Goal: Task Accomplishment & Management: Manage account settings

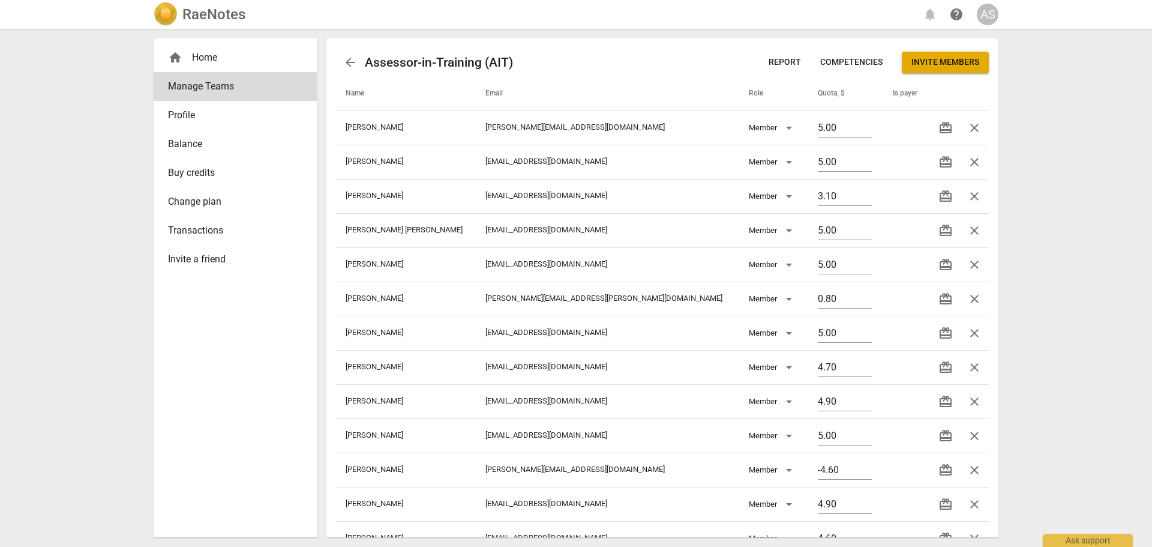
click at [223, 24] on div "RaeNotes" at bounding box center [200, 14] width 92 height 24
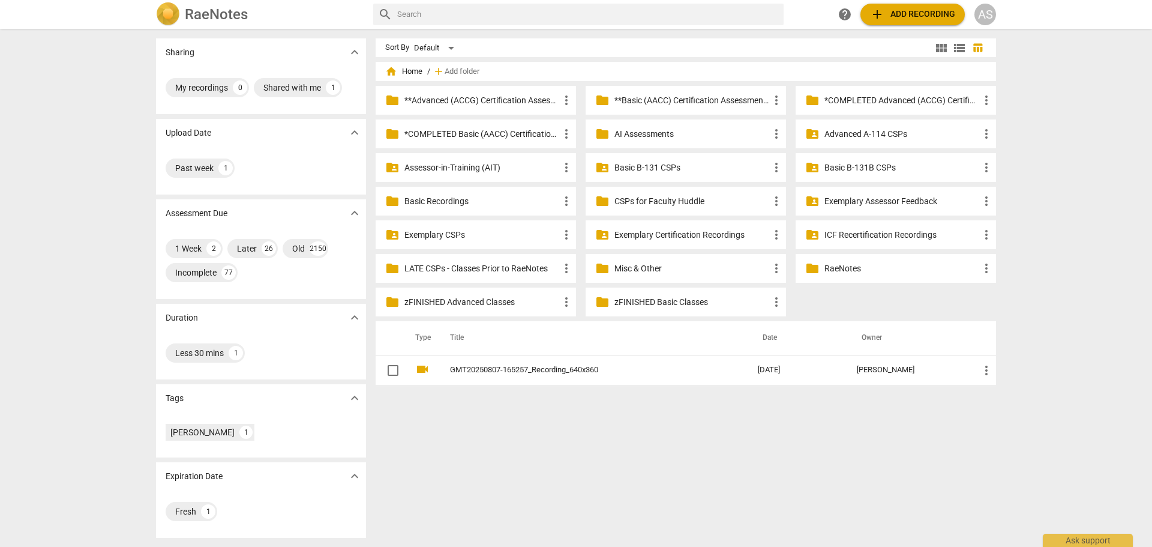
click at [460, 170] on p "Assessor-in-Training (AIT)" at bounding box center [481, 167] width 155 height 13
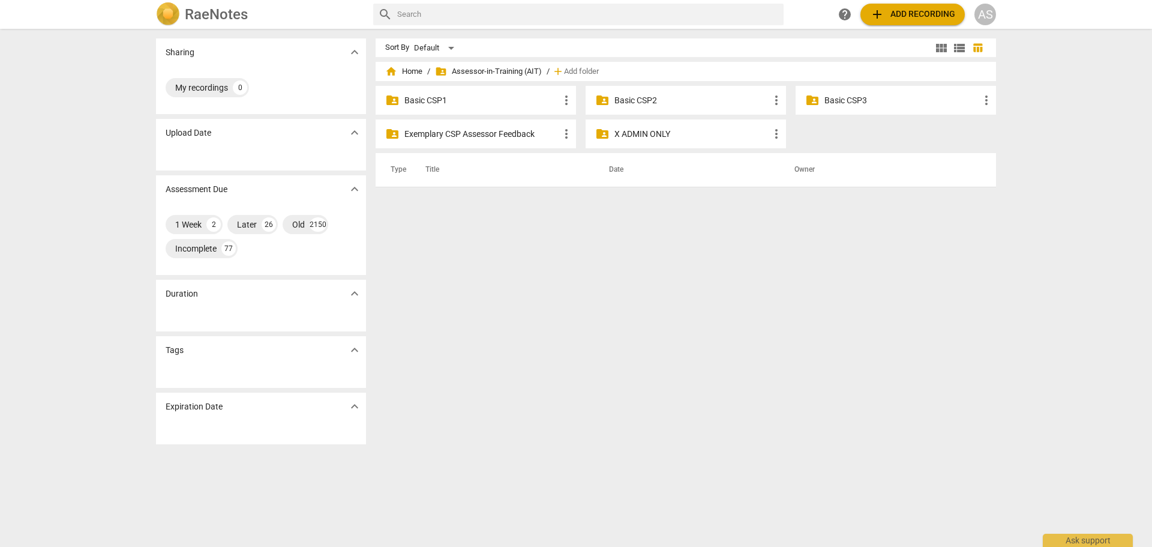
click at [465, 98] on p "Basic CSP1" at bounding box center [481, 100] width 155 height 13
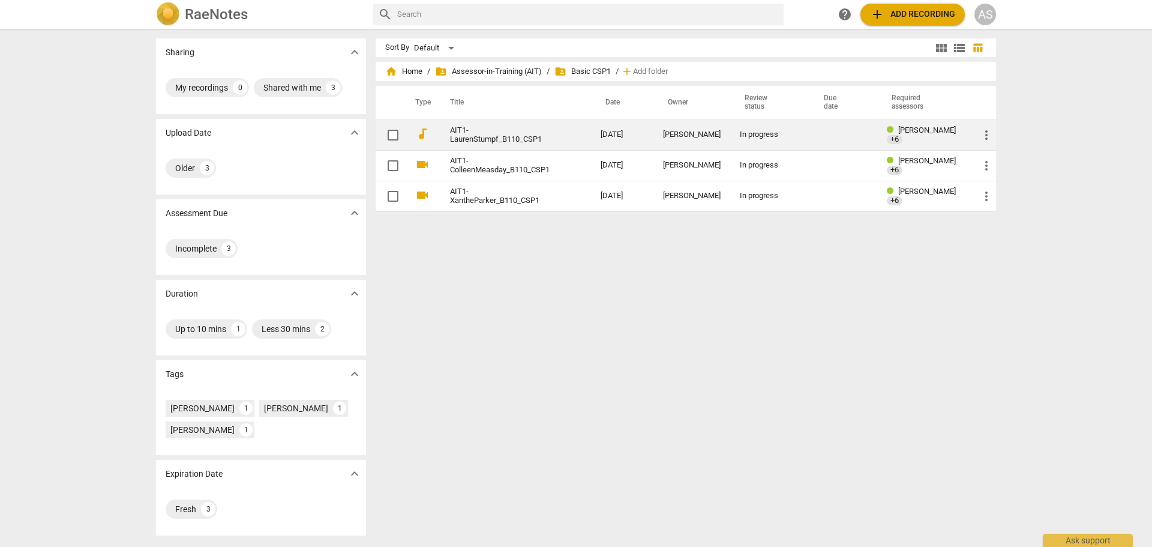
click at [591, 134] on td "[DATE]" at bounding box center [622, 134] width 62 height 31
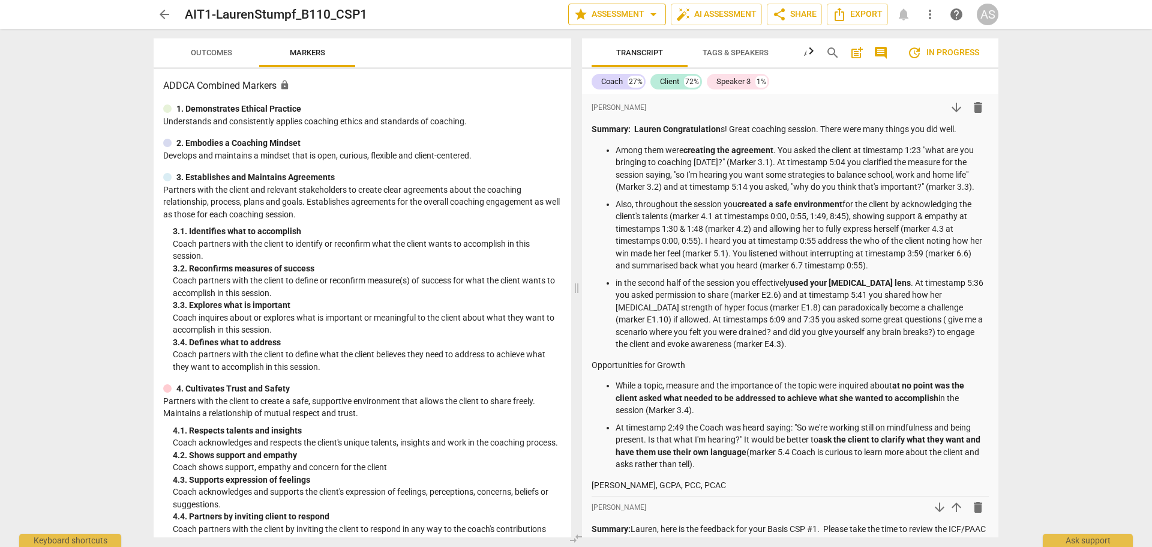
click at [639, 14] on span "star Assessment arrow_drop_down" at bounding box center [617, 14] width 87 height 14
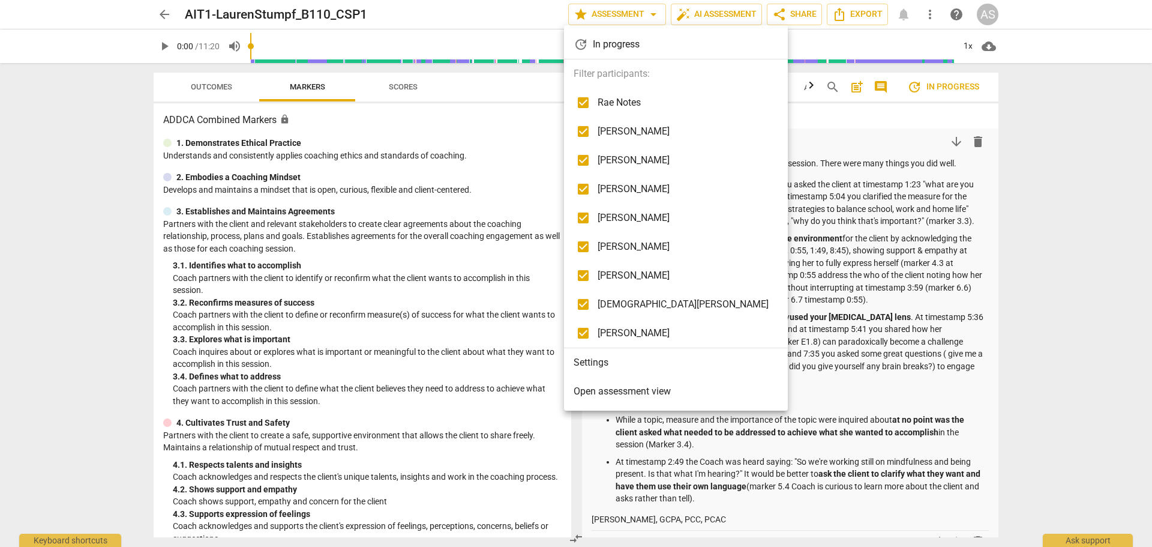
click at [610, 357] on li "Settings" at bounding box center [676, 362] width 224 height 29
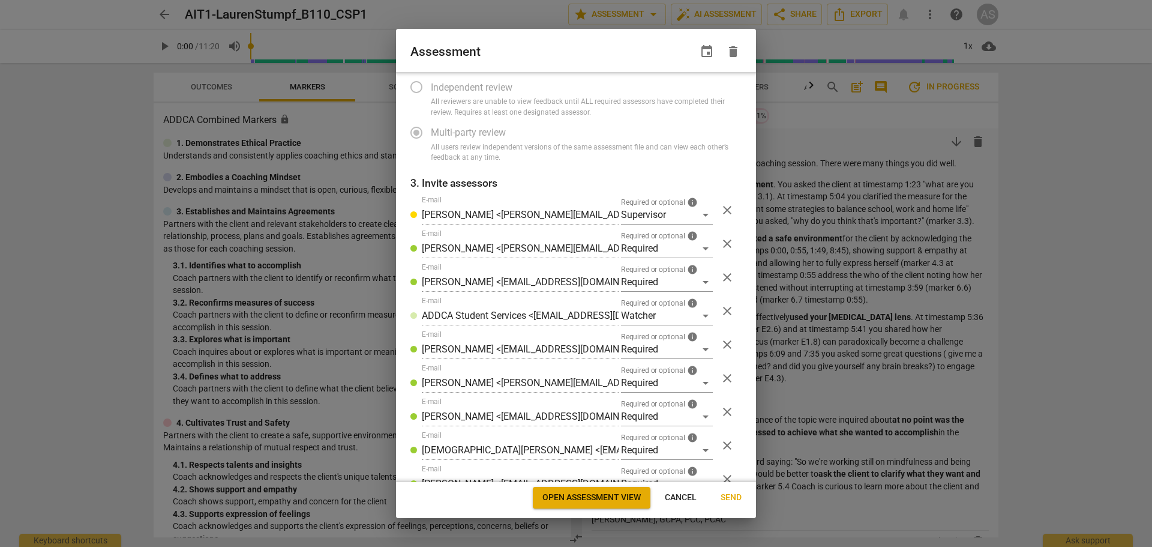
scroll to position [158, 0]
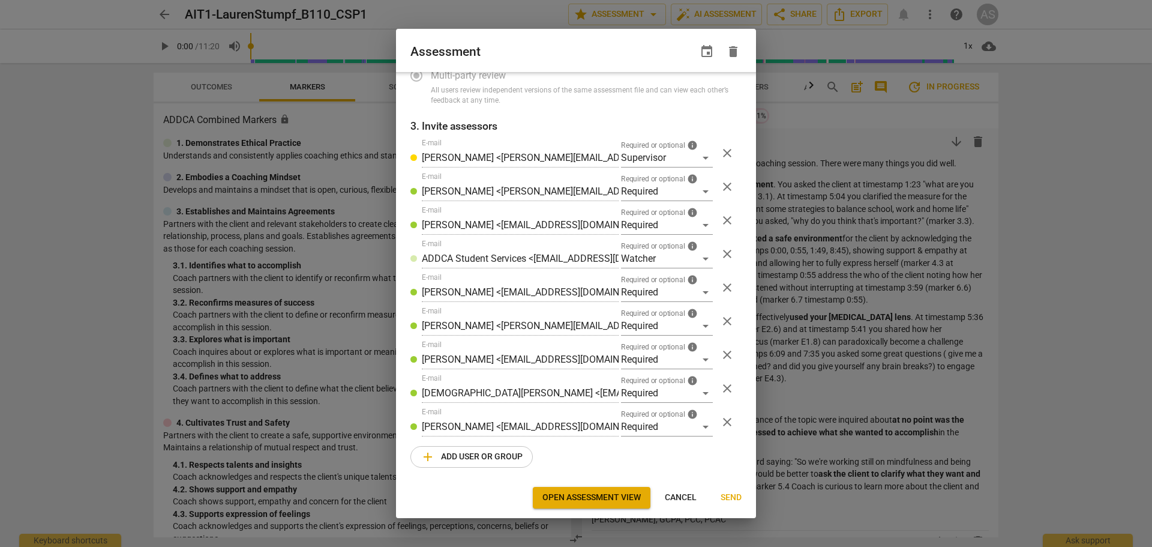
click at [474, 464] on button "add Add user or group" at bounding box center [471, 457] width 122 height 22
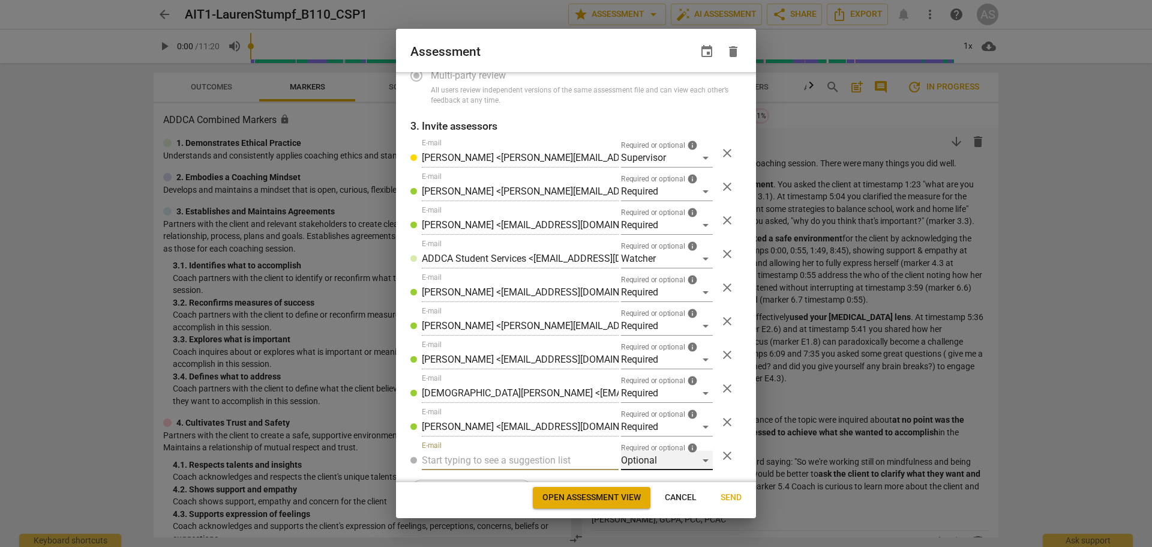
click at [636, 463] on div "Optional" at bounding box center [667, 460] width 92 height 19
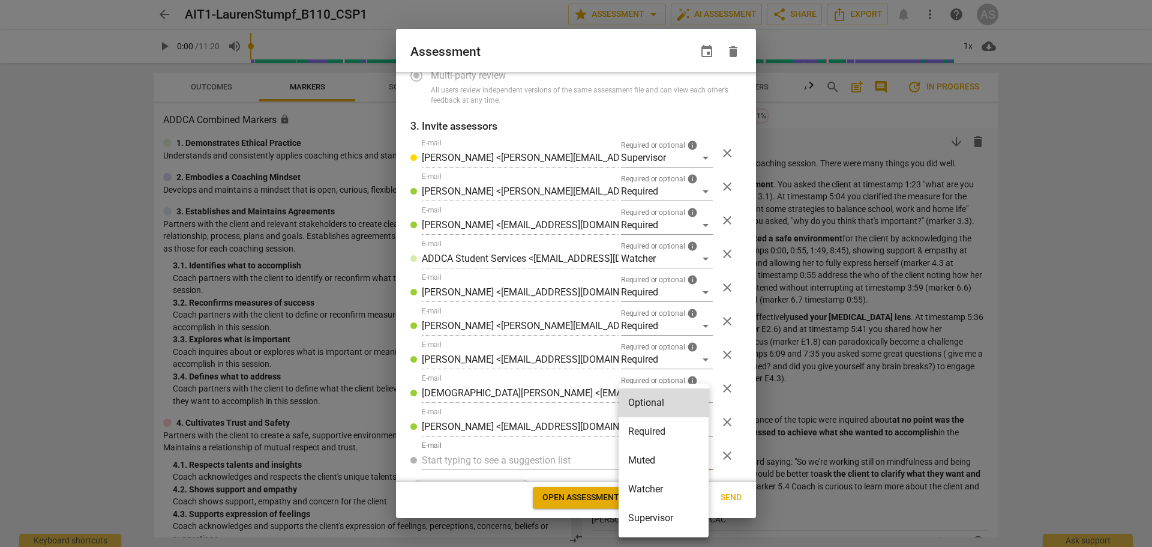
click at [643, 434] on li "Required" at bounding box center [664, 431] width 90 height 29
radio input "false"
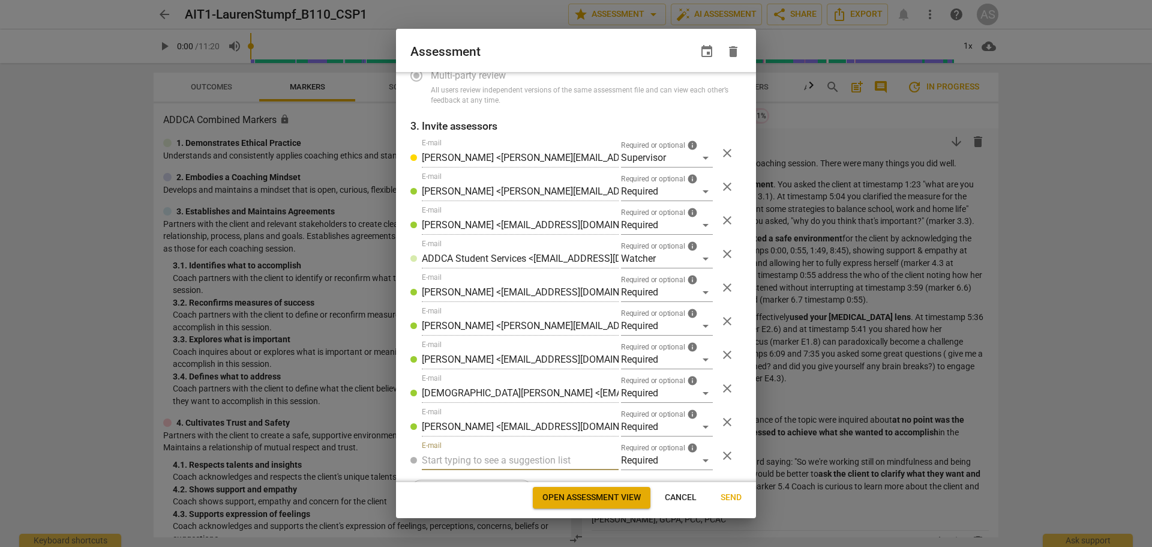
click at [555, 453] on input "text" at bounding box center [520, 460] width 197 height 19
type input "mirosl"
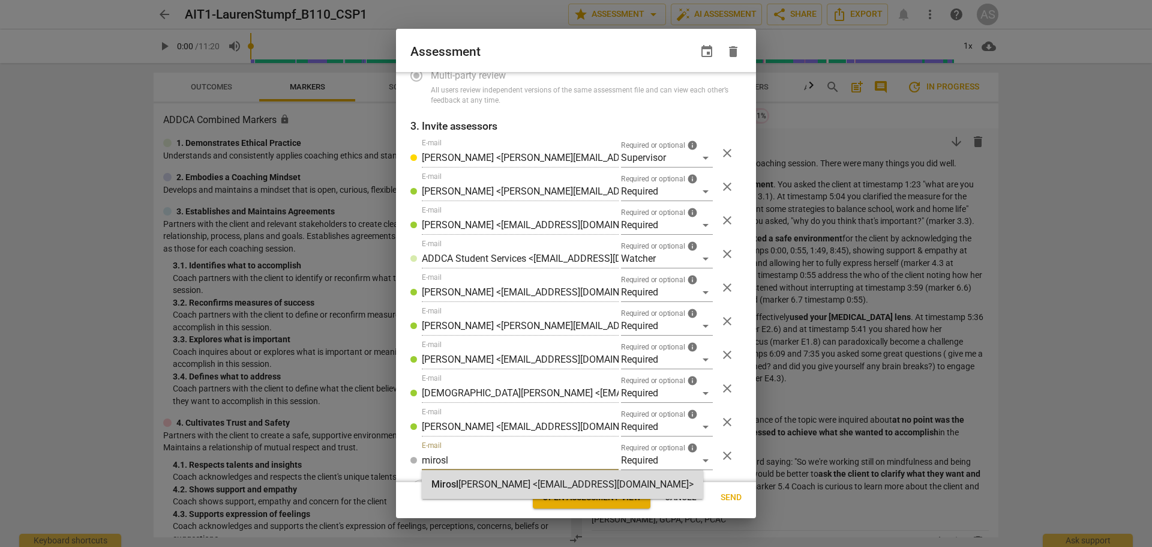
drag, startPoint x: 549, startPoint y: 482, endPoint x: 567, endPoint y: 483, distance: 17.4
click at [549, 482] on strong "ava Frommenwiler <info@transpire.ie>" at bounding box center [575, 483] width 235 height 11
radio input "false"
type input "Miroslava Frommenwiler <info@transpire.ie>"
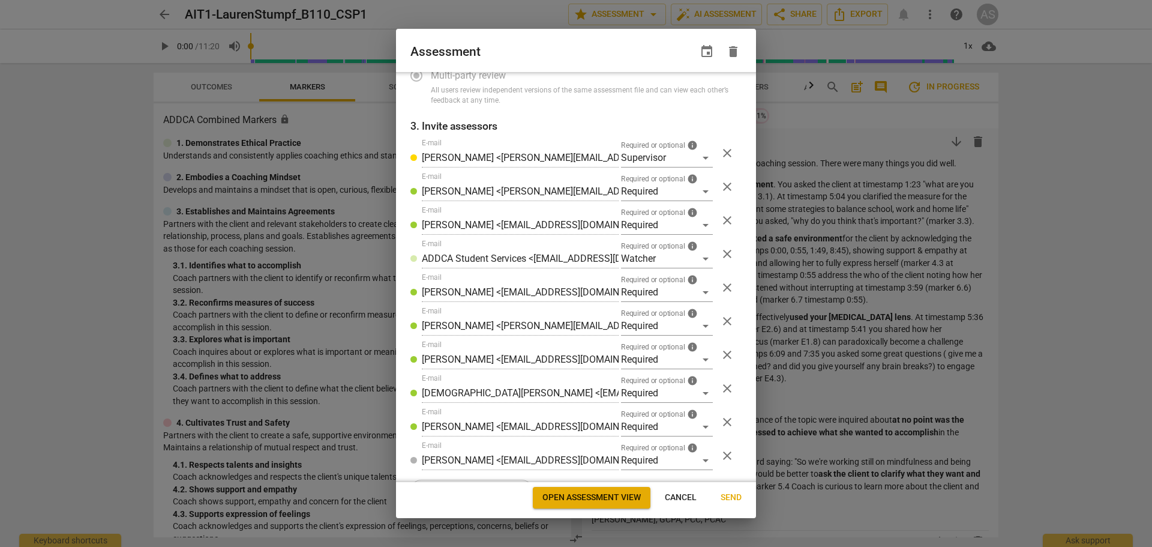
click at [730, 497] on span "Send" at bounding box center [731, 497] width 21 height 12
radio input "false"
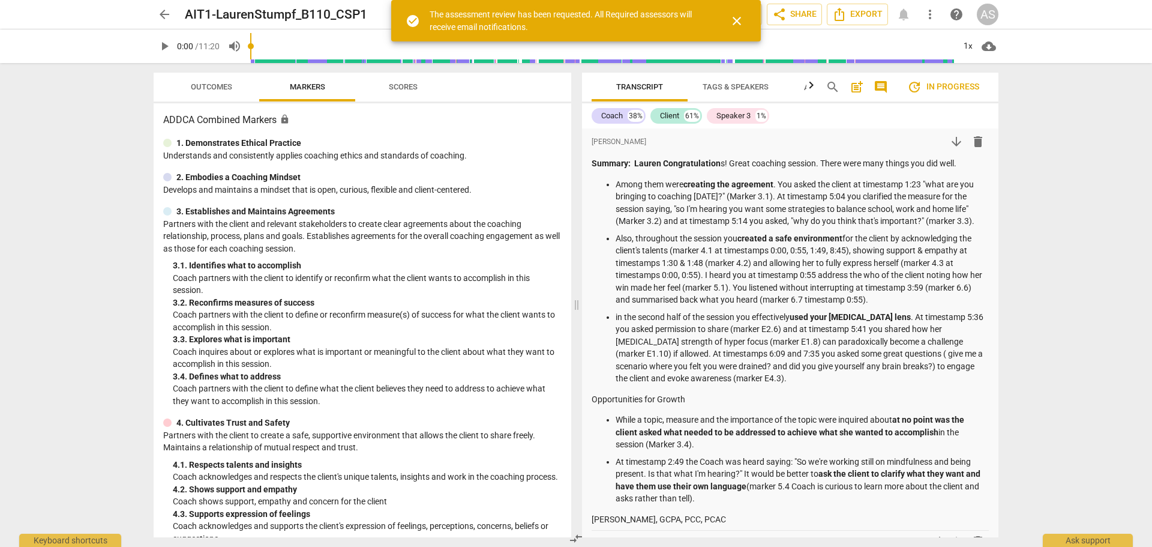
click at [164, 9] on span "arrow_back" at bounding box center [164, 14] width 14 height 14
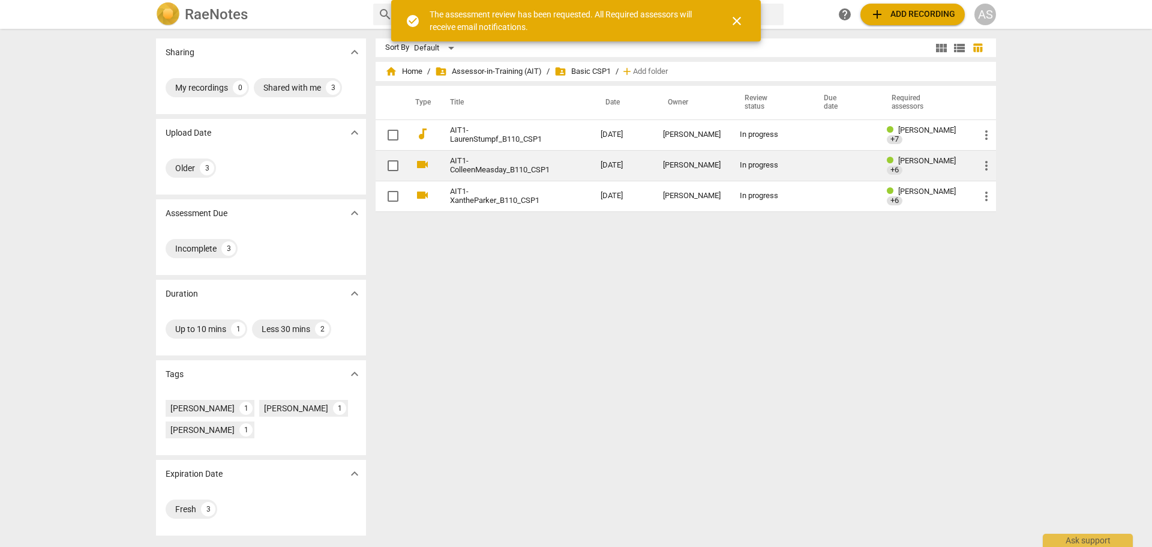
click at [558, 165] on td "AIT1-ColleenMeasday_B110_CSP1" at bounding box center [513, 165] width 155 height 31
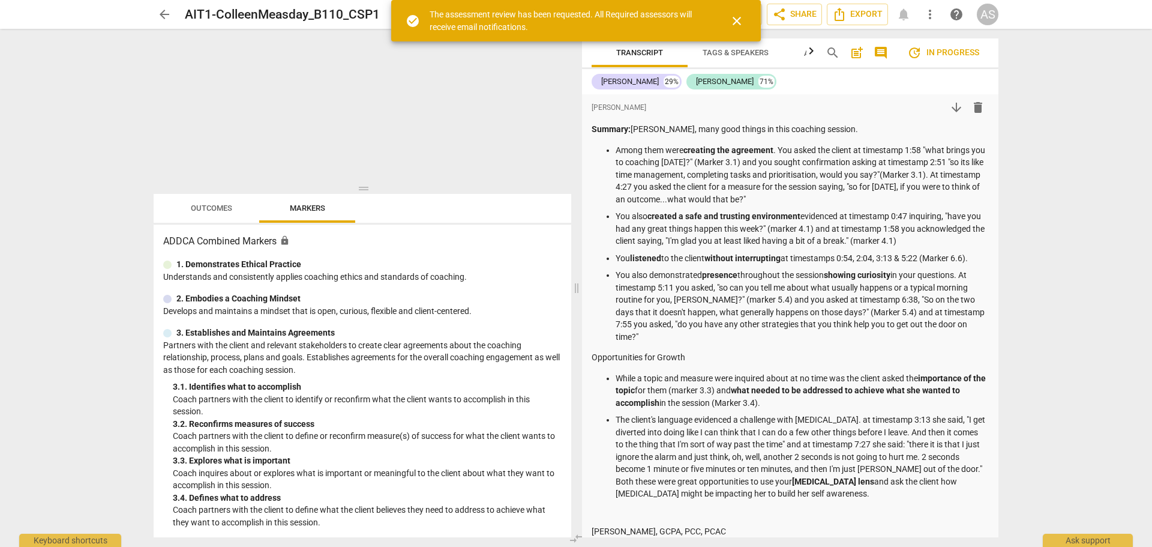
click at [737, 25] on span "close" at bounding box center [737, 21] width 14 height 14
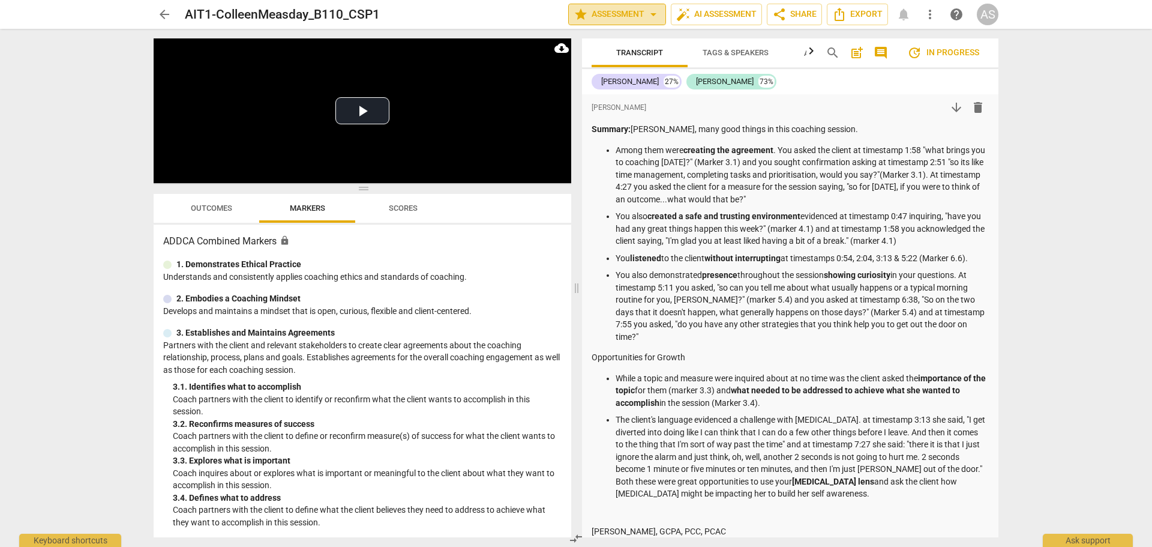
click at [640, 17] on span "star Assessment arrow_drop_down" at bounding box center [617, 14] width 87 height 14
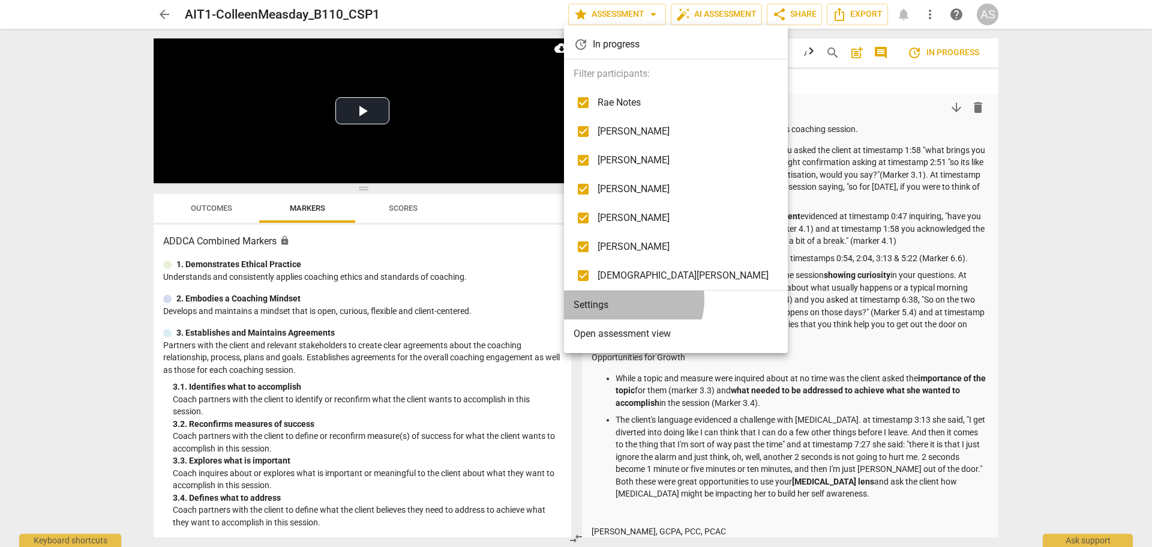
click at [630, 300] on li "Settings" at bounding box center [676, 304] width 224 height 29
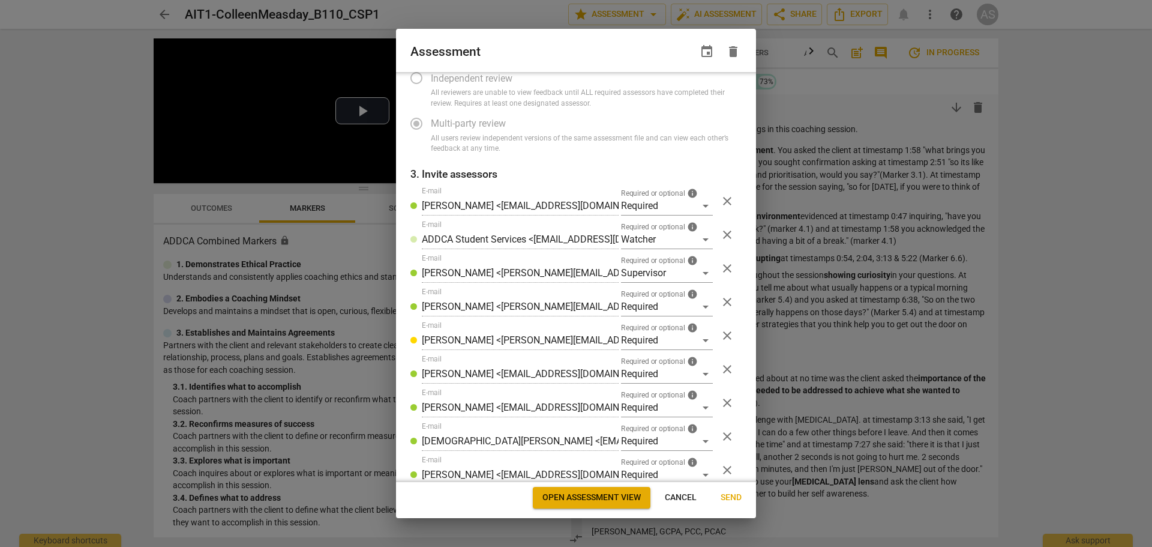
scroll to position [158, 0]
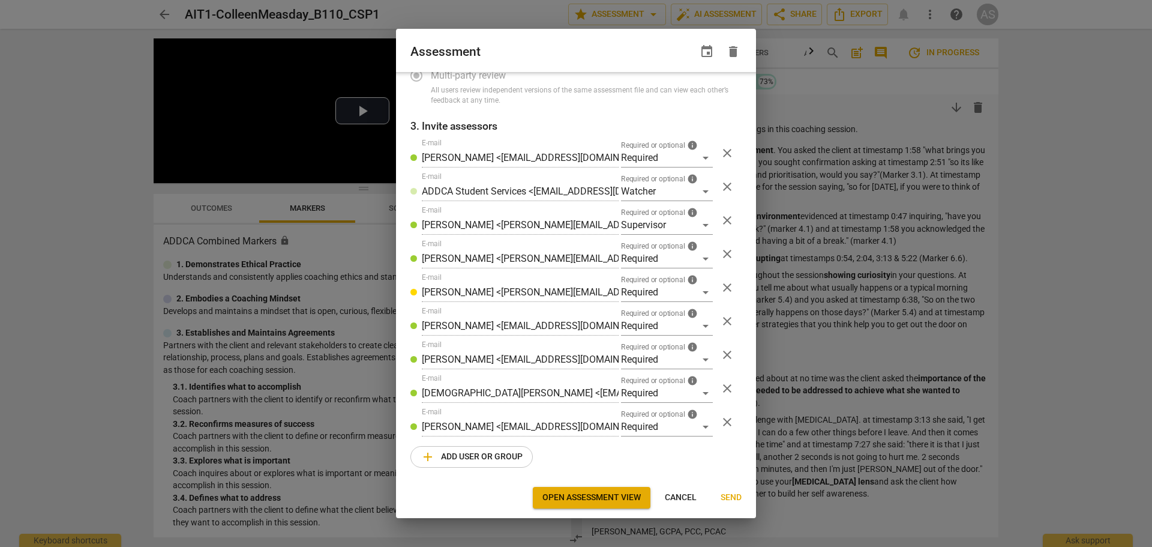
click at [484, 463] on span "add Add user or group" at bounding box center [472, 456] width 102 height 14
click at [662, 468] on div "Optional" at bounding box center [667, 460] width 92 height 19
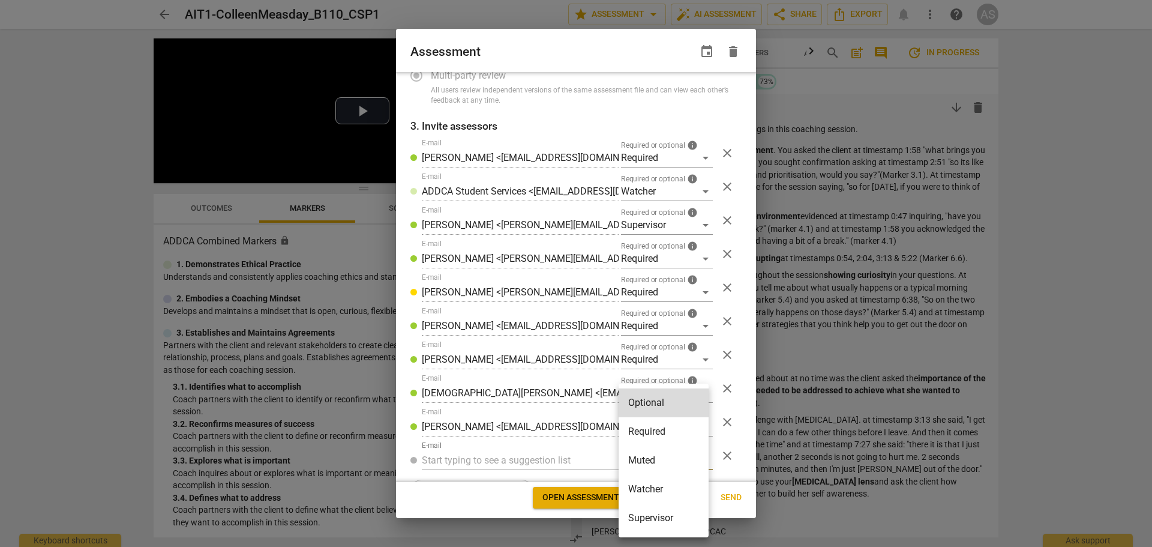
click at [660, 431] on li "Required" at bounding box center [664, 431] width 90 height 29
radio input "false"
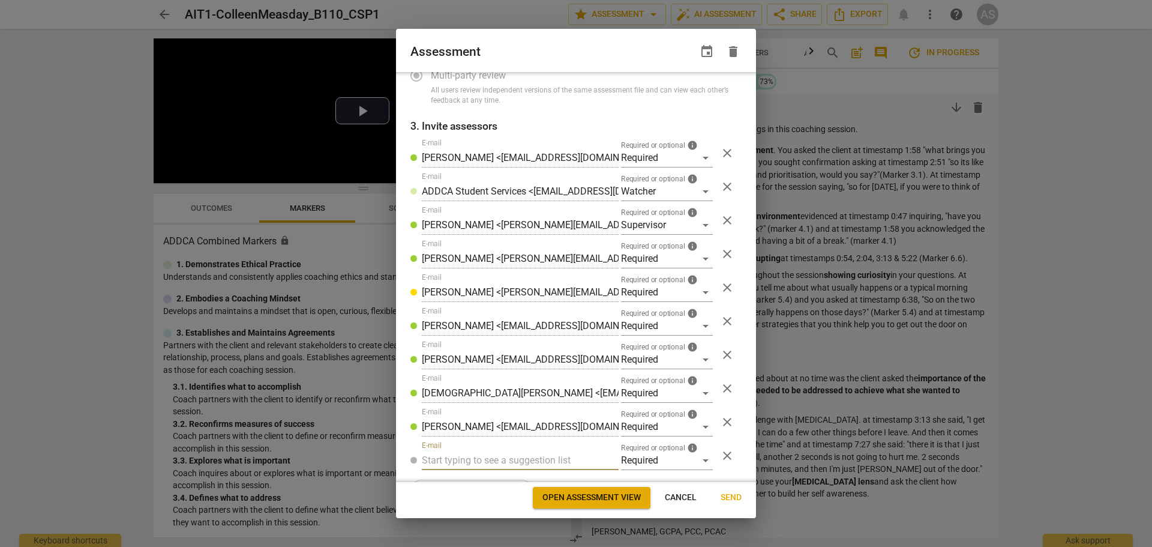
click at [497, 464] on input "text" at bounding box center [520, 460] width 197 height 19
type input "mirosl"
click at [493, 484] on strong "ava Frommenwiler <info@transpire.ie>" at bounding box center [575, 483] width 235 height 11
radio input "false"
type input "Miroslava Frommenwiler <info@transpire.ie>"
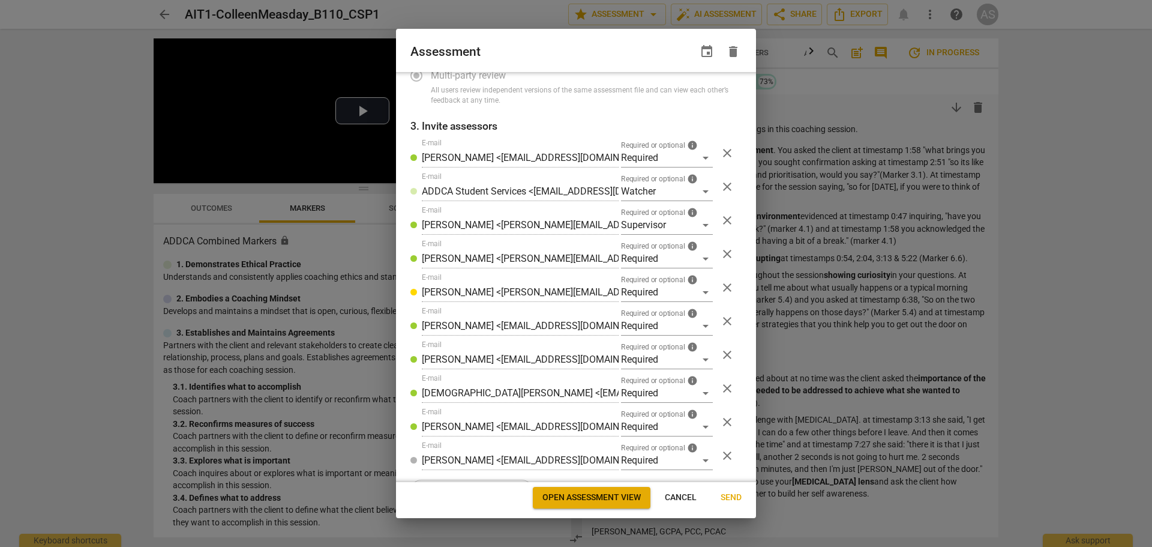
click at [729, 498] on span "Send" at bounding box center [731, 497] width 21 height 12
radio input "false"
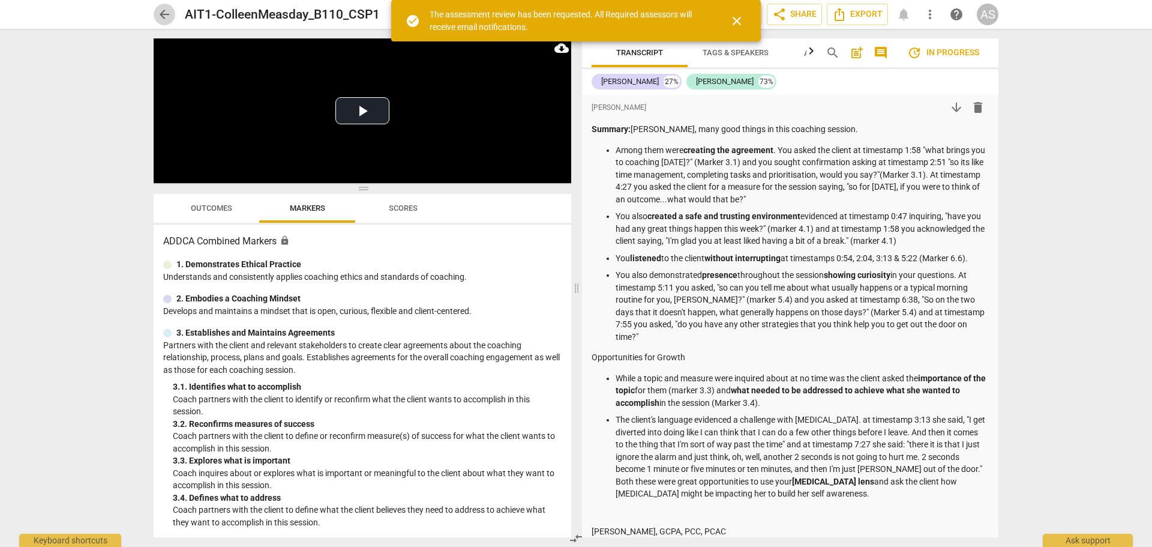
click at [158, 16] on span "arrow_back" at bounding box center [164, 14] width 14 height 14
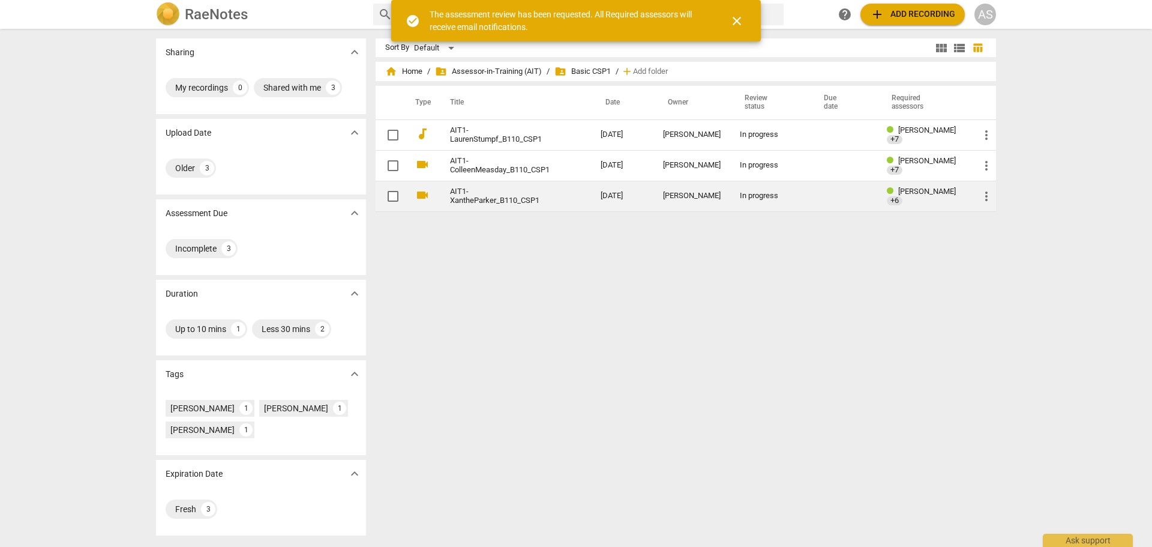
click at [660, 205] on td "Xanthe Parker" at bounding box center [692, 196] width 77 height 31
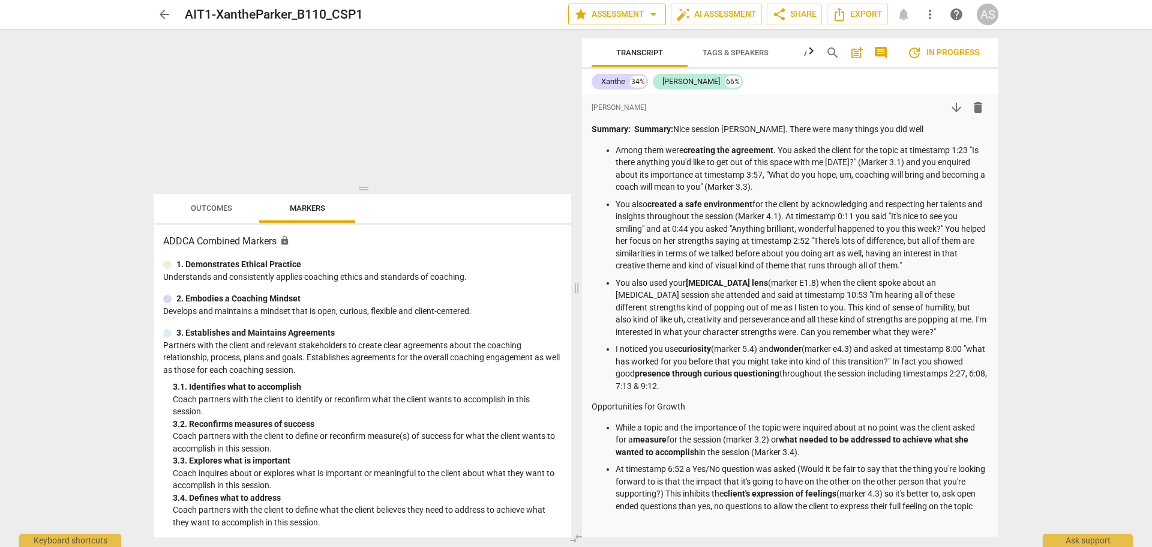
click at [619, 15] on span "star Assessment arrow_drop_down" at bounding box center [617, 14] width 87 height 14
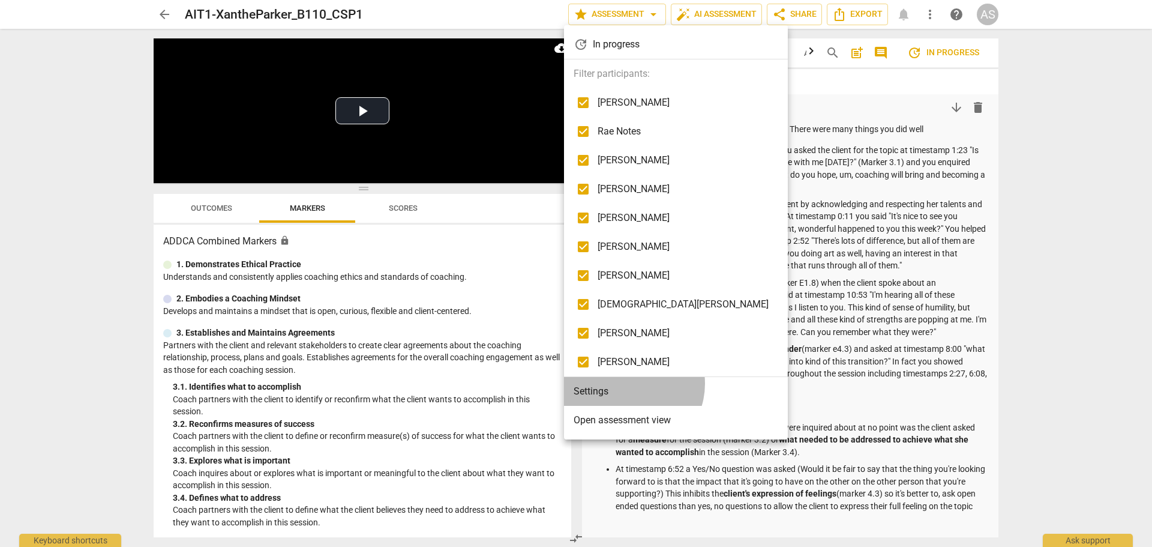
click at [628, 383] on li "Settings" at bounding box center [676, 391] width 224 height 29
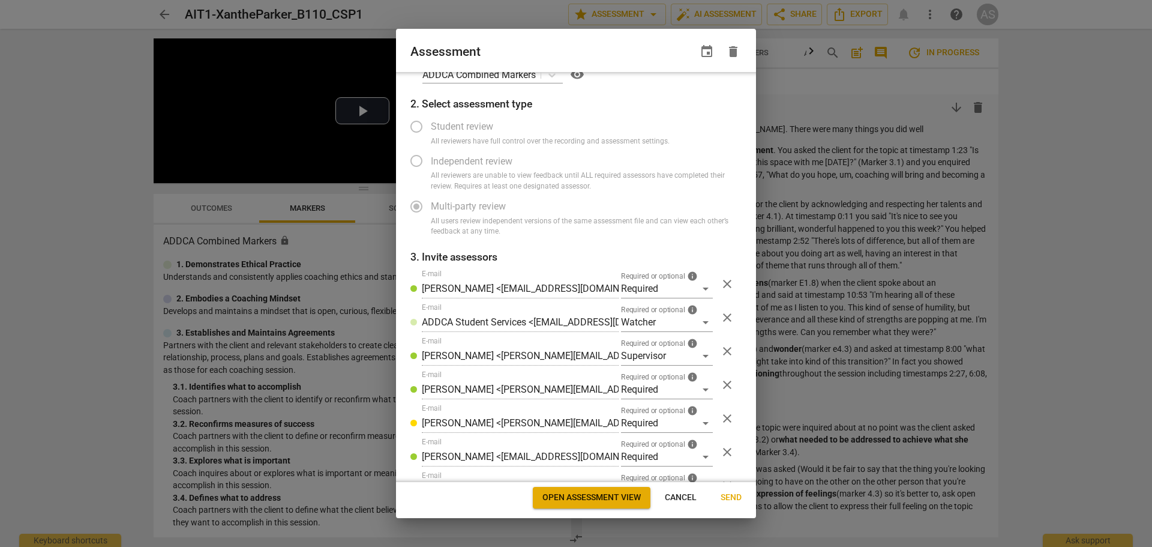
scroll to position [158, 0]
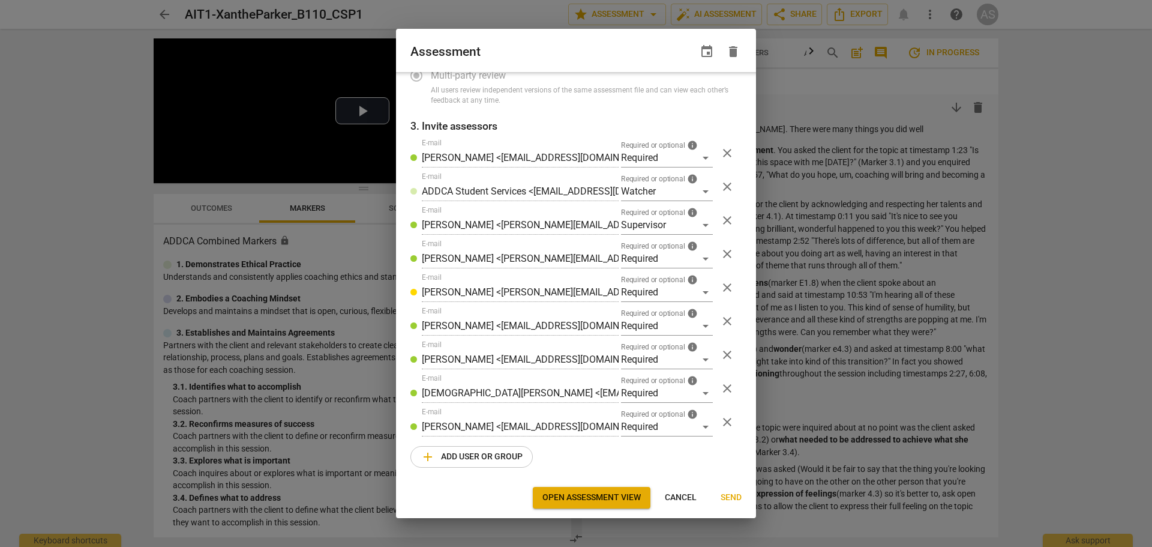
click at [469, 457] on span "add Add user or group" at bounding box center [472, 456] width 102 height 14
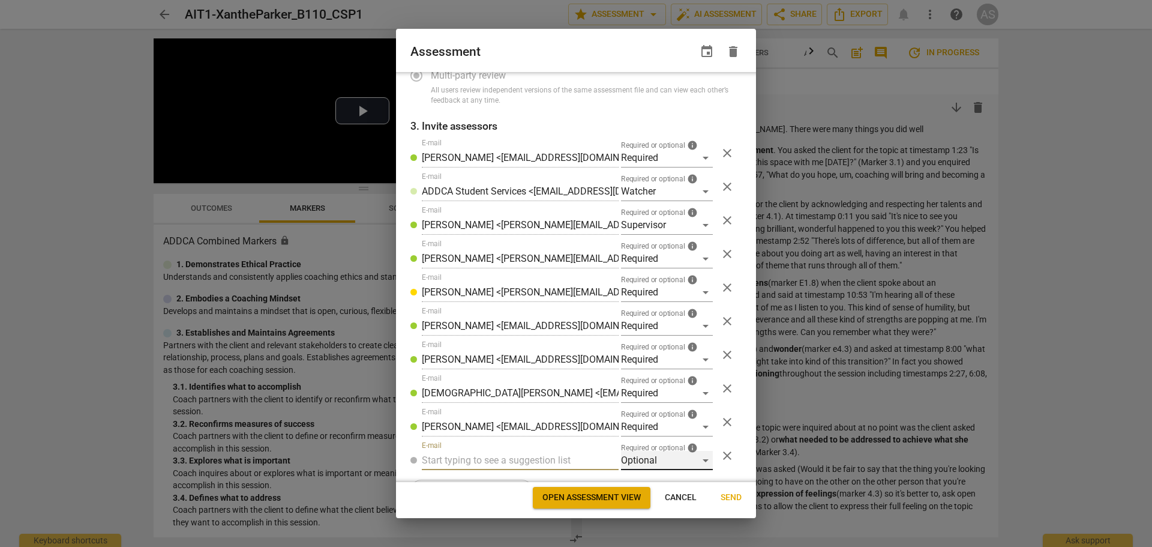
click at [658, 458] on div "Optional" at bounding box center [667, 460] width 92 height 19
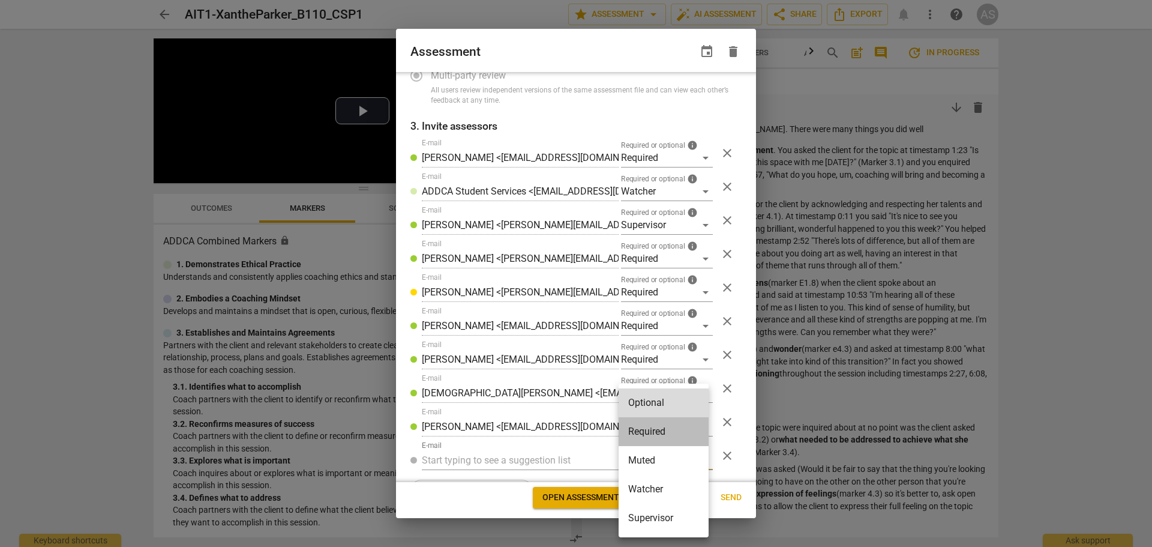
click at [659, 436] on li "Required" at bounding box center [664, 431] width 90 height 29
radio input "false"
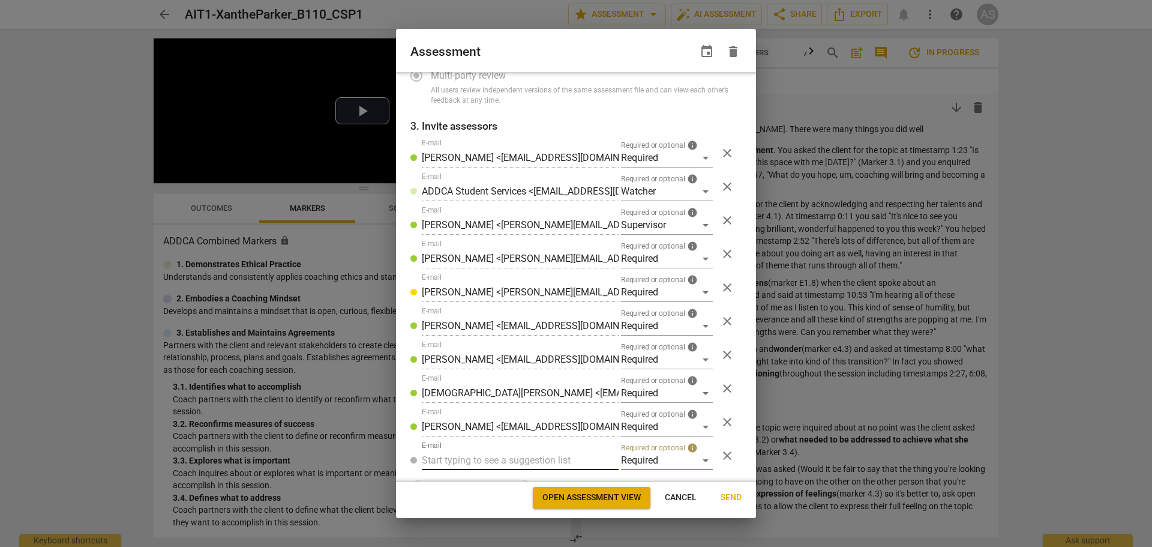
click at [510, 463] on input "text" at bounding box center [520, 460] width 197 height 19
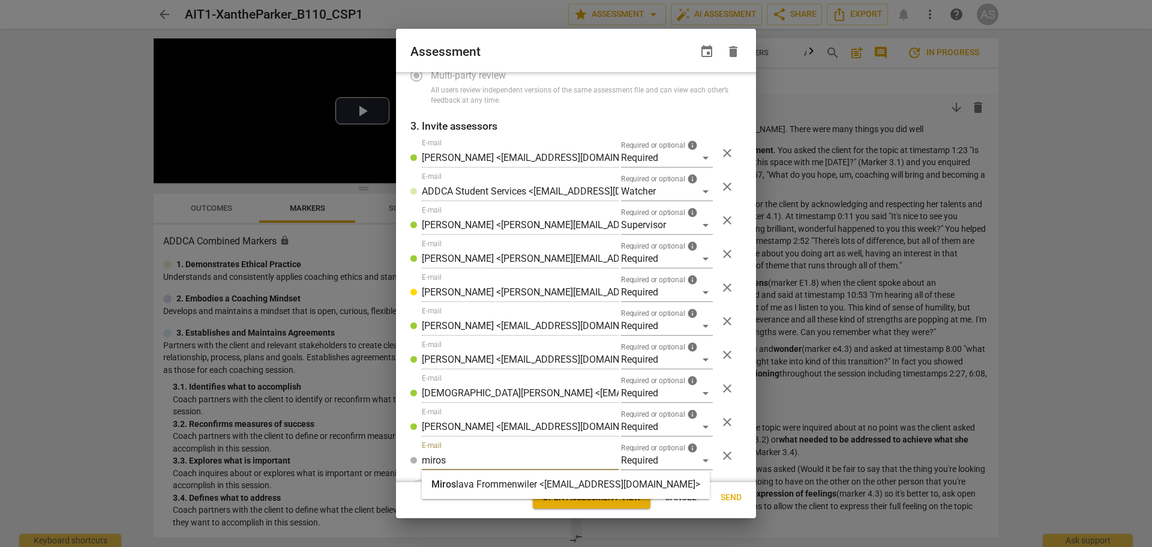
type input "miros"
click at [513, 482] on strong "lava Frommenwiler <info@transpire.ie>" at bounding box center [578, 483] width 244 height 11
radio input "false"
type input "Miroslava Frommenwiler <info@transpire.ie>"
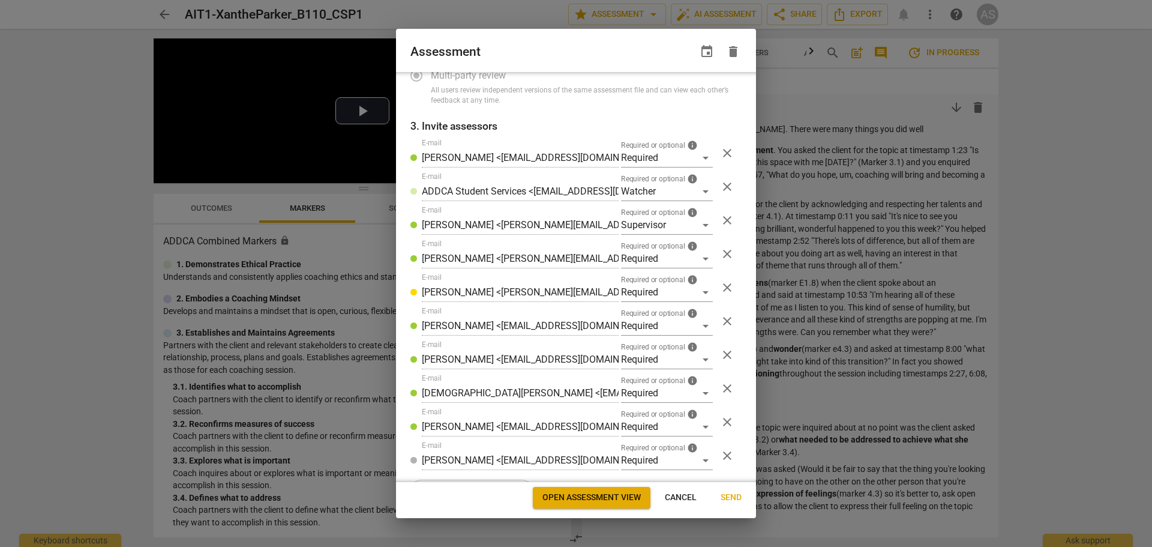
click at [738, 495] on span "Send" at bounding box center [731, 497] width 21 height 12
radio input "false"
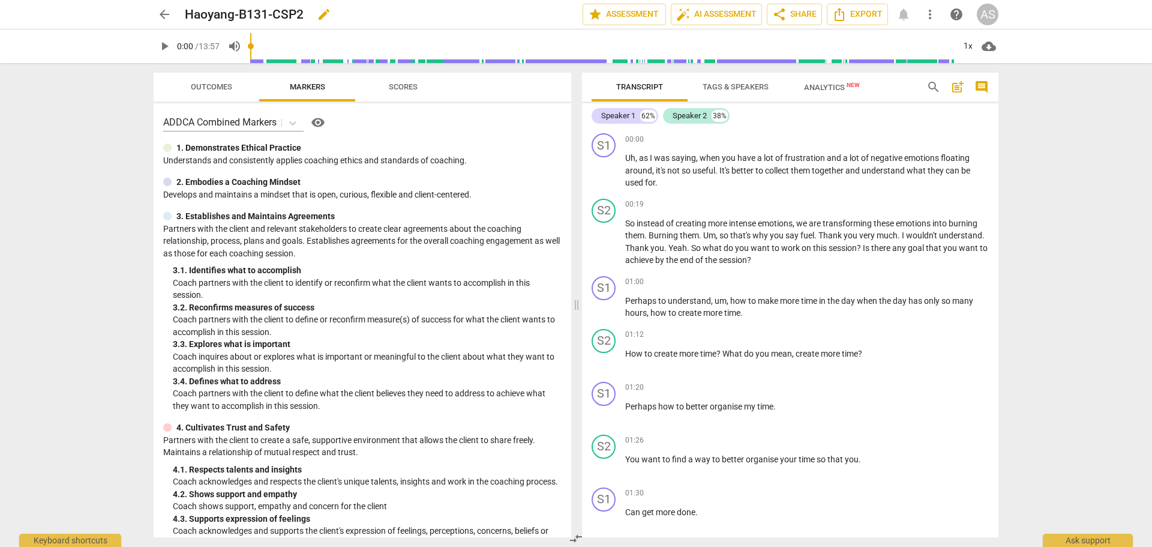
click at [319, 13] on span "edit" at bounding box center [324, 14] width 14 height 14
click at [233, 15] on input "Haoyang-B131-CSP2" at bounding box center [357, 14] width 345 height 23
type input "HaoyangYe_B131_CSP2"
click at [541, 10] on span "done" at bounding box center [541, 14] width 14 height 14
click at [604, 12] on span "star Assessment" at bounding box center [624, 14] width 73 height 14
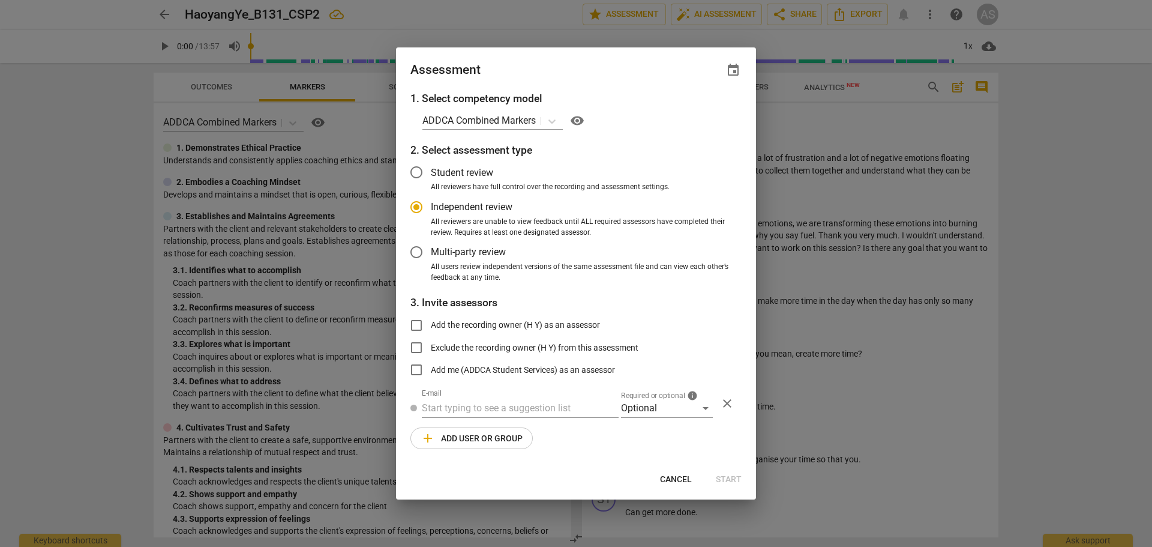
click at [730, 68] on span "event" at bounding box center [733, 70] width 14 height 14
radio input "false"
click at [700, 113] on input "date" at bounding box center [661, 111] width 84 height 17
type input "2025-08-26"
click at [618, 70] on div at bounding box center [576, 273] width 1152 height 547
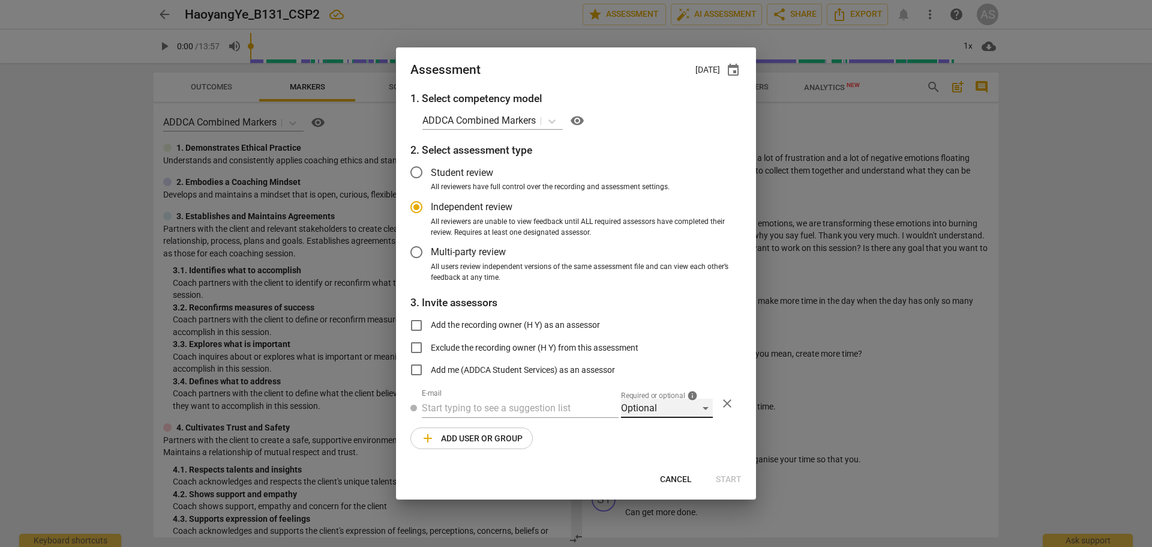
click at [663, 412] on div "Optional" at bounding box center [667, 407] width 92 height 19
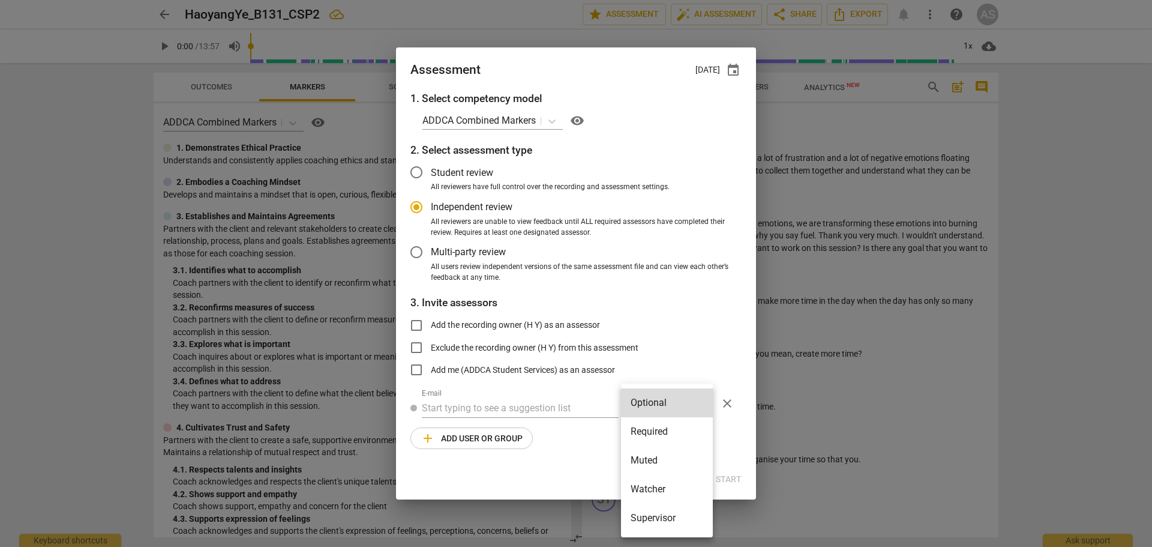
click at [667, 412] on li "Required" at bounding box center [667, 431] width 92 height 29
radio input "false"
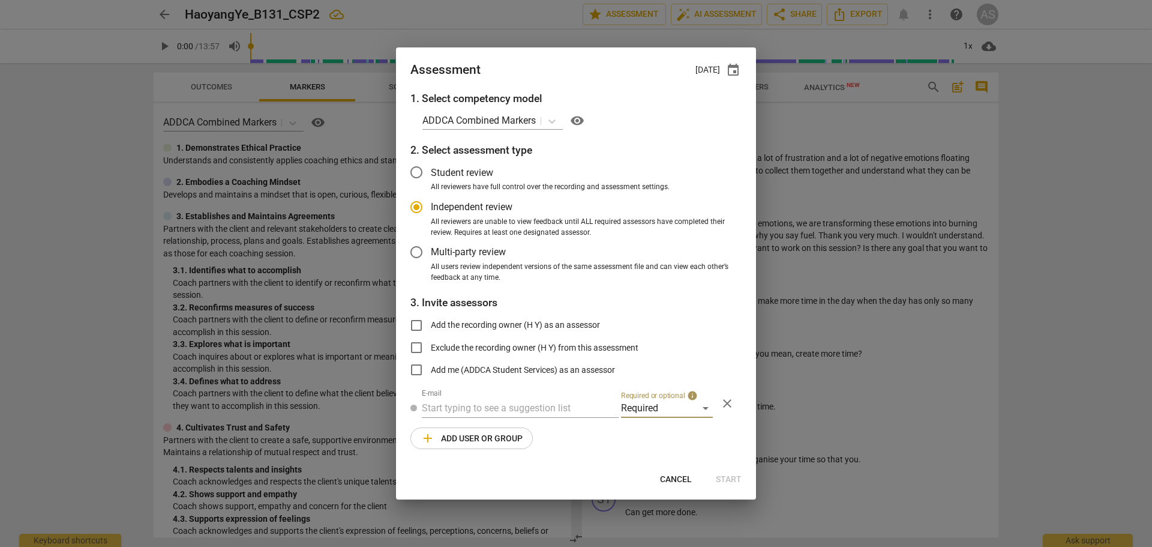
click at [535, 404] on input "text" at bounding box center [520, 407] width 197 height 19
type input "caroline@add"
click at [517, 412] on span "caroline@add" at bounding box center [559, 431] width 97 height 11
radio input "false"
type input "Caroline Maguire <caroline@addca.com>"
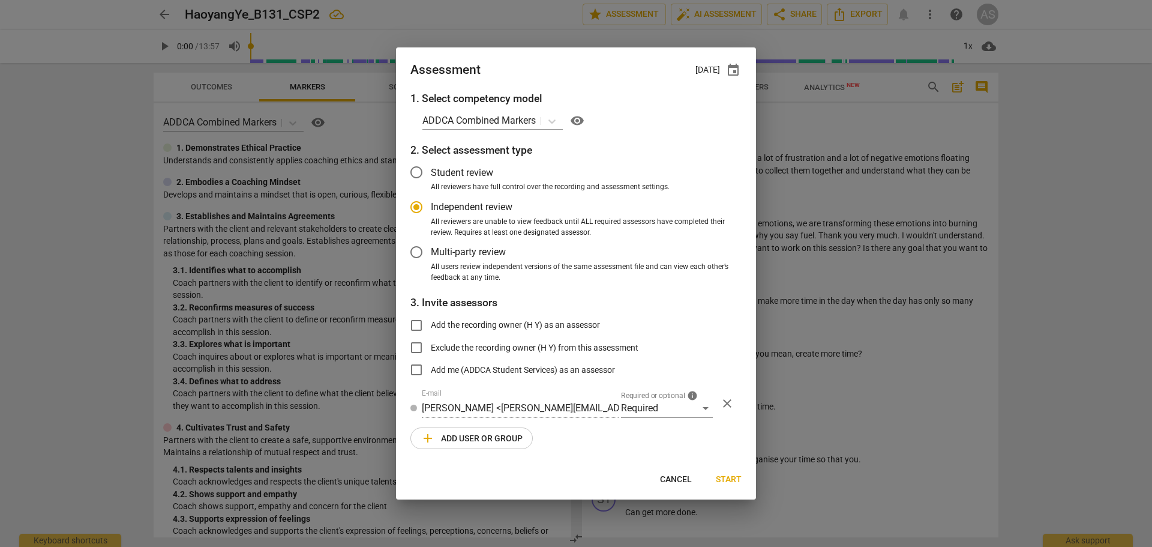
click at [497, 412] on button "add Add user or group" at bounding box center [471, 438] width 122 height 22
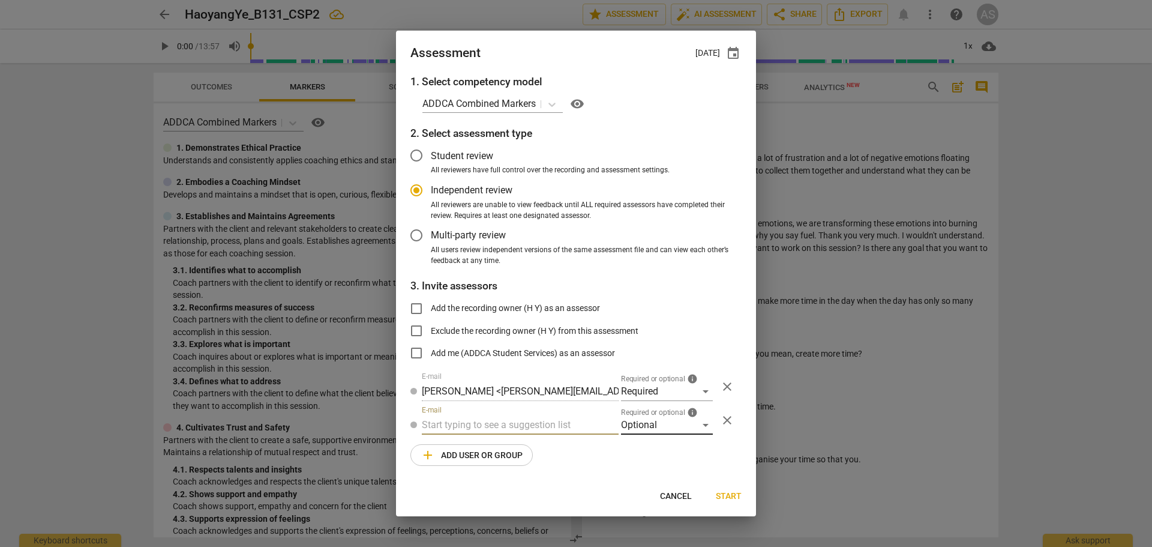
click at [660, 412] on div "1. Select competency model ADDCA Combined Markers visibility 2. Select assessme…" at bounding box center [576, 277] width 360 height 407
click at [662, 412] on div "Optional" at bounding box center [667, 424] width 92 height 19
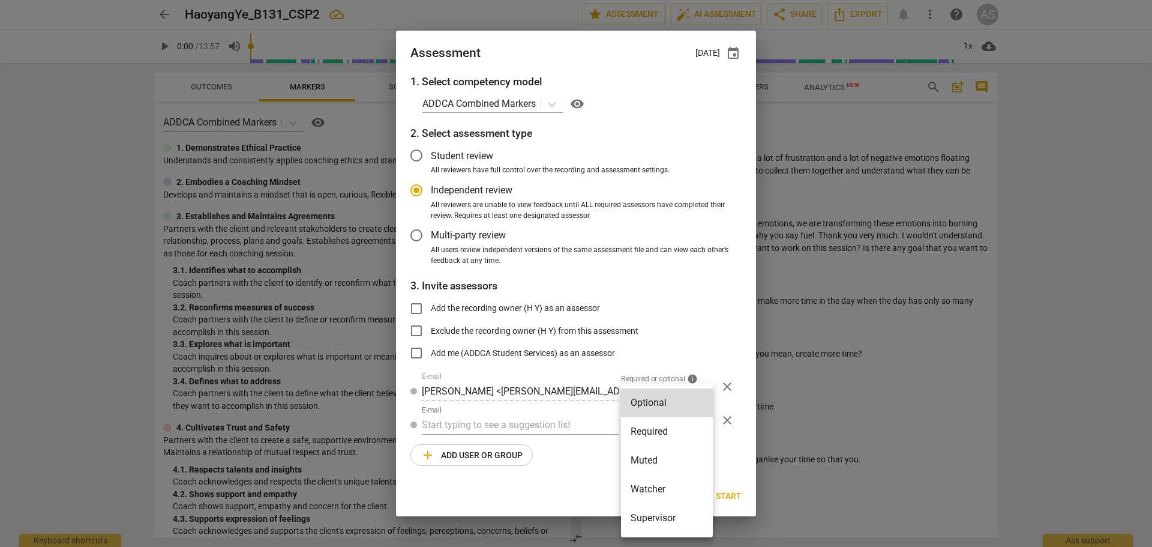
click at [669, 412] on li "Muted" at bounding box center [667, 460] width 92 height 29
radio input "false"
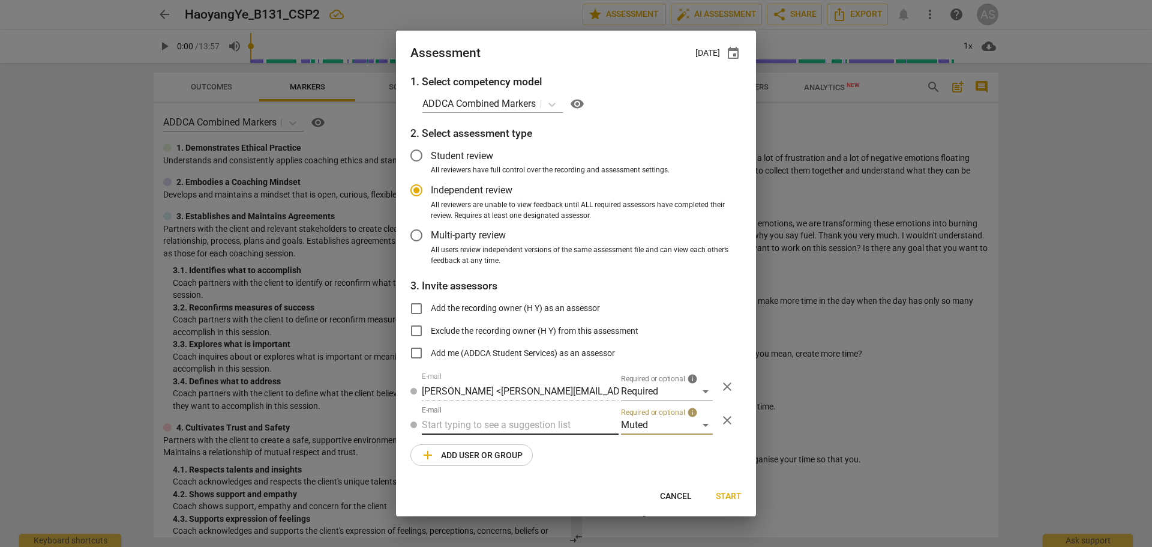
click at [531, 412] on input "text" at bounding box center [520, 424] width 197 height 19
type input "B-131"
click at [537, 412] on div "Basic B-131 CSPs" at bounding box center [520, 448] width 197 height 29
radio input "false"
type input "Basic B-131 CSPs"
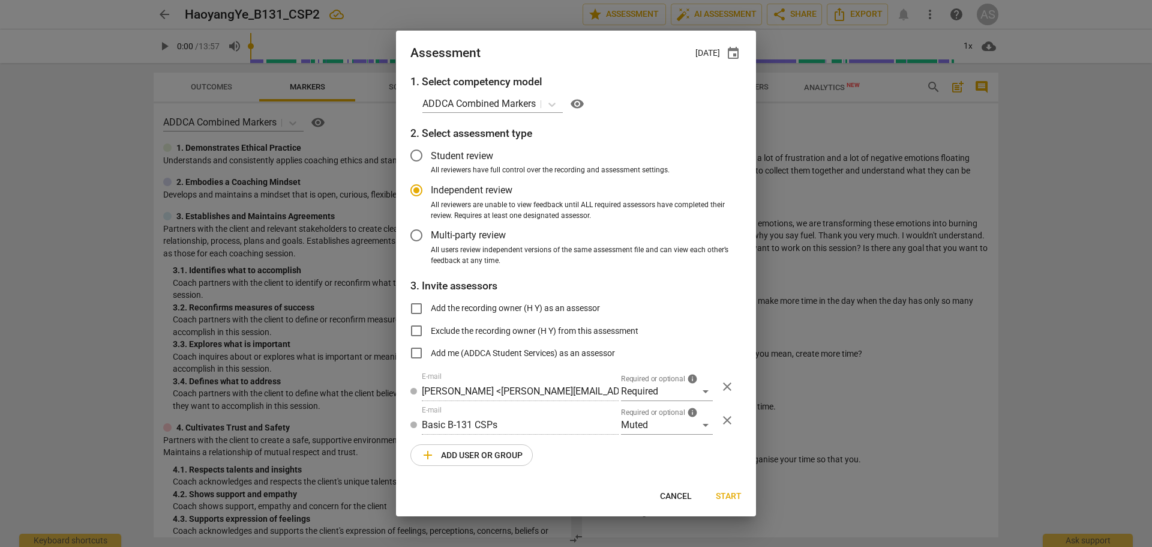
click at [731, 412] on span "Start" at bounding box center [729, 496] width 26 height 12
radio input "false"
type input "Maayan Bar-Yam <playsculptor@gmail.com>"
type input "Caroline Maguire <caroline@addca.com>"
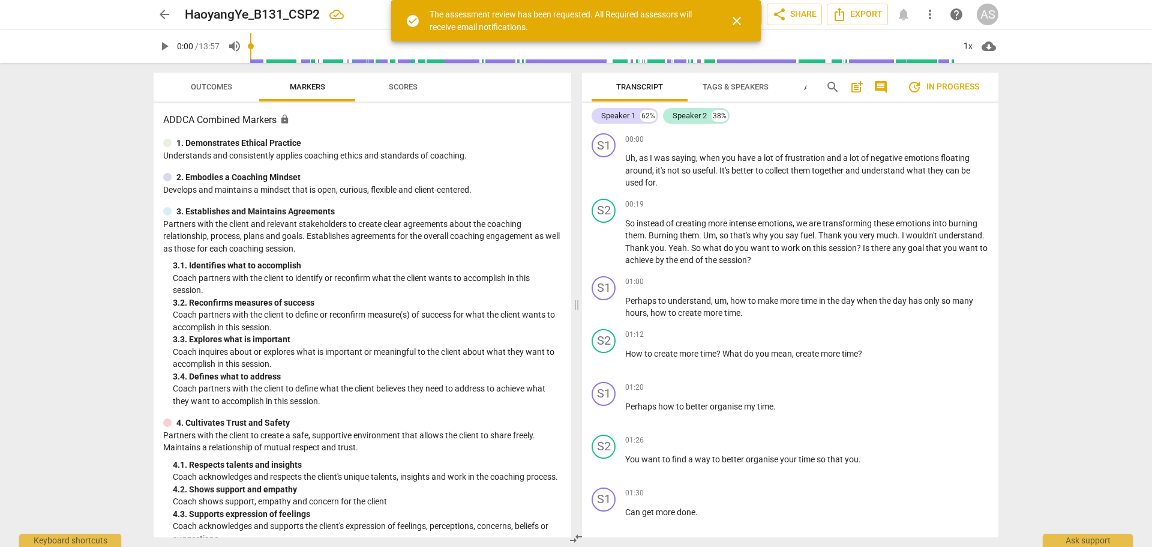
drag, startPoint x: 164, startPoint y: 14, endPoint x: 177, endPoint y: 11, distance: 13.4
click at [164, 14] on span "arrow_back" at bounding box center [164, 14] width 14 height 14
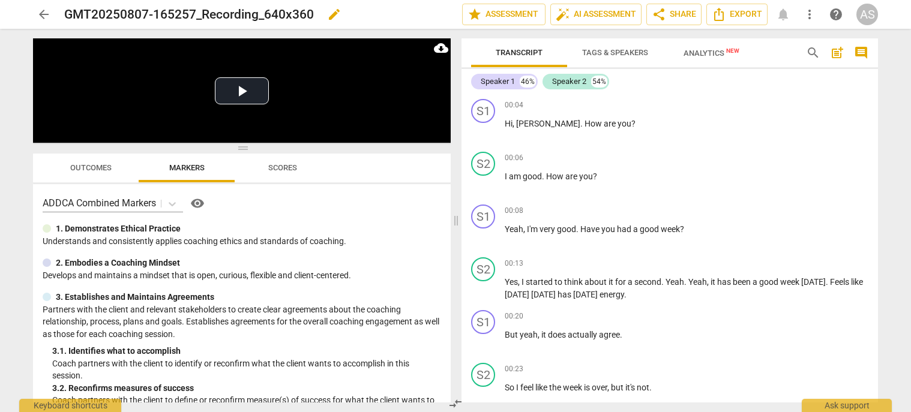
click at [329, 14] on span "edit" at bounding box center [334, 14] width 14 height 14
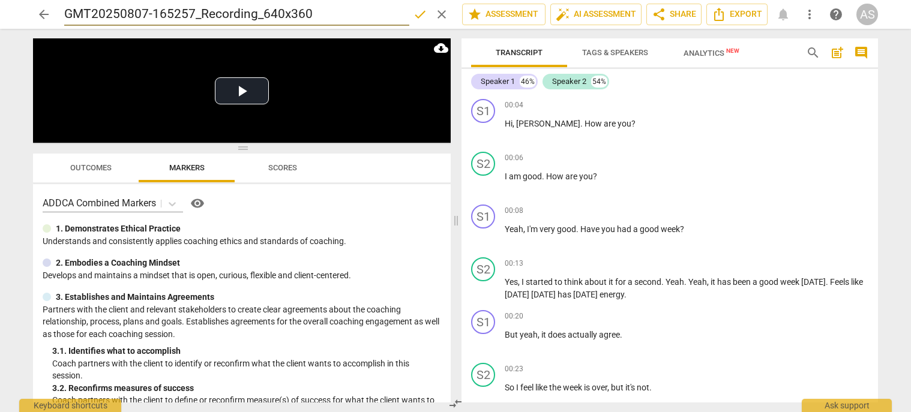
click at [329, 14] on input "GMT20250807-165257_Recording_640x360" at bounding box center [236, 14] width 345 height 23
type input "IrisWalshe_B131B_CSP1"
click at [413, 19] on span "done" at bounding box center [420, 14] width 14 height 14
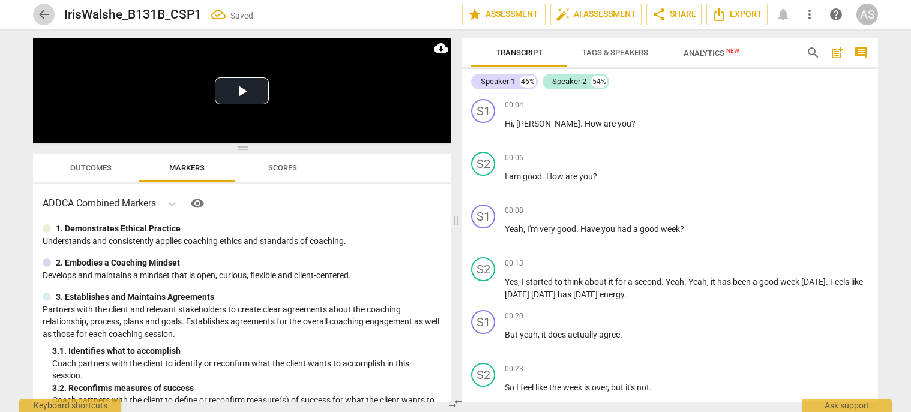
click at [42, 11] on span "arrow_back" at bounding box center [44, 14] width 14 height 14
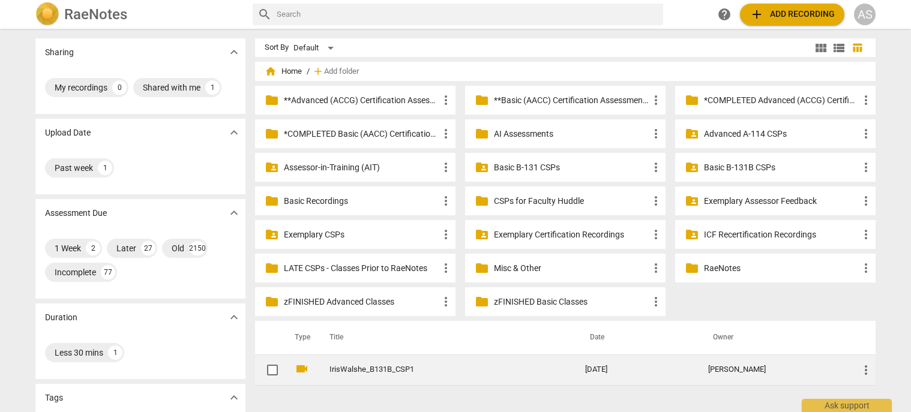
click at [863, 366] on span "more_vert" at bounding box center [866, 370] width 14 height 14
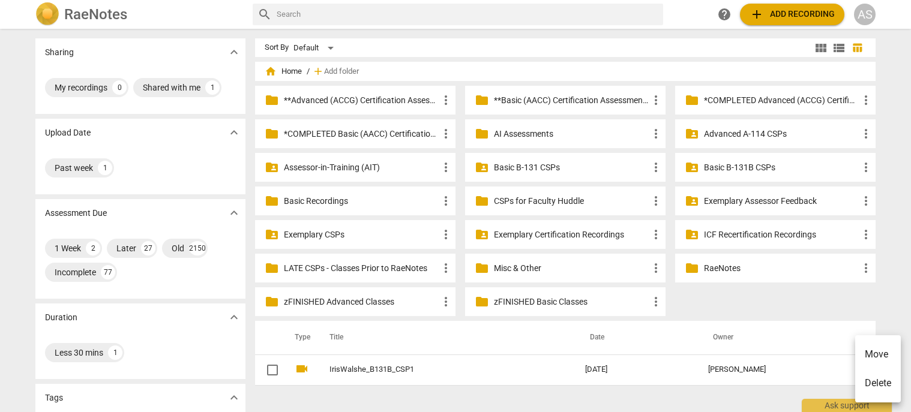
click at [874, 350] on li "Move" at bounding box center [878, 354] width 46 height 29
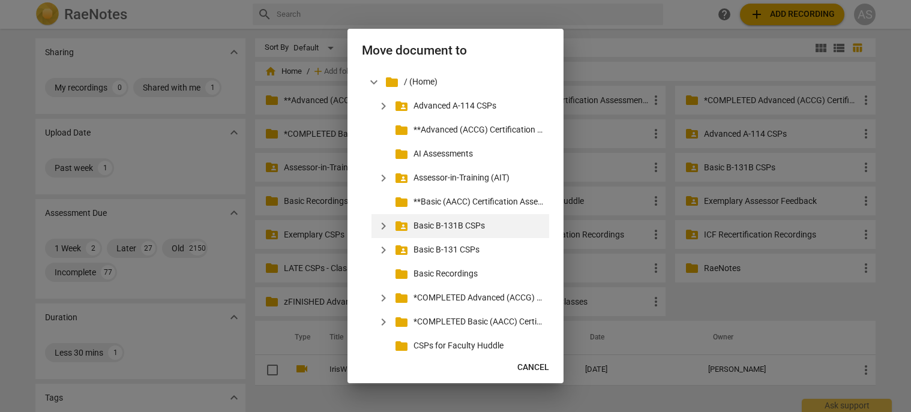
click at [386, 226] on span "expand_more" at bounding box center [383, 226] width 14 height 14
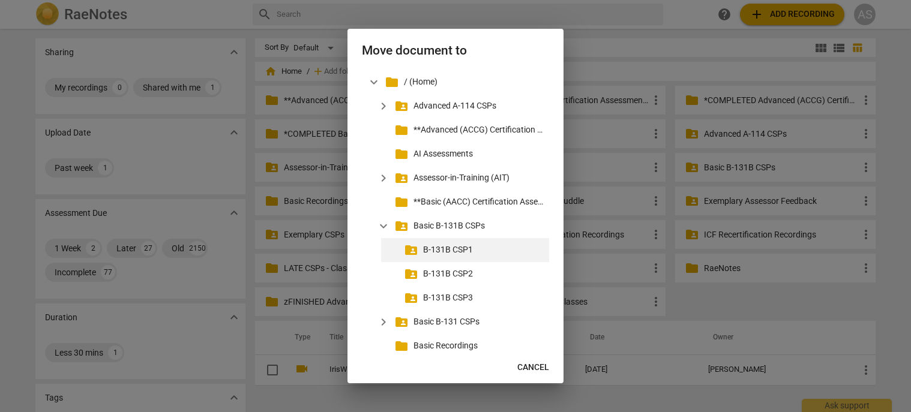
click at [440, 248] on p "B-131B CSP1" at bounding box center [483, 250] width 121 height 13
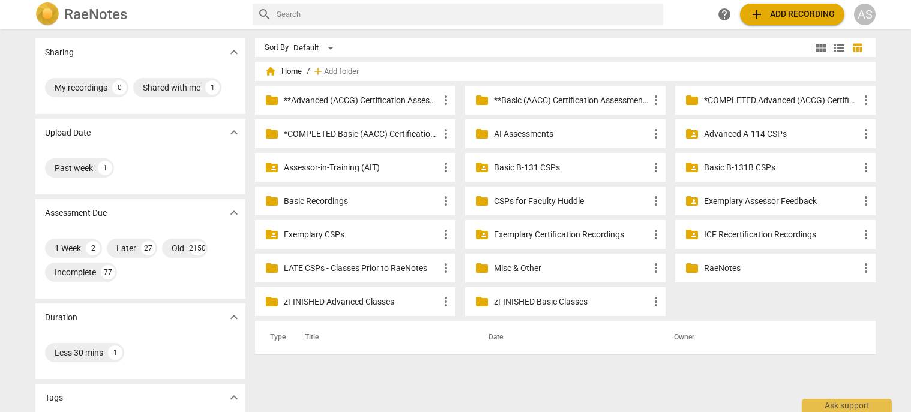
click at [785, 165] on p "Basic B-131B CSPs" at bounding box center [781, 167] width 155 height 13
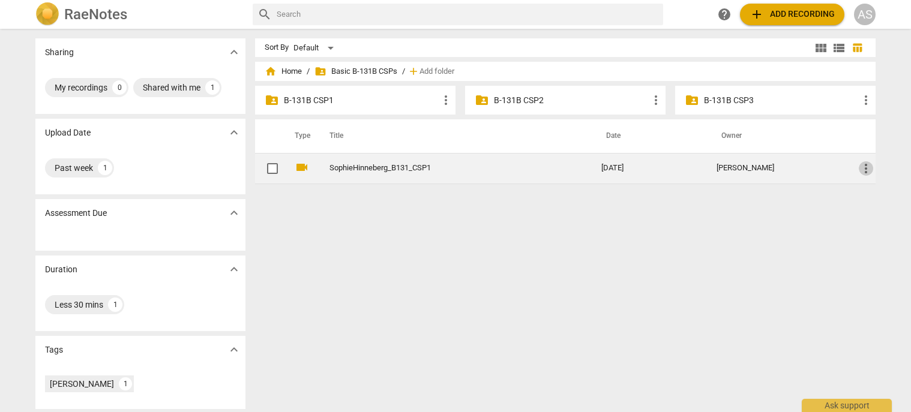
click at [865, 167] on span "more_vert" at bounding box center [866, 168] width 14 height 14
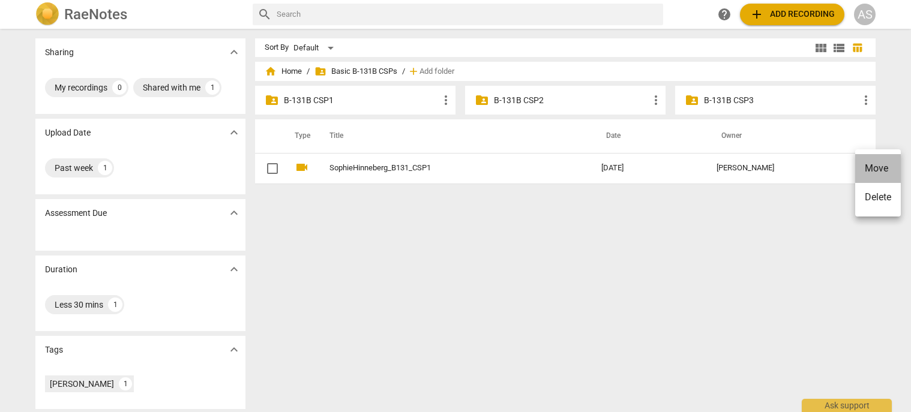
click at [874, 167] on li "Move" at bounding box center [878, 168] width 46 height 29
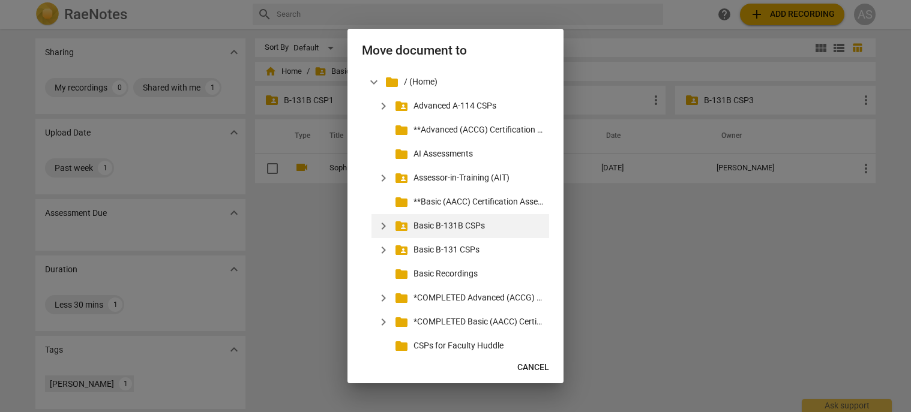
click at [382, 227] on span "expand_more" at bounding box center [383, 226] width 14 height 14
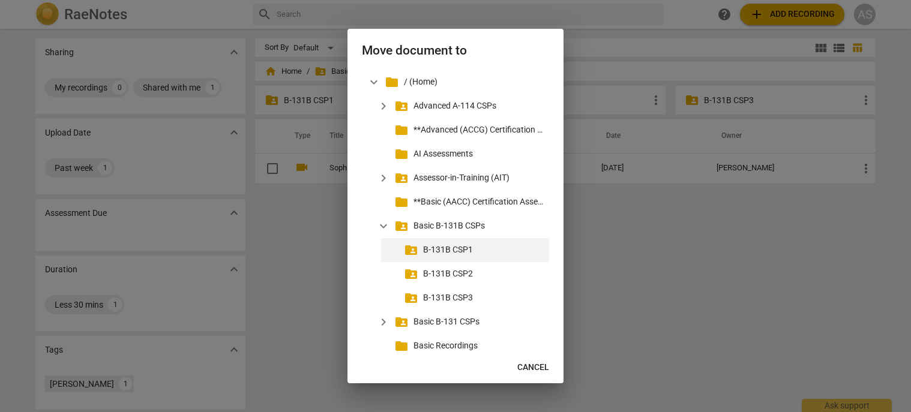
click at [448, 251] on p "B-131B CSP1" at bounding box center [483, 250] width 121 height 13
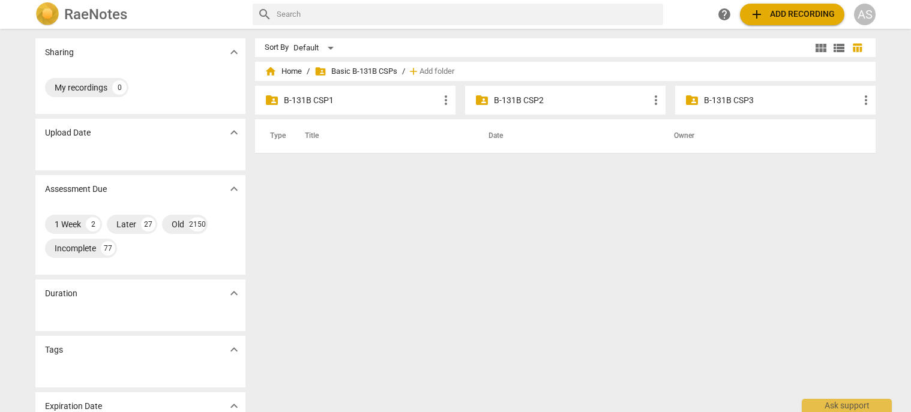
click at [347, 98] on p "B-131B CSP1" at bounding box center [361, 100] width 155 height 13
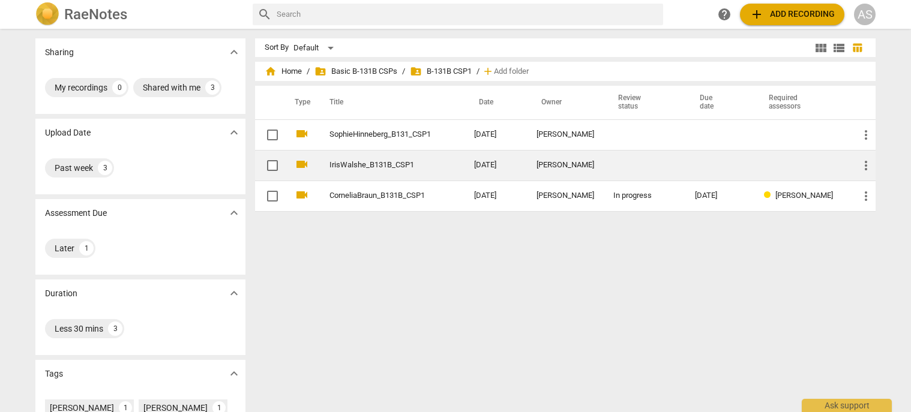
click at [436, 155] on td "IrisWalshe_B131B_CSP1" at bounding box center [389, 165] width 149 height 31
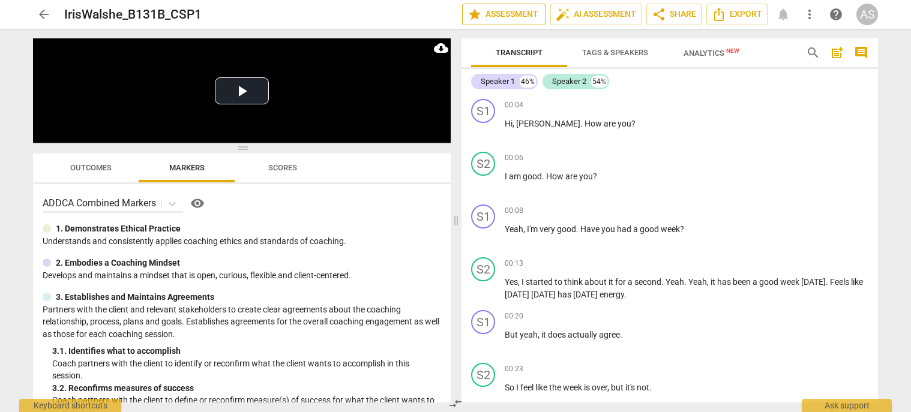
click at [511, 15] on span "star Assessment" at bounding box center [503, 14] width 73 height 14
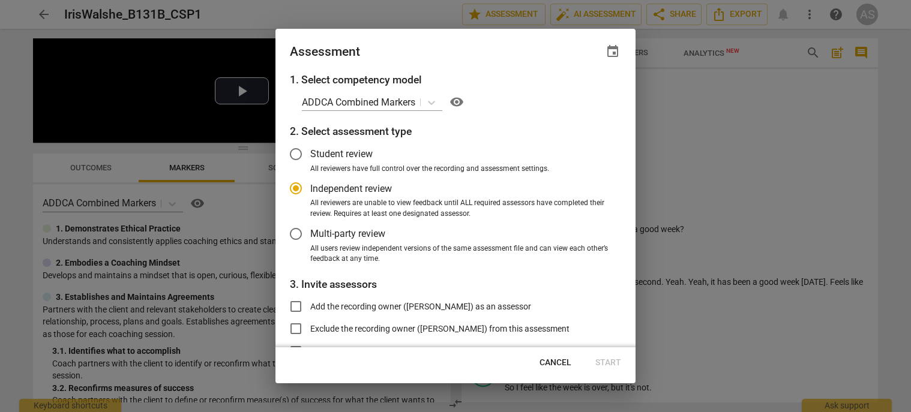
click at [615, 52] on span "event" at bounding box center [613, 51] width 14 height 14
radio input "false"
click at [579, 91] on input "date" at bounding box center [541, 92] width 84 height 17
type input "2025-09-03"
click at [490, 51] on div at bounding box center [455, 206] width 911 height 412
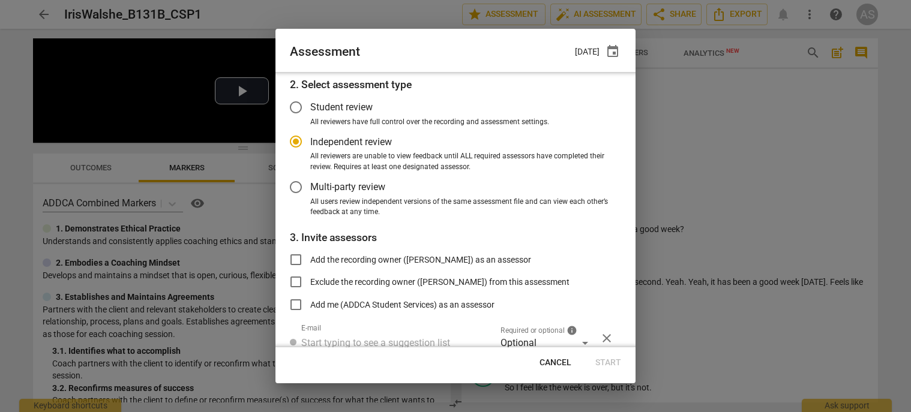
scroll to position [98, 0]
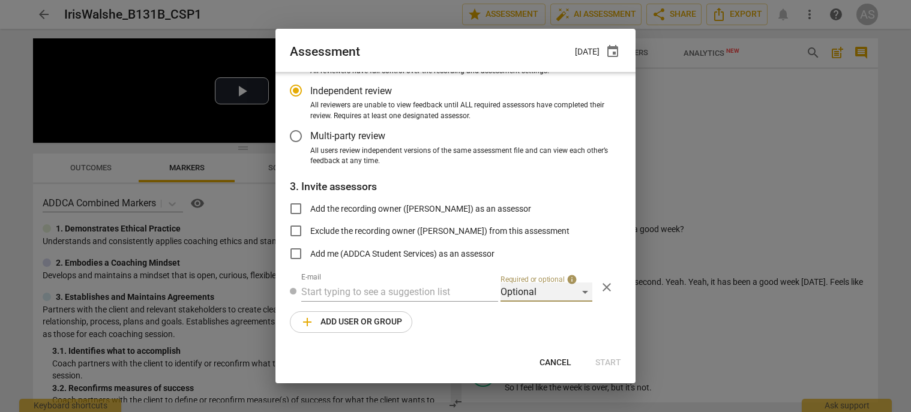
click at [542, 295] on div "Optional" at bounding box center [546, 292] width 92 height 19
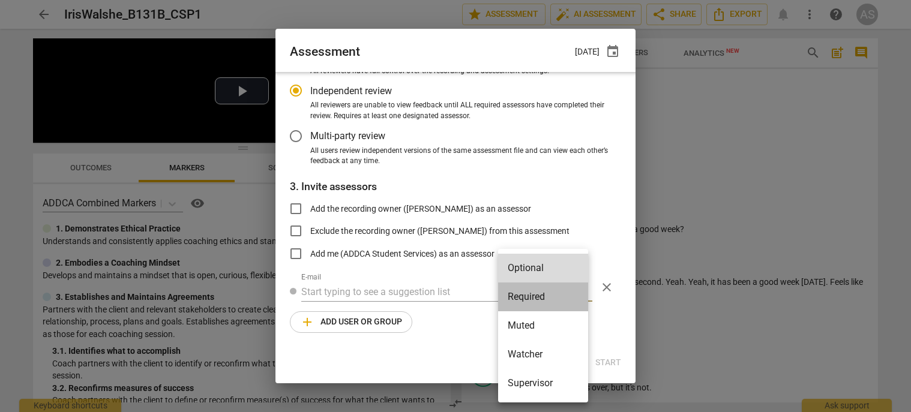
click at [547, 301] on li "Required" at bounding box center [543, 297] width 90 height 29
radio input "false"
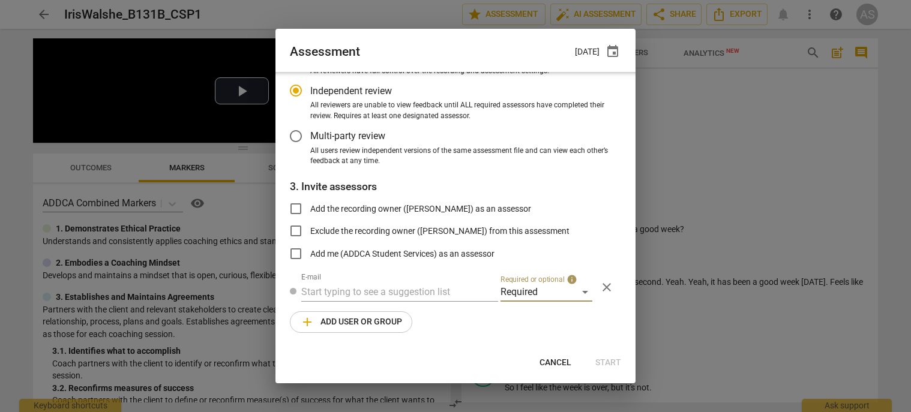
click at [395, 290] on input "text" at bounding box center [399, 292] width 197 height 19
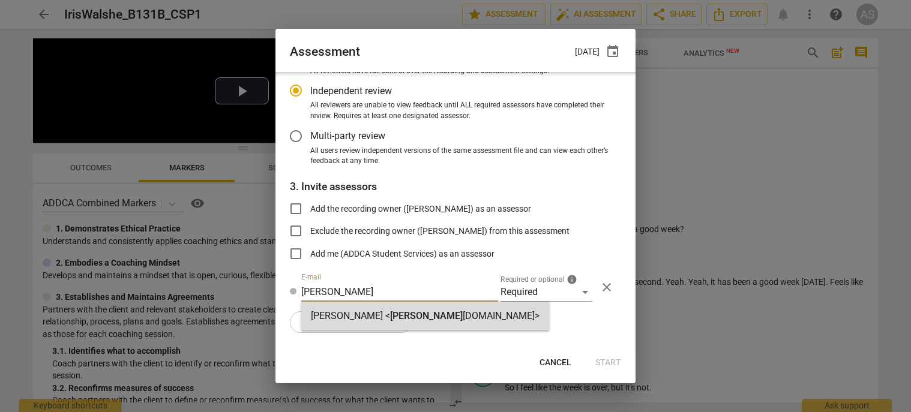
type input "sara@add"
click at [395, 317] on span "sara@add" at bounding box center [426, 315] width 73 height 11
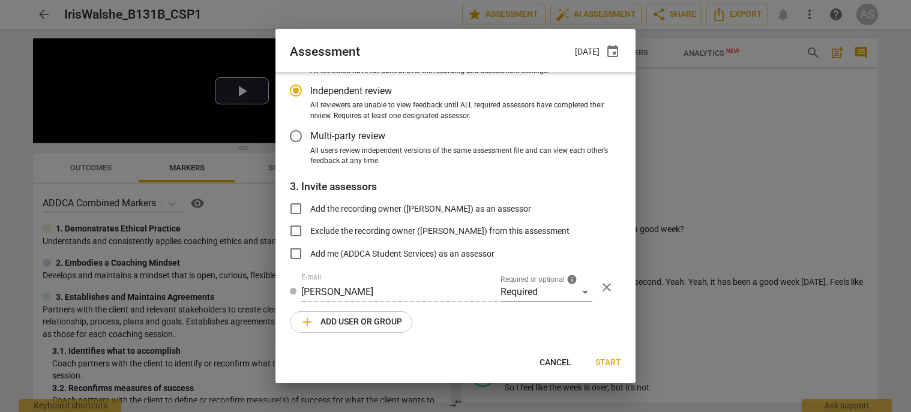
radio input "false"
type input "Sara Prince <sara@addca.com>"
click at [367, 320] on span "add Add user or group" at bounding box center [351, 322] width 102 height 14
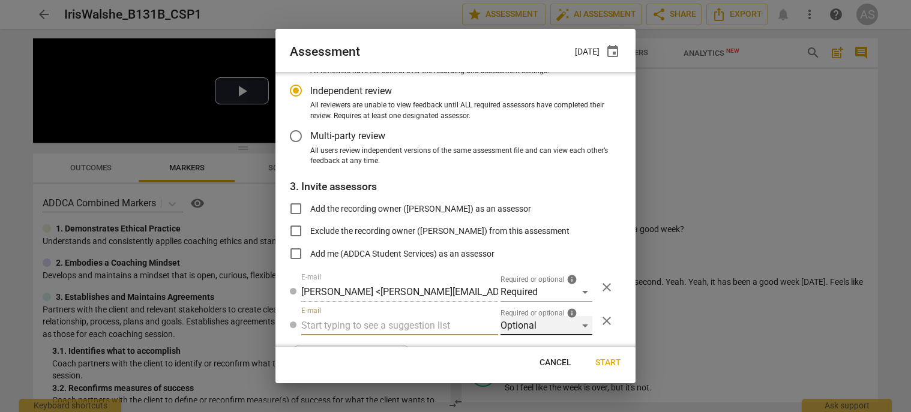
click at [514, 323] on div "Optional" at bounding box center [546, 325] width 92 height 19
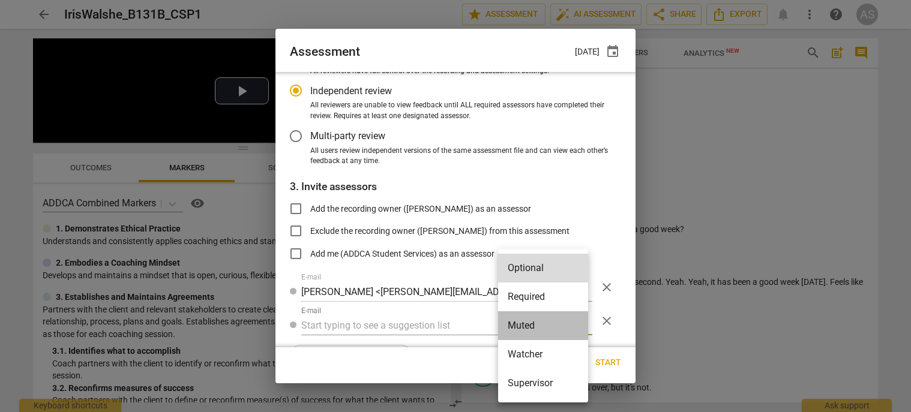
click at [523, 322] on li "Muted" at bounding box center [543, 325] width 90 height 29
radio input "false"
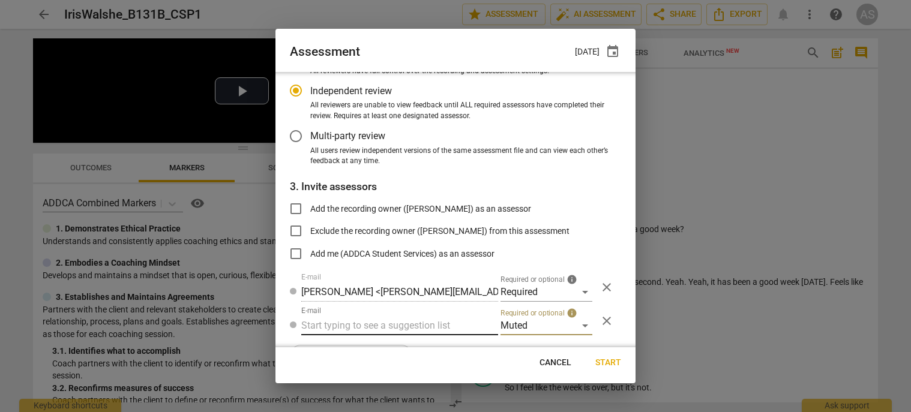
click at [415, 320] on input "text" at bounding box center [399, 325] width 197 height 19
type input "131B"
click at [403, 343] on div "Basic B- 131B CSPs" at bounding box center [398, 349] width 194 height 29
radio input "false"
type input "Basic B-131B CSPs"
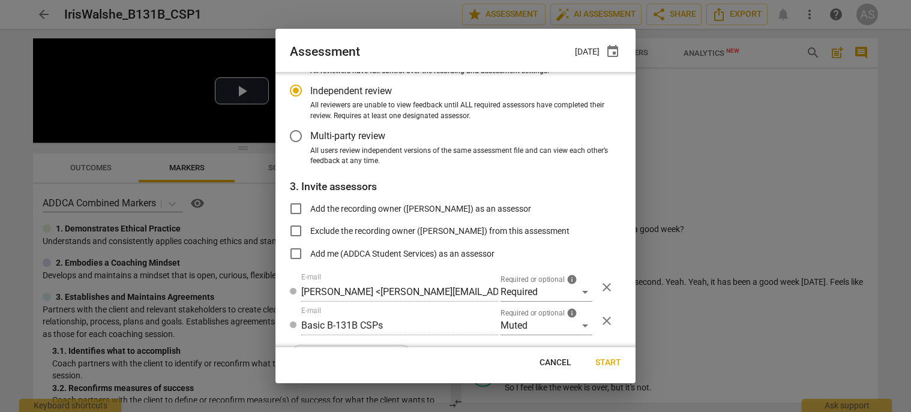
click at [609, 358] on span "Start" at bounding box center [608, 363] width 26 height 12
radio input "false"
type input "Irena Stika <irena.stika@proton.me>"
type input "Jen Yuan <jenlists@gmail.com>"
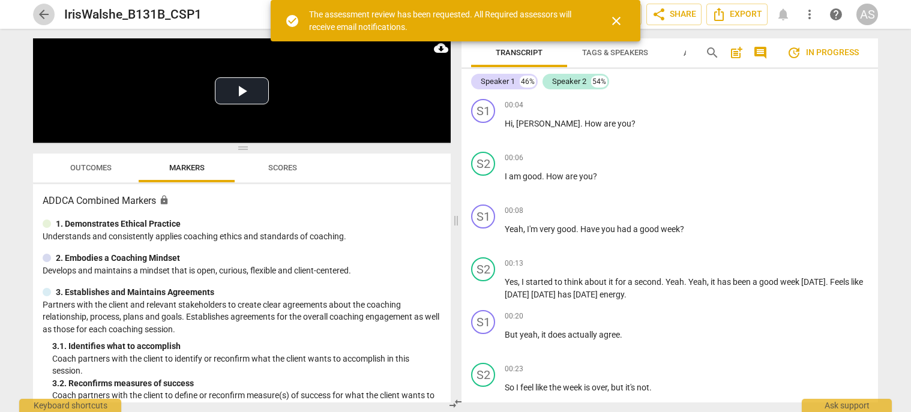
click at [41, 15] on span "arrow_back" at bounding box center [44, 14] width 14 height 14
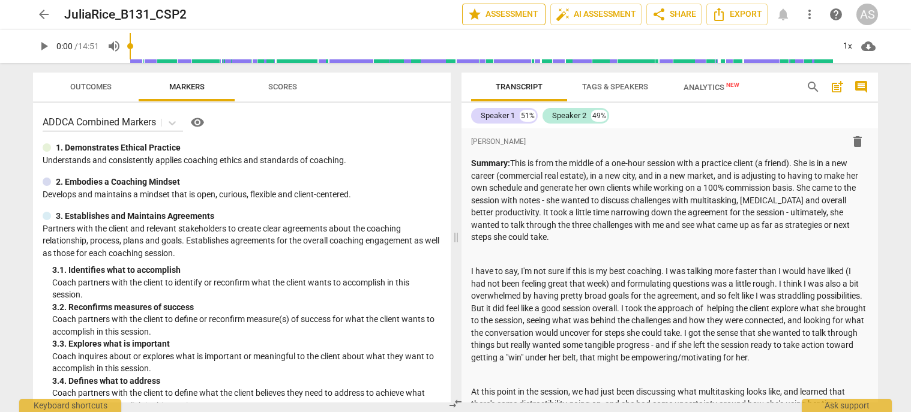
click at [476, 14] on span "star" at bounding box center [474, 14] width 14 height 14
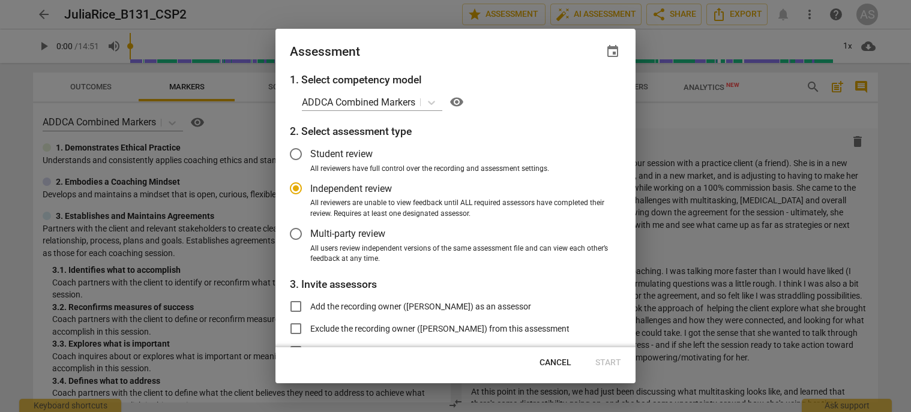
click at [615, 51] on span "event" at bounding box center [613, 51] width 14 height 14
radio input "false"
click at [575, 90] on input "date" at bounding box center [541, 92] width 84 height 17
type input "2025-08-26"
click at [500, 47] on div at bounding box center [455, 206] width 911 height 412
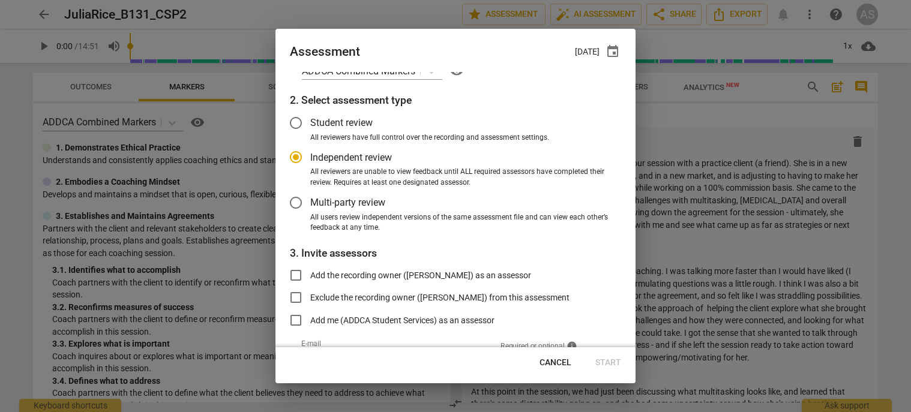
scroll to position [98, 0]
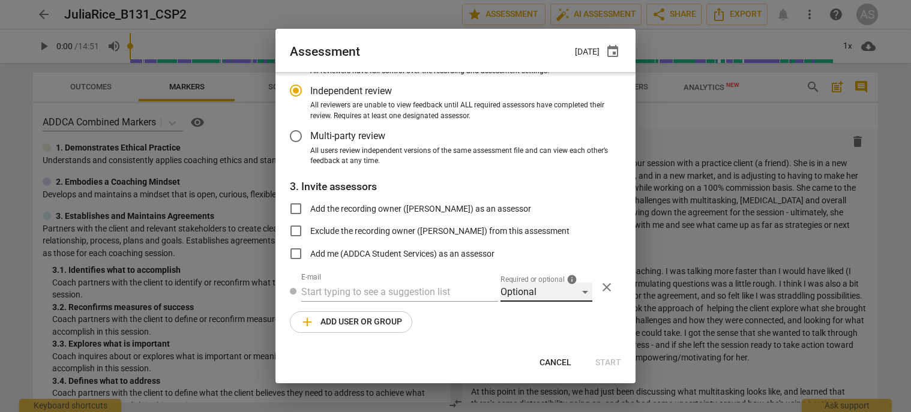
click at [538, 299] on div "Optional" at bounding box center [546, 292] width 92 height 19
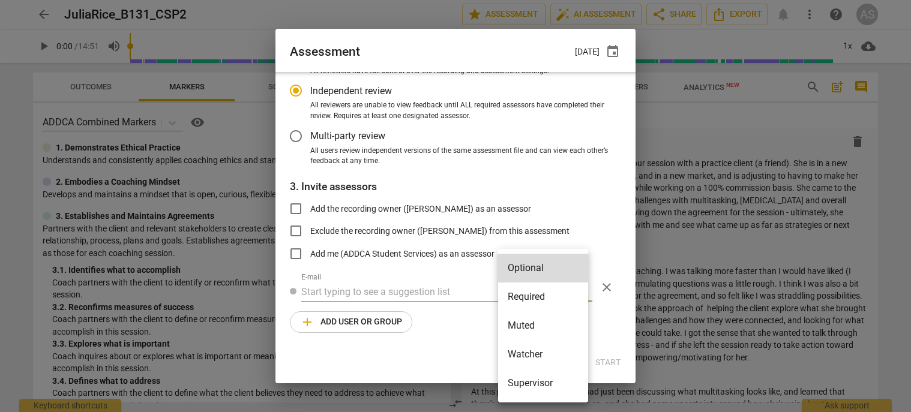
click at [540, 300] on li "Required" at bounding box center [543, 297] width 90 height 29
radio input "false"
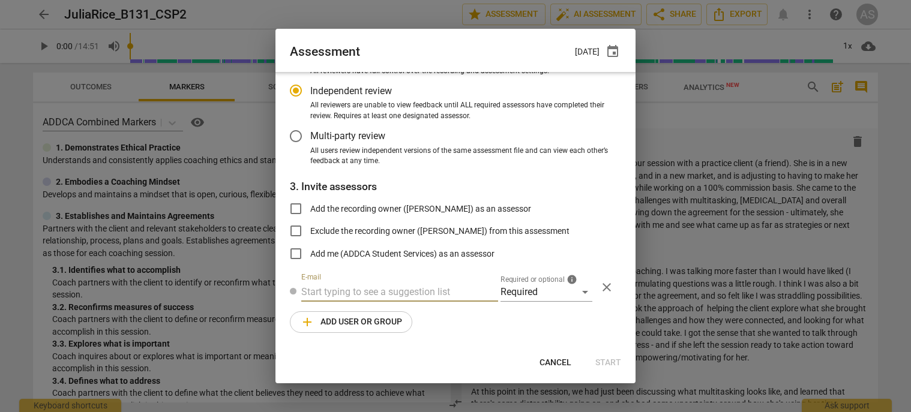
click at [419, 284] on input "text" at bounding box center [399, 292] width 197 height 19
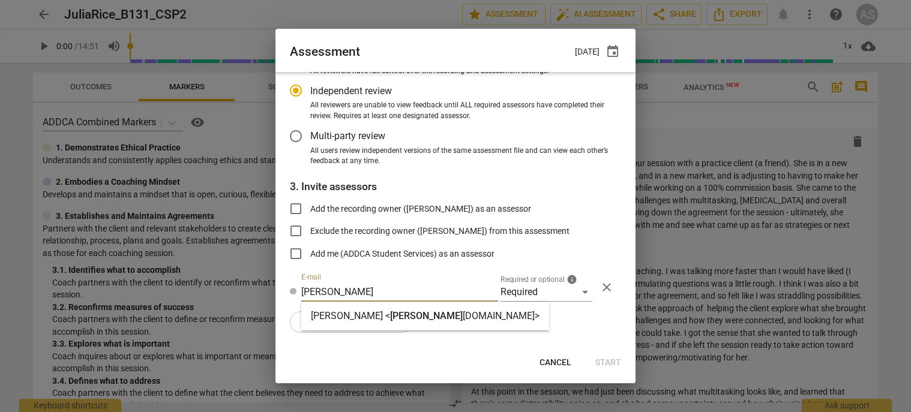
type input "linda@add"
click at [397, 317] on span "linda@add" at bounding box center [426, 315] width 73 height 11
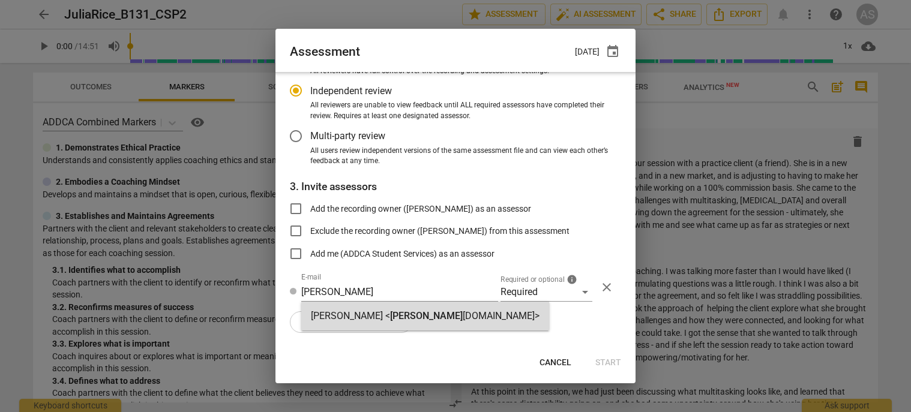
radio input "false"
type input "Linda King <linda@addca.com>"
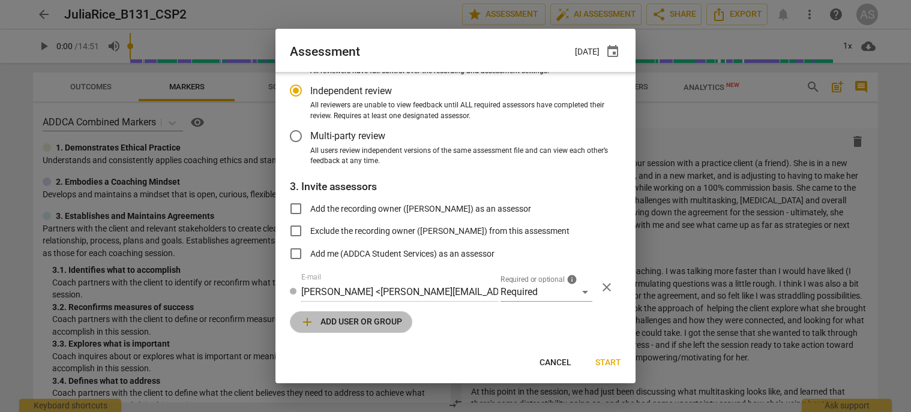
click at [361, 320] on span "add Add user or group" at bounding box center [351, 322] width 102 height 14
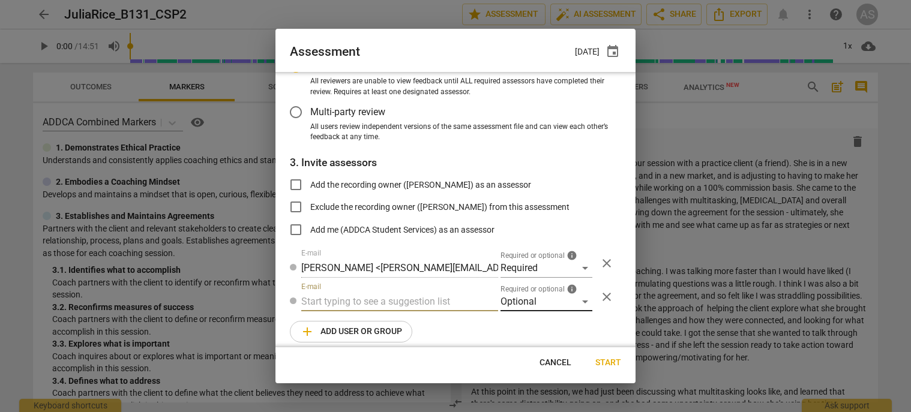
scroll to position [131, 0]
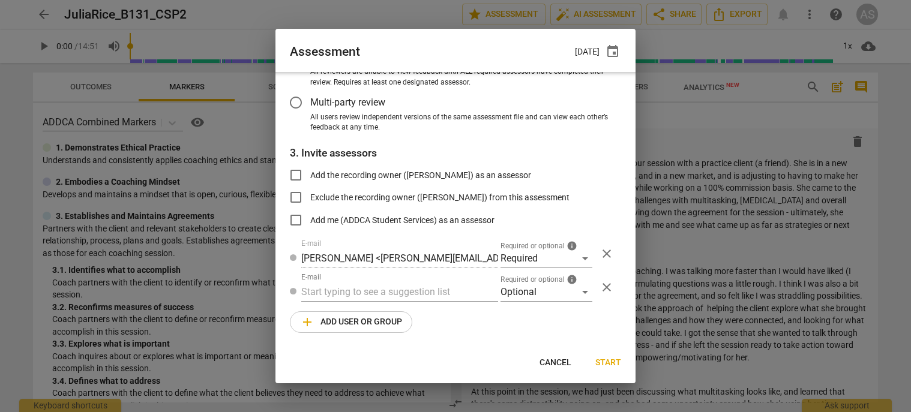
click at [540, 280] on span "Required or optional" at bounding box center [532, 279] width 64 height 7
click at [540, 287] on div "Optional" at bounding box center [546, 292] width 92 height 19
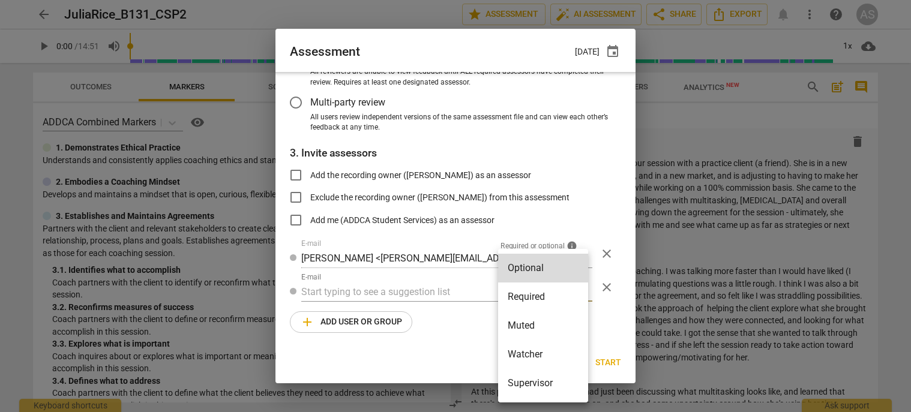
click at [543, 318] on li "Muted" at bounding box center [543, 325] width 90 height 29
radio input "false"
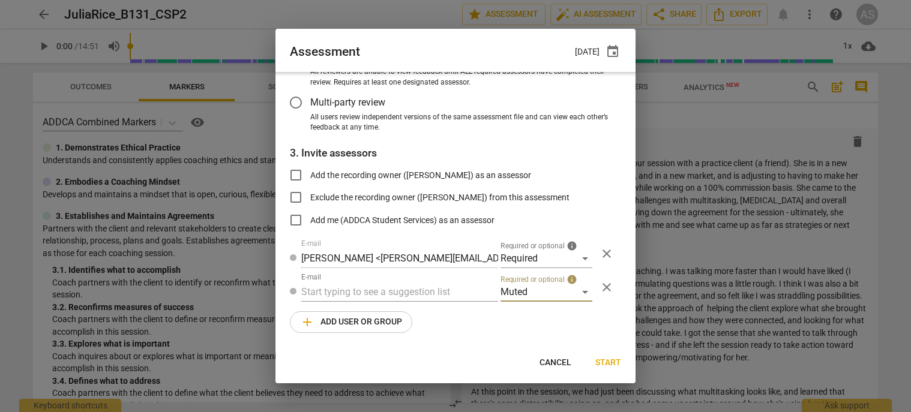
click at [413, 303] on div "1. Select competency model ADDCA Combined Markers visibility 2. Select assessme…" at bounding box center [455, 209] width 360 height 275
click at [413, 287] on input "text" at bounding box center [399, 292] width 197 height 19
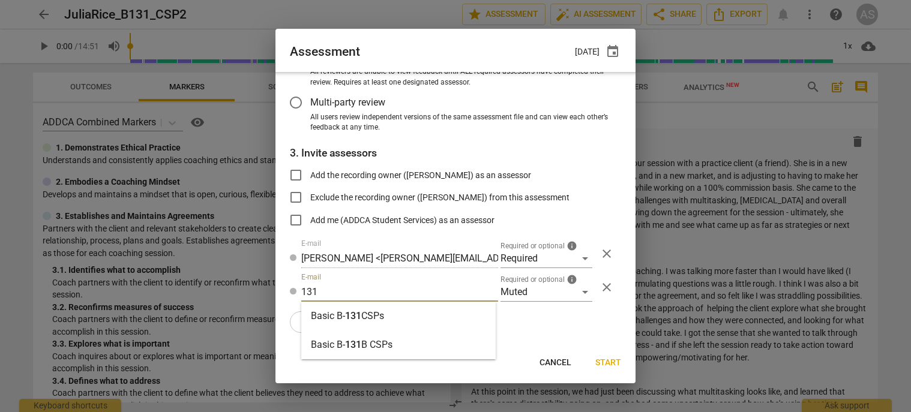
type input "131"
click at [400, 311] on div "Basic B- 131 CSPs" at bounding box center [398, 316] width 194 height 29
radio input "false"
type input "Basic B-131 CSPs"
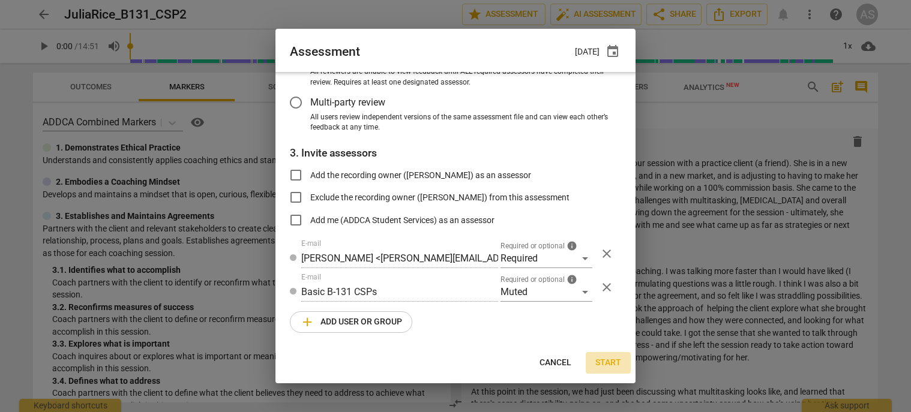
click at [612, 365] on span "Start" at bounding box center [608, 363] width 26 height 12
radio input "false"
type input "Maayan Bar-Yam <playsculptor@gmail.com>"
type input "Zhou Jiang <zhou-jiang@outlook.com>"
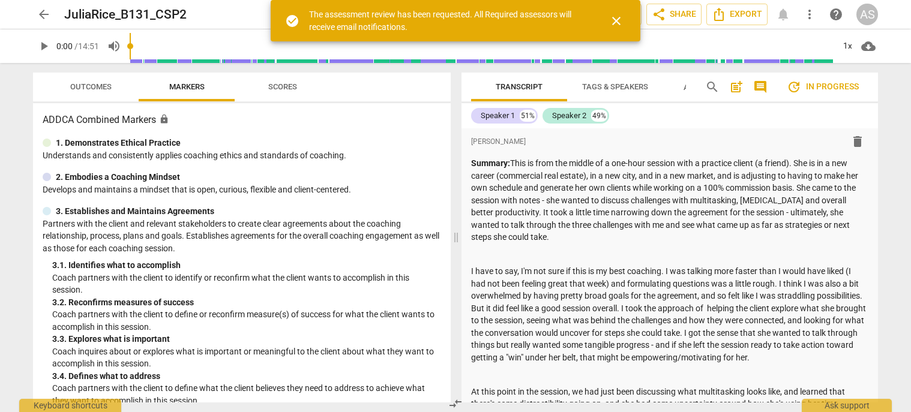
click at [41, 13] on span "arrow_back" at bounding box center [44, 14] width 14 height 14
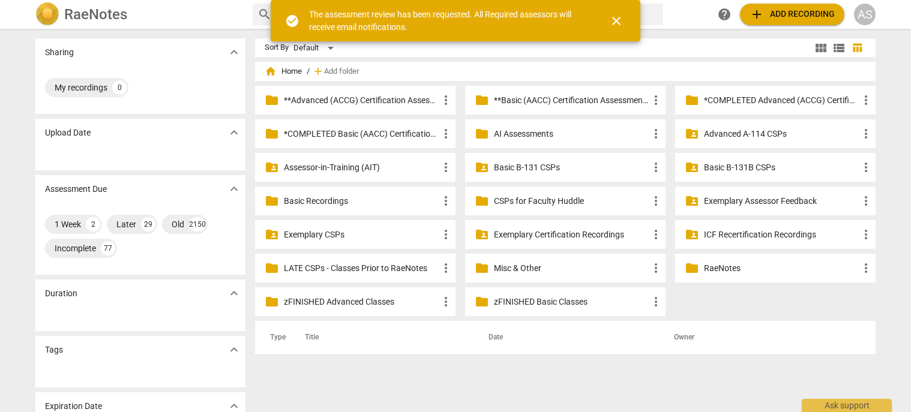
click at [606, 164] on p "Basic B-131 CSPs" at bounding box center [571, 167] width 155 height 13
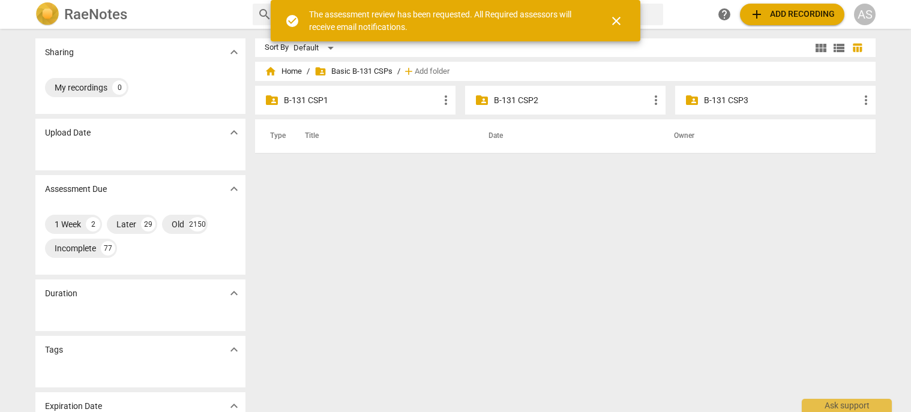
click at [550, 97] on p "B-131 CSP2" at bounding box center [571, 100] width 155 height 13
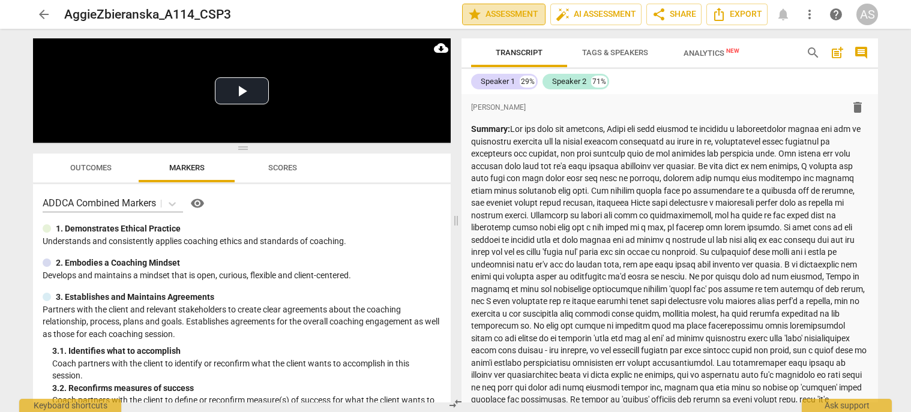
click at [493, 10] on span "star Assessment" at bounding box center [503, 14] width 73 height 14
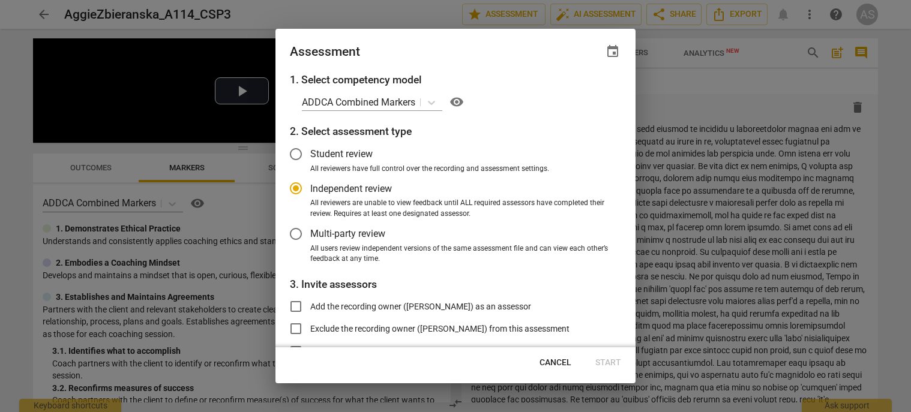
radio input "false"
click at [612, 49] on span "event" at bounding box center [613, 51] width 14 height 14
click at [582, 90] on input "date" at bounding box center [541, 92] width 84 height 17
type input "2025-08-27"
click at [488, 53] on div at bounding box center [455, 206] width 911 height 412
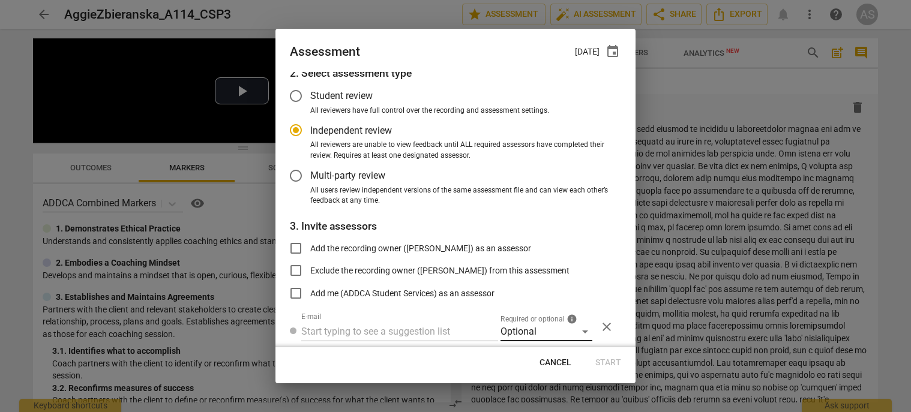
scroll to position [98, 0]
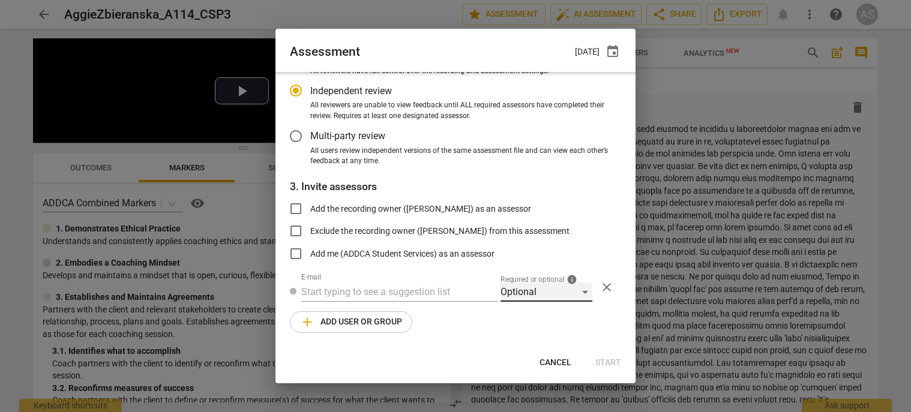
click at [546, 290] on div "Optional" at bounding box center [546, 292] width 92 height 19
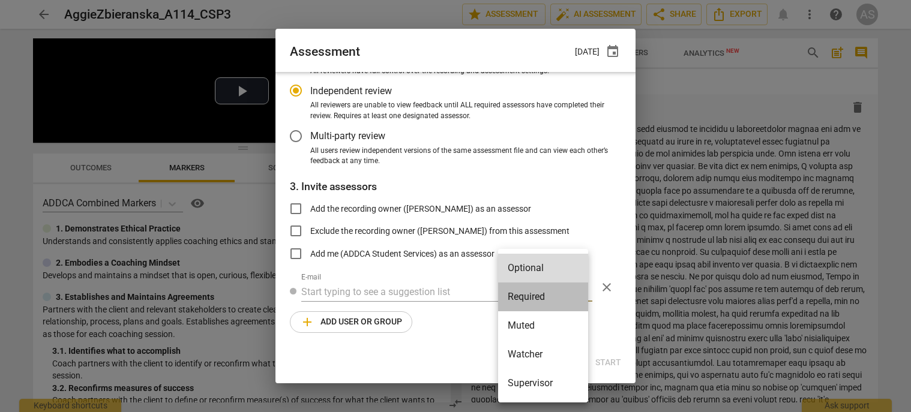
click at [540, 302] on li "Required" at bounding box center [543, 297] width 90 height 29
radio input "false"
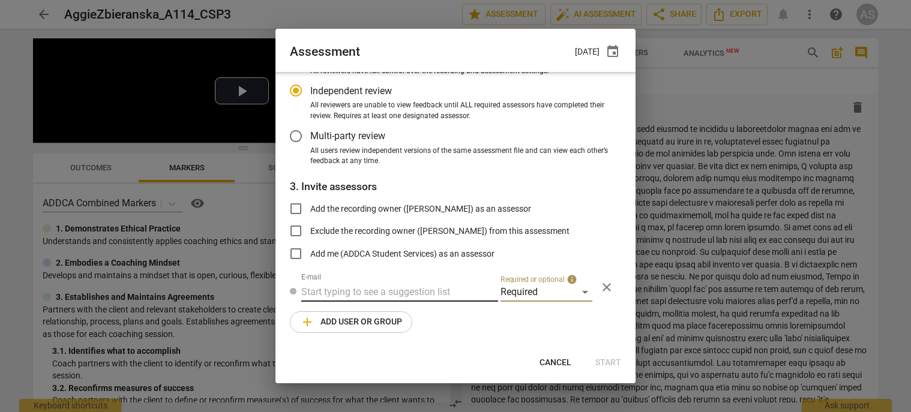
click at [427, 290] on input "text" at bounding box center [399, 292] width 197 height 19
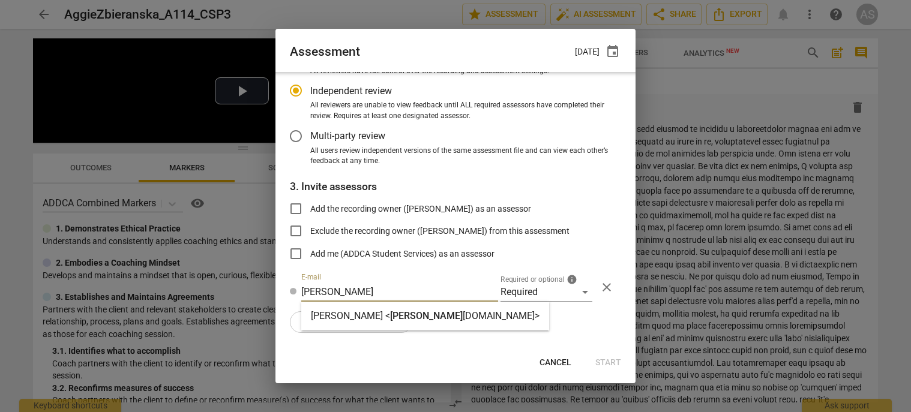
type input "cathy@add"
click at [418, 321] on span "cathy@add" at bounding box center [426, 315] width 73 height 11
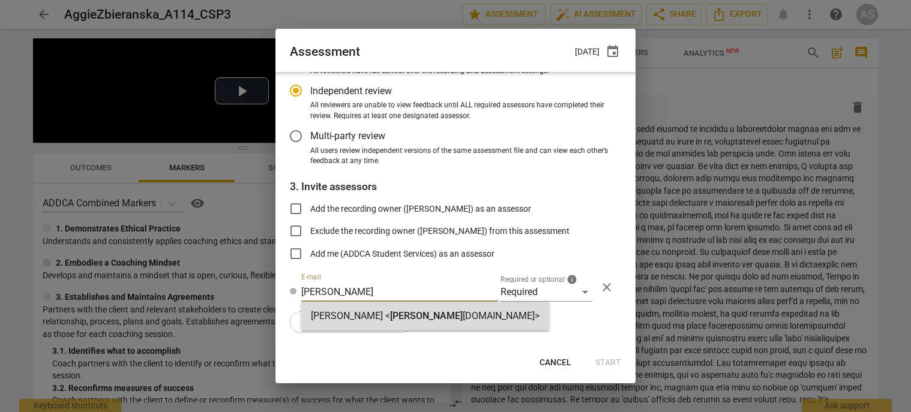
radio input "false"
type input "Cathy Rashidian <cathy@addca.com>"
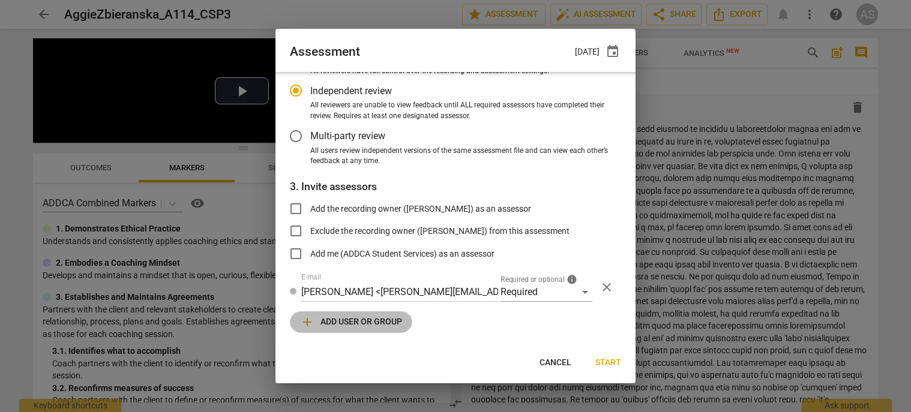
click at [347, 324] on span "add Add user or group" at bounding box center [351, 322] width 102 height 14
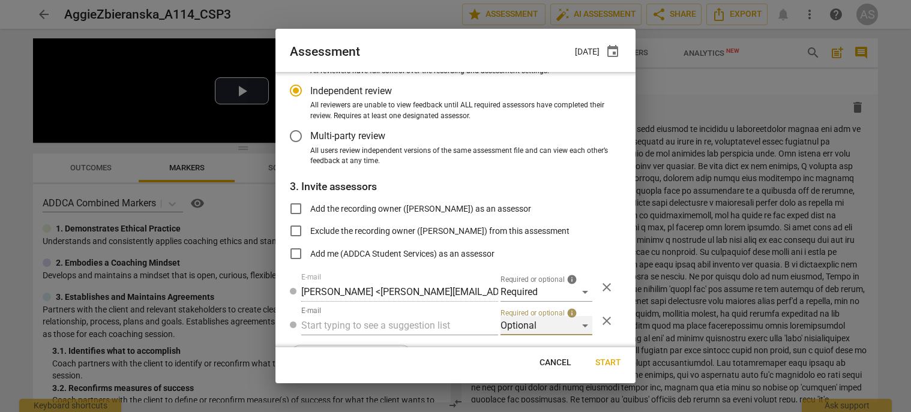
click at [547, 328] on div "Optional" at bounding box center [546, 325] width 92 height 19
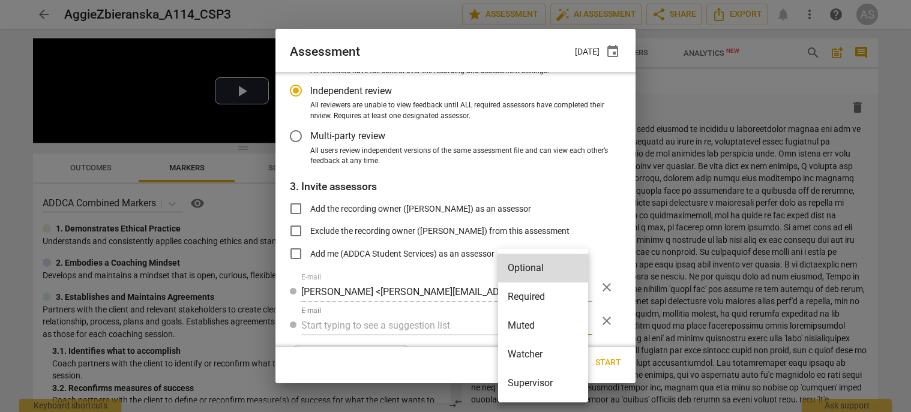
click at [540, 331] on li "Muted" at bounding box center [543, 325] width 90 height 29
radio input "false"
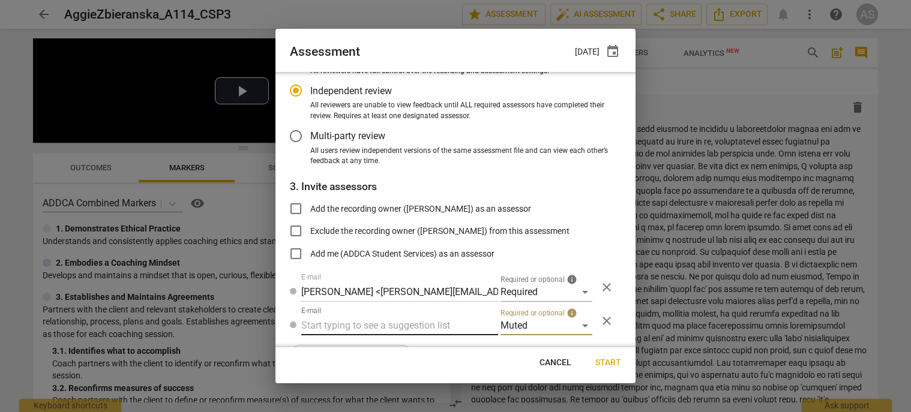
click at [383, 328] on input "text" at bounding box center [399, 325] width 197 height 19
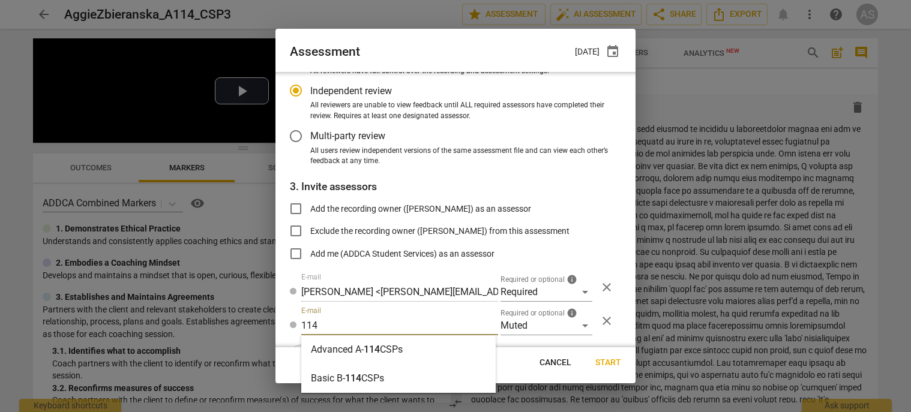
type input "114"
click at [392, 350] on strong "CSPs" at bounding box center [391, 349] width 23 height 11
radio input "false"
type input "Advanced A-114 CSPs"
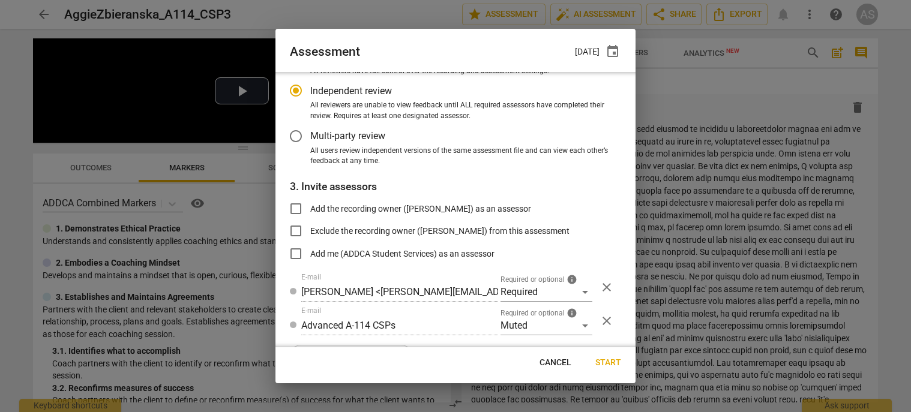
click at [613, 365] on span "Start" at bounding box center [608, 363] width 26 height 12
radio input "false"
type input "Caroline Carrier <caroline.carrier@proton.me>"
type input "Michelle McKeon <michelle@atriumacademics.com>"
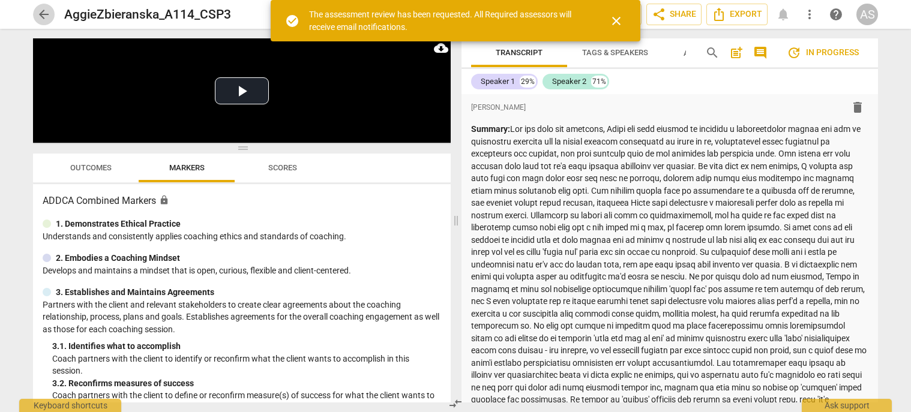
click at [47, 13] on span "arrow_back" at bounding box center [44, 14] width 14 height 14
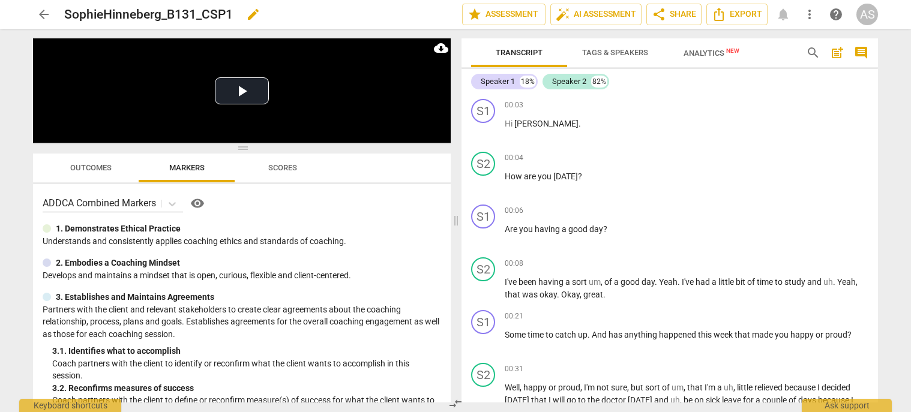
click at [253, 11] on span "edit" at bounding box center [253, 14] width 14 height 14
click at [194, 13] on input "SophieHinneberg_B131_CSP1" at bounding box center [236, 14] width 345 height 23
type input "SophieHinneberg_B131B_CSP1"
click at [414, 13] on span "done" at bounding box center [420, 14] width 14 height 14
click at [49, 12] on span "arrow_back" at bounding box center [44, 14] width 14 height 14
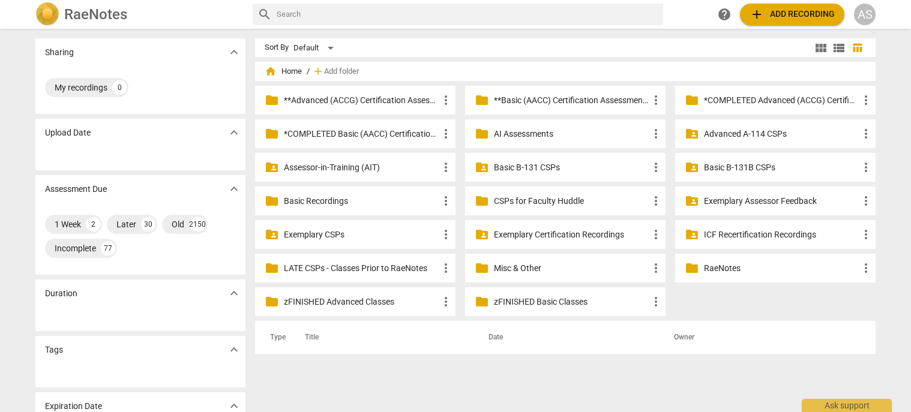
click at [733, 162] on p "Basic B-131B CSPs" at bounding box center [781, 167] width 155 height 13
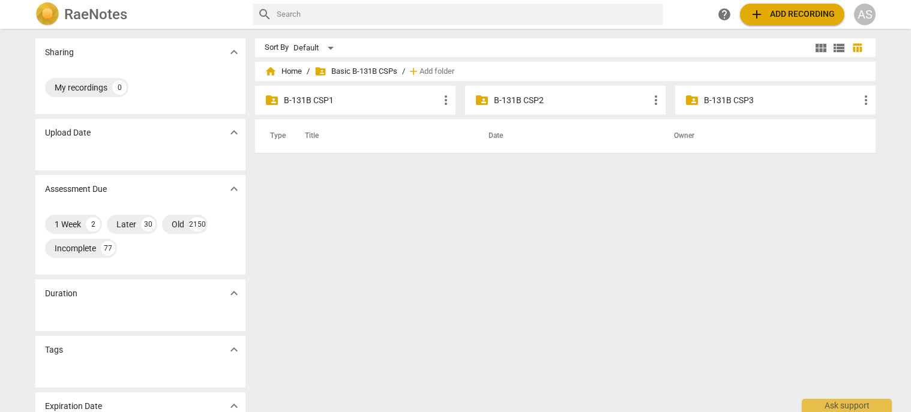
click at [376, 97] on p "B-131B CSP1" at bounding box center [361, 100] width 155 height 13
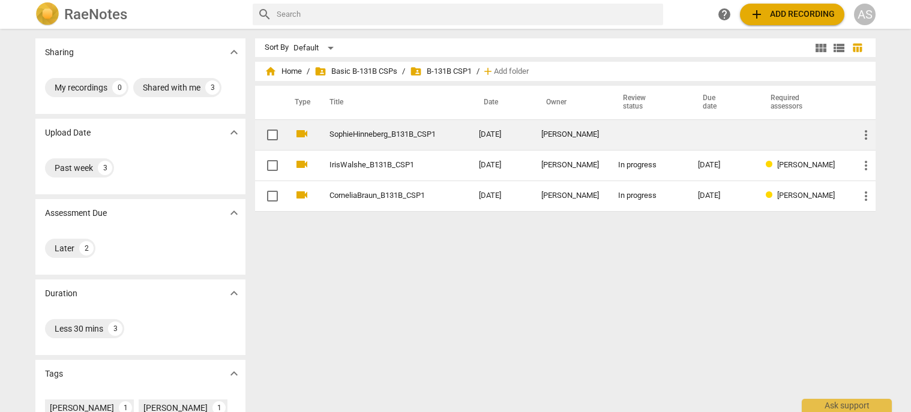
click at [481, 132] on td "[DATE]" at bounding box center [500, 134] width 62 height 31
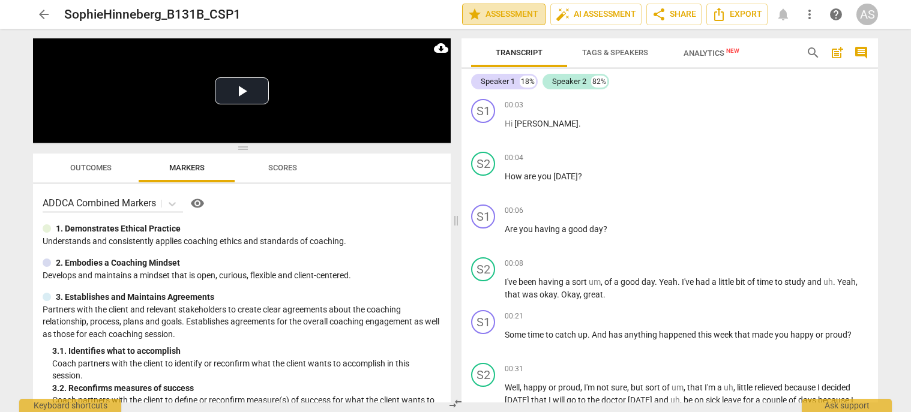
click at [494, 14] on span "star Assessment" at bounding box center [503, 14] width 73 height 14
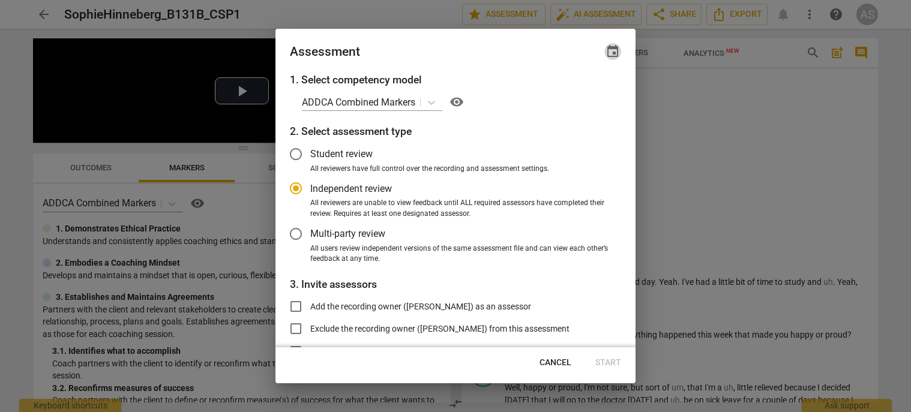
click at [613, 53] on span "event" at bounding box center [613, 51] width 14 height 14
radio input "false"
click at [576, 91] on input "date" at bounding box center [541, 92] width 84 height 17
type input "[DATE]"
click at [477, 265] on div at bounding box center [455, 206] width 911 height 412
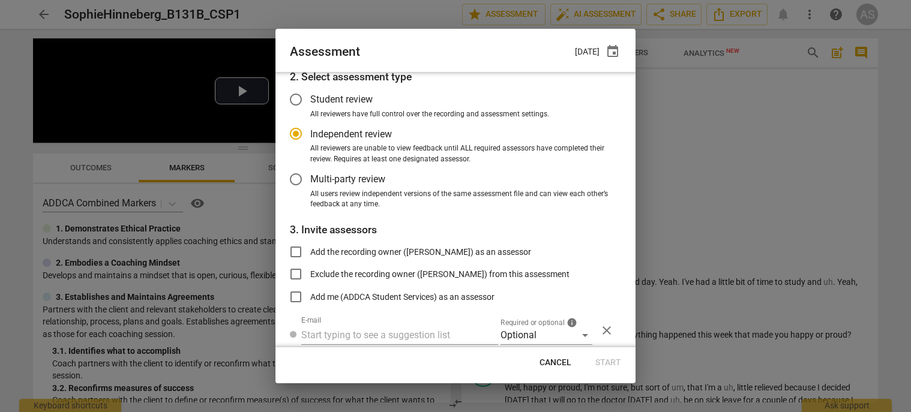
scroll to position [98, 0]
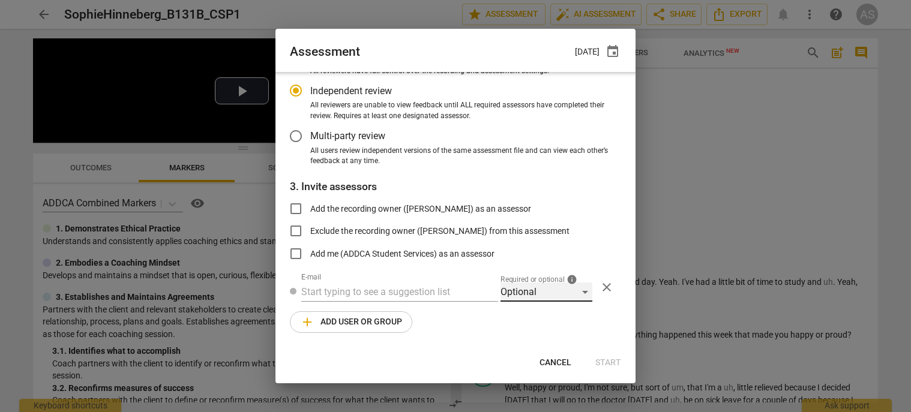
click at [519, 295] on div "Optional" at bounding box center [546, 292] width 92 height 19
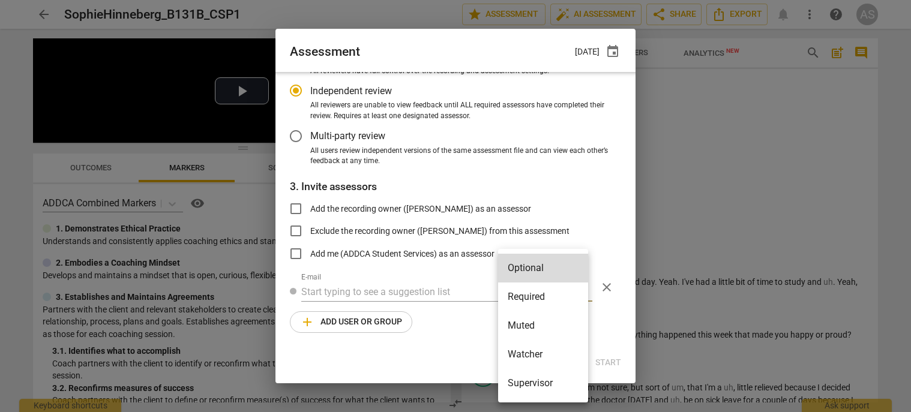
click at [522, 300] on li "Required" at bounding box center [543, 297] width 90 height 29
radio input "false"
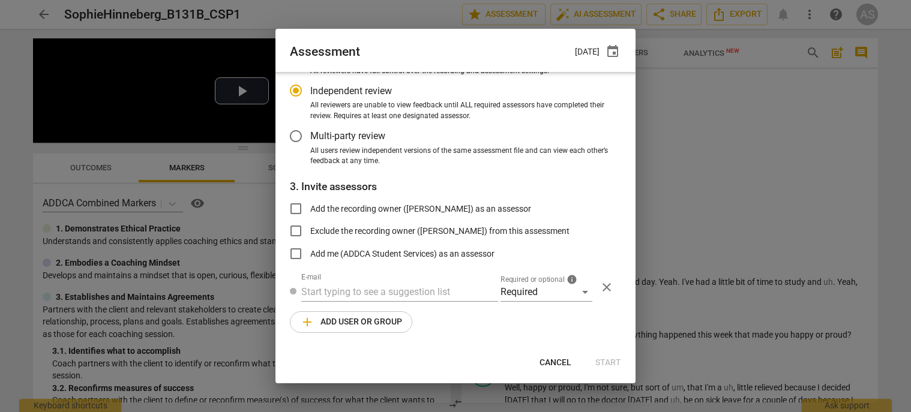
click at [381, 281] on div "E-mail" at bounding box center [399, 287] width 197 height 29
click at [380, 287] on input "text" at bounding box center [399, 292] width 197 height 19
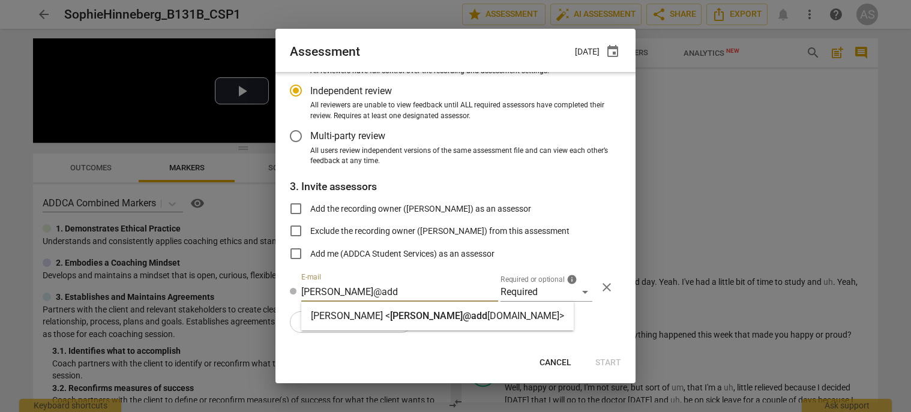
type input "[PERSON_NAME]@add"
click at [390, 320] on span "[PERSON_NAME]@add" at bounding box center [438, 315] width 97 height 11
radio input "false"
type input "[PERSON_NAME] <[PERSON_NAME][EMAIL_ADDRESS][DOMAIN_NAME]>"
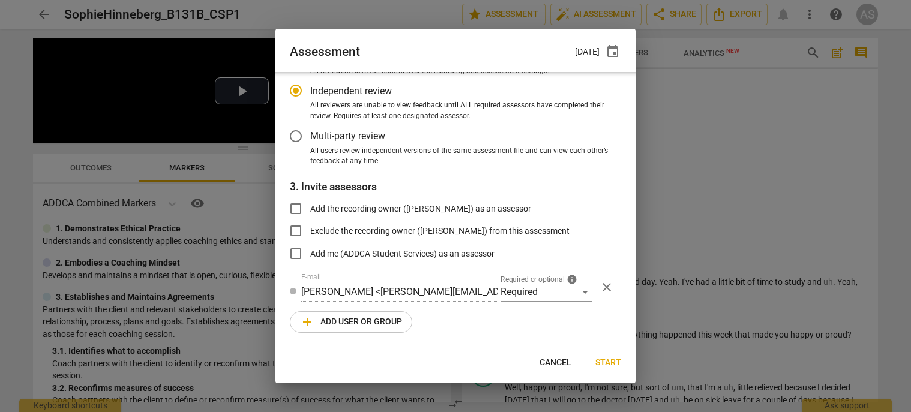
click at [358, 331] on button "add Add user or group" at bounding box center [351, 322] width 122 height 22
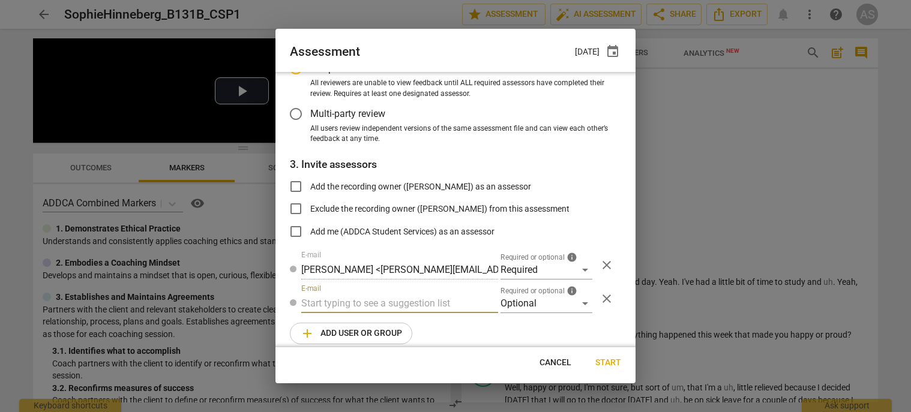
scroll to position [131, 0]
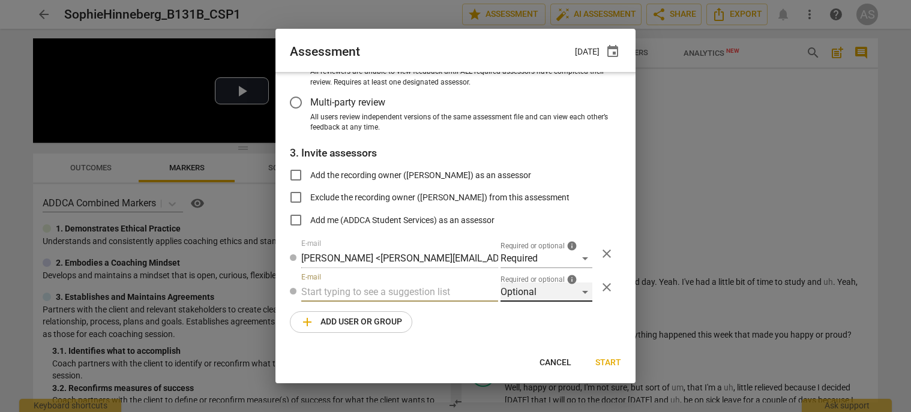
click at [554, 292] on div "Optional" at bounding box center [546, 292] width 92 height 19
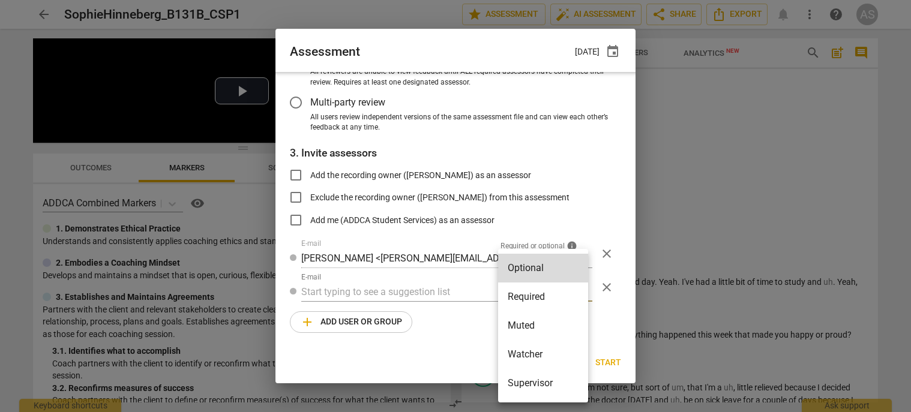
click at [548, 319] on li "Muted" at bounding box center [543, 325] width 90 height 29
radio input "false"
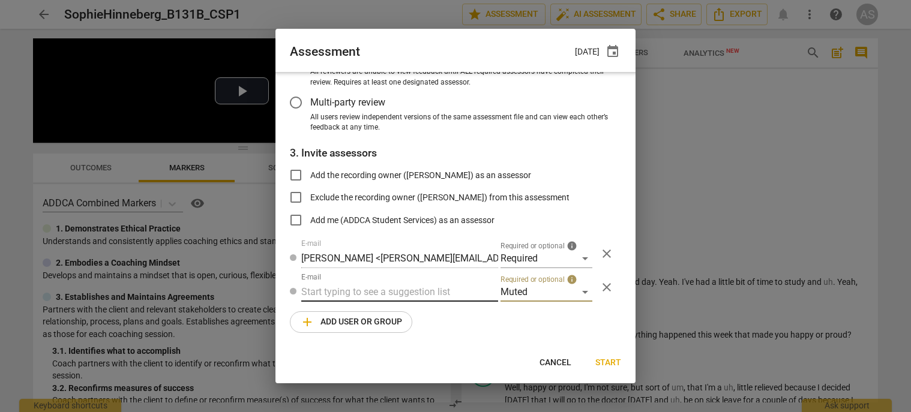
click at [412, 292] on input "text" at bounding box center [399, 292] width 197 height 19
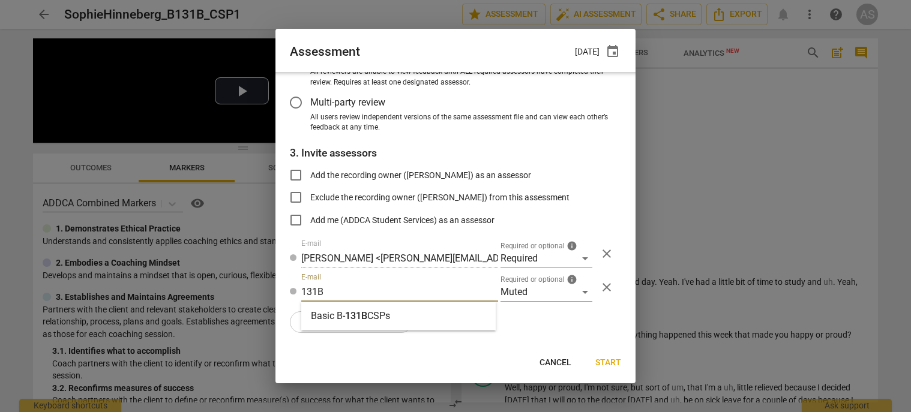
type input "131B"
click at [412, 314] on div "Basic B- 131B CSPs" at bounding box center [398, 316] width 194 height 29
radio input "false"
type input "Basic B-131B CSPs"
click at [619, 361] on span "Start" at bounding box center [608, 363] width 26 height 12
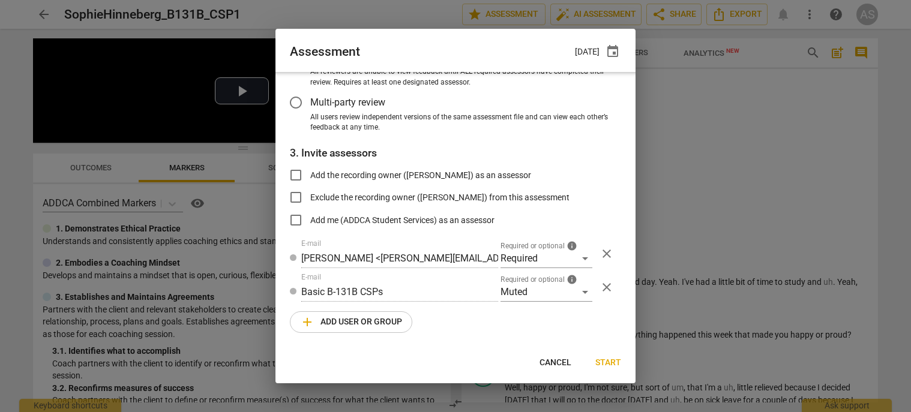
radio input "false"
type input "[PERSON_NAME] <[PERSON_NAME][EMAIL_ADDRESS][PERSON_NAME][DOMAIN_NAME]>"
type input "[PERSON_NAME] <[EMAIL_ADDRESS][DOMAIN_NAME]>"
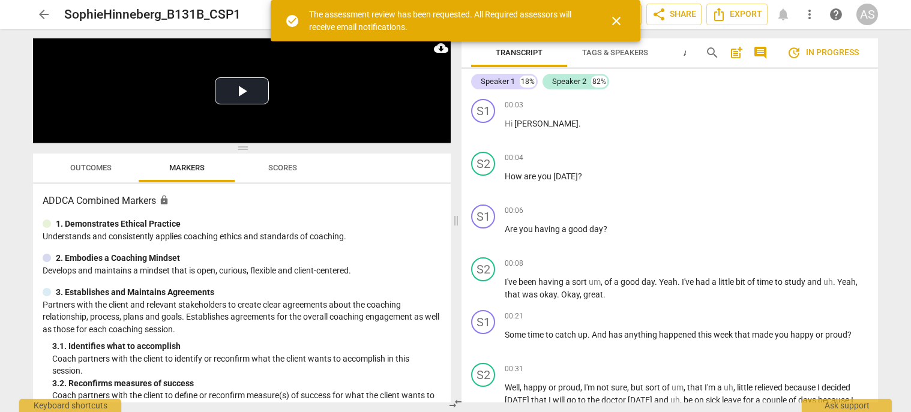
click at [47, 14] on span "arrow_back" at bounding box center [44, 14] width 14 height 14
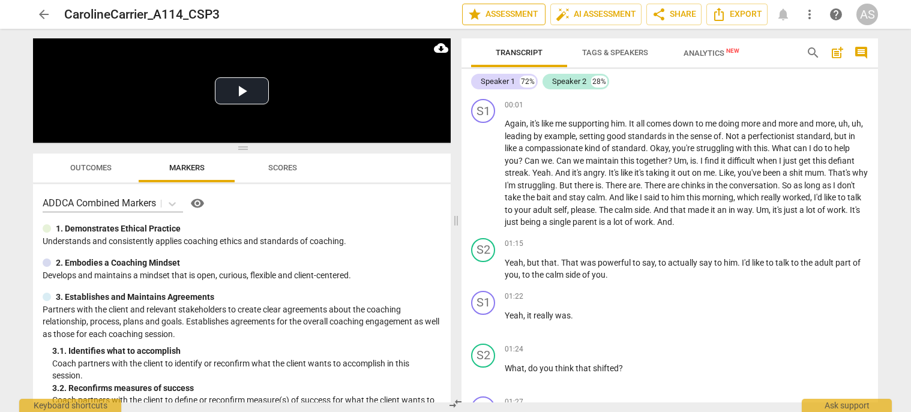
click at [529, 10] on span "star Assessment" at bounding box center [503, 14] width 73 height 14
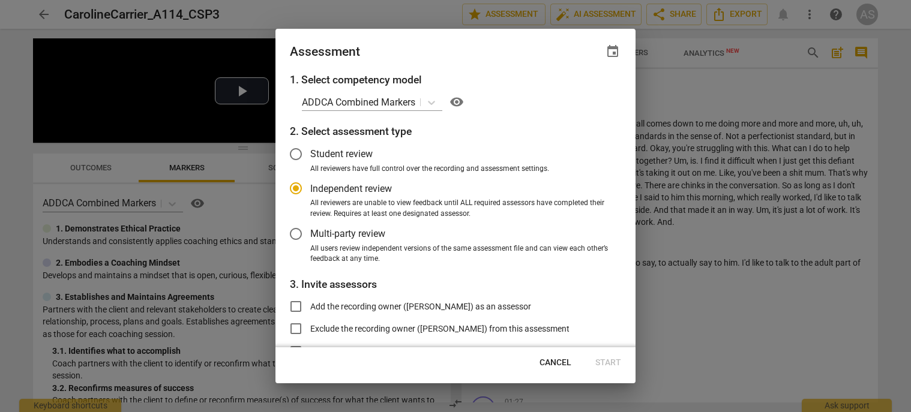
click at [628, 53] on div "Assessment event" at bounding box center [455, 50] width 360 height 43
click at [622, 53] on div "Assessment event" at bounding box center [455, 50] width 360 height 43
radio input "false"
click at [619, 52] on div "Assessment event" at bounding box center [455, 50] width 360 height 43
click at [617, 52] on span "event" at bounding box center [613, 51] width 14 height 14
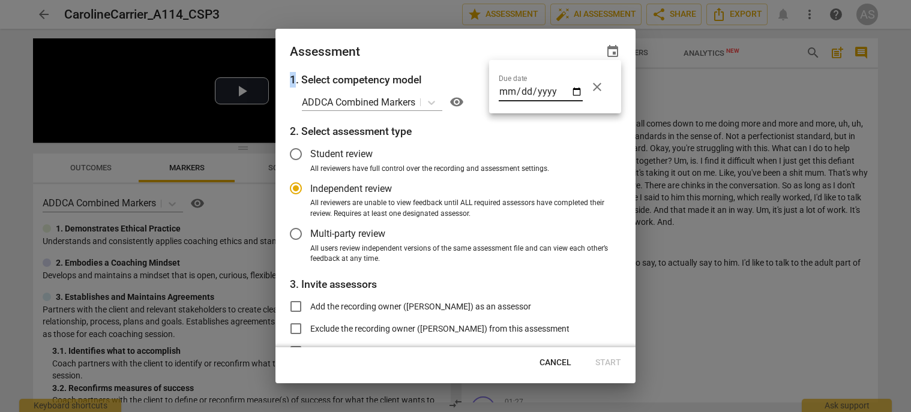
click at [575, 92] on input "date" at bounding box center [541, 92] width 84 height 17
type input "[DATE]"
click at [458, 41] on div at bounding box center [455, 206] width 911 height 412
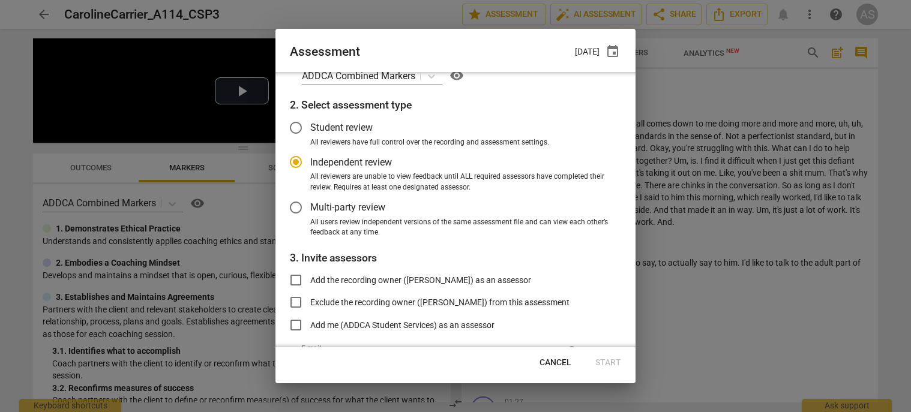
scroll to position [98, 0]
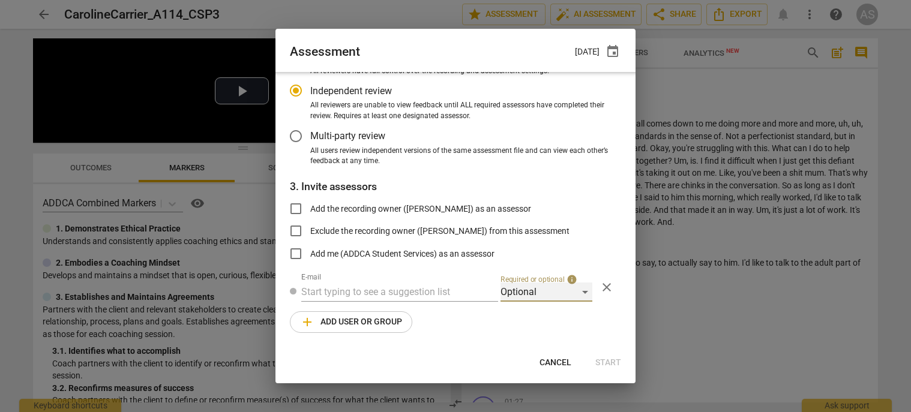
click at [550, 290] on div "Optional" at bounding box center [546, 292] width 92 height 19
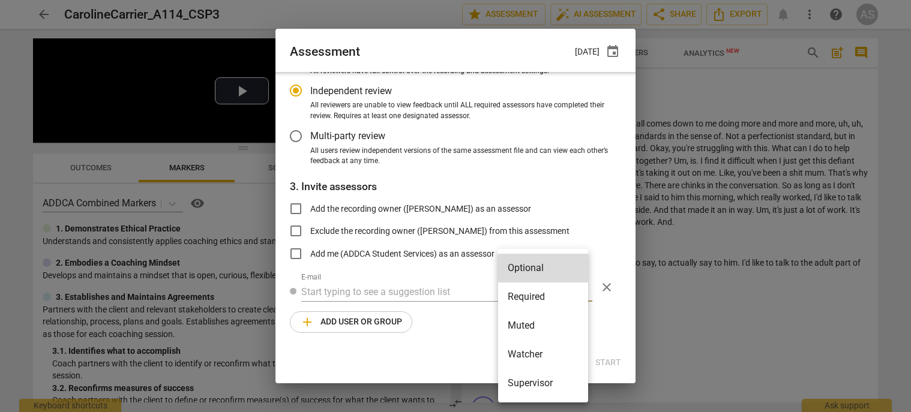
click at [544, 302] on li "Required" at bounding box center [543, 297] width 90 height 29
radio input "false"
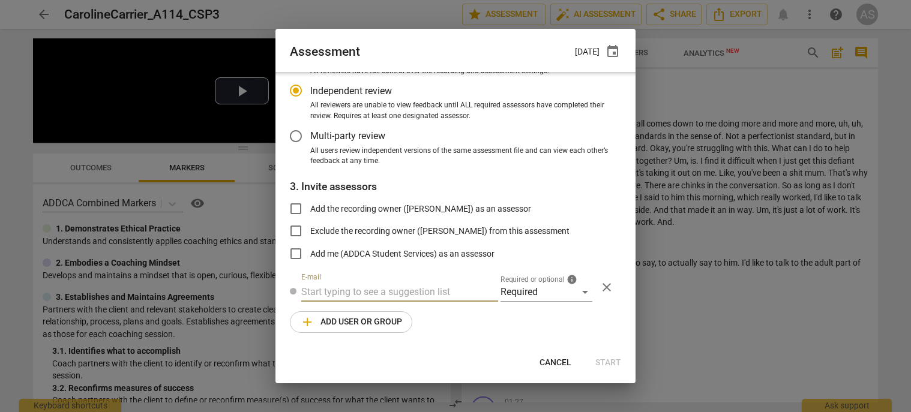
click at [418, 288] on input "text" at bounding box center [399, 292] width 197 height 19
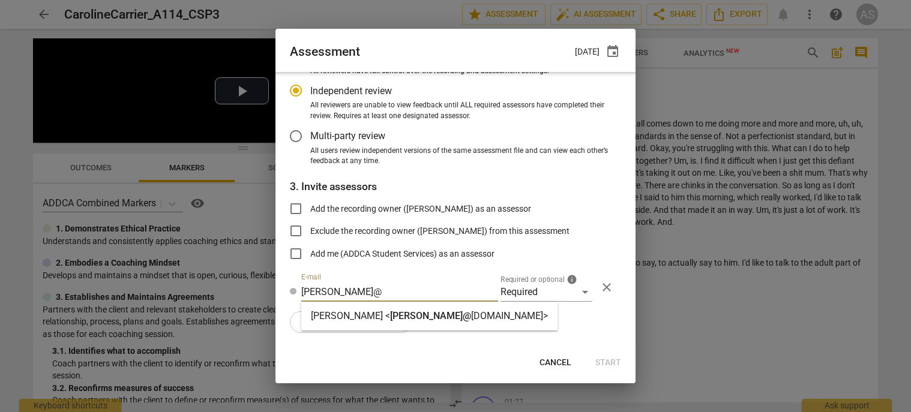
type input "[PERSON_NAME]@"
click at [471, 314] on strong "[DOMAIN_NAME]>" at bounding box center [509, 315] width 77 height 11
radio input "false"
type input "[PERSON_NAME] <[PERSON_NAME][EMAIL_ADDRESS][DOMAIN_NAME]>"
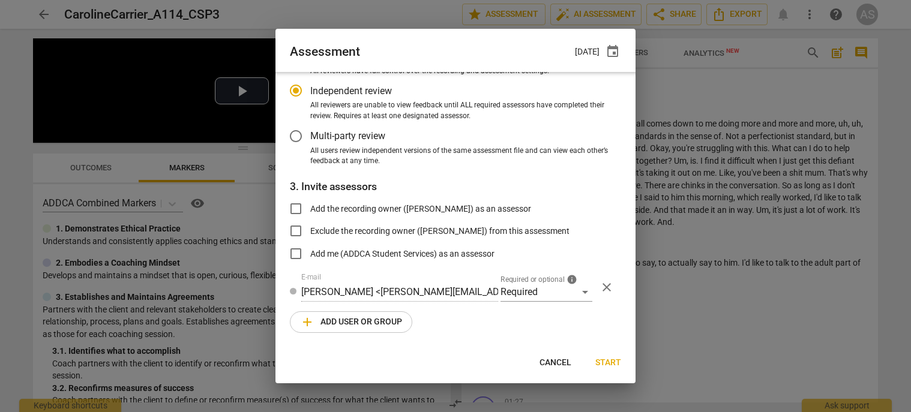
click at [376, 328] on span "add Add user or group" at bounding box center [351, 322] width 102 height 14
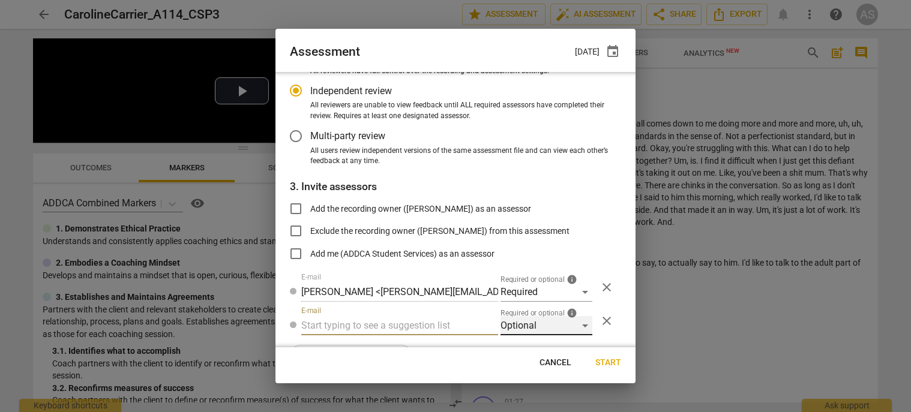
click at [532, 322] on div "Optional" at bounding box center [546, 325] width 92 height 19
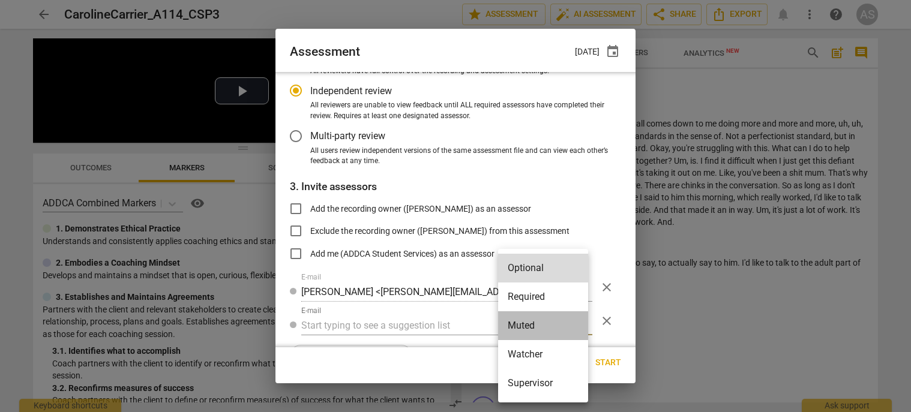
click at [537, 326] on li "Muted" at bounding box center [543, 325] width 90 height 29
radio input "false"
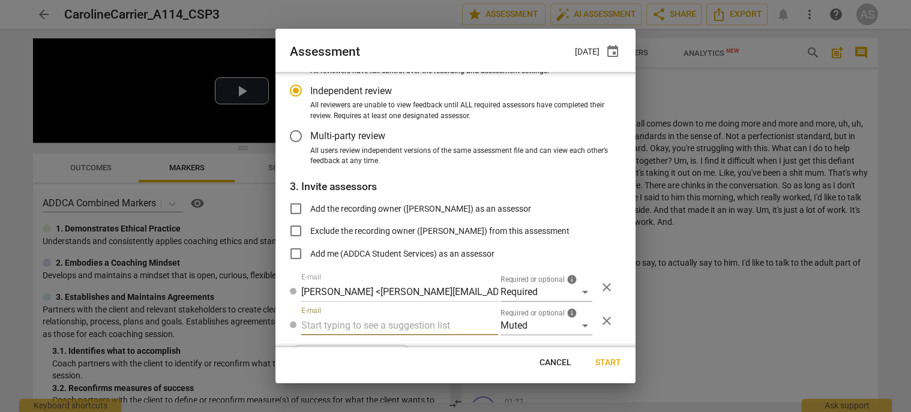
click at [410, 328] on input "text" at bounding box center [399, 325] width 197 height 19
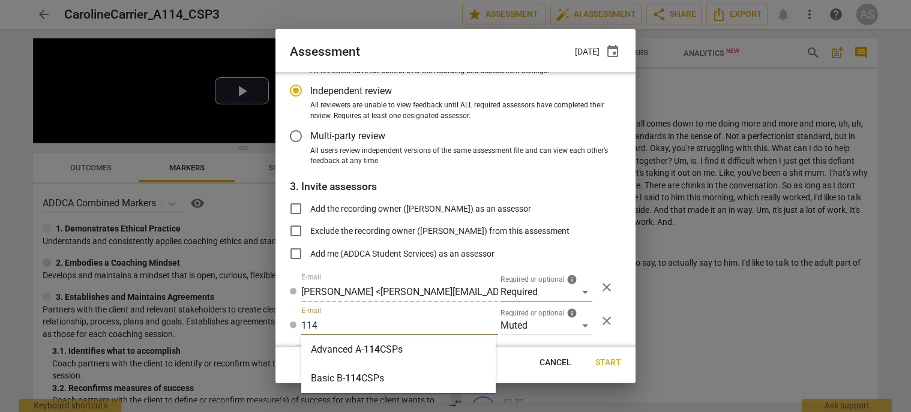
type input "114"
click at [410, 341] on div "Advanced A- 114 CSPs" at bounding box center [398, 349] width 194 height 29
radio input "false"
type input "Advanced A-114 CSPs"
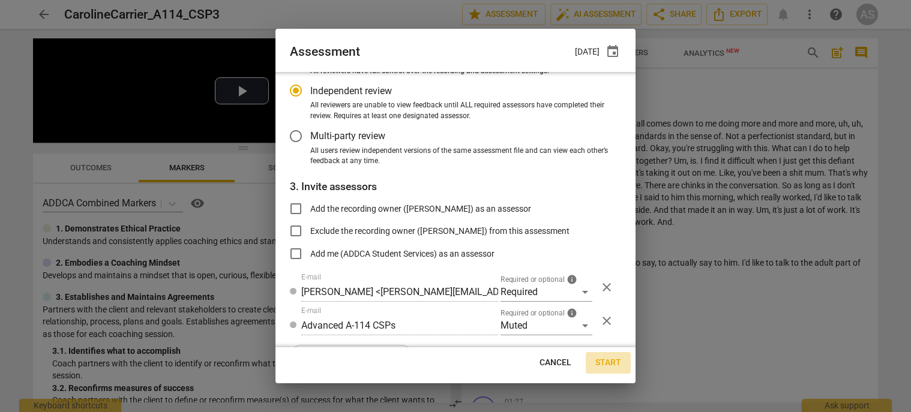
click at [606, 358] on span "Start" at bounding box center [608, 363] width 26 height 12
radio input "false"
type input "[PERSON_NAME] <[PERSON_NAME][EMAIL_ADDRESS][DOMAIN_NAME]>"
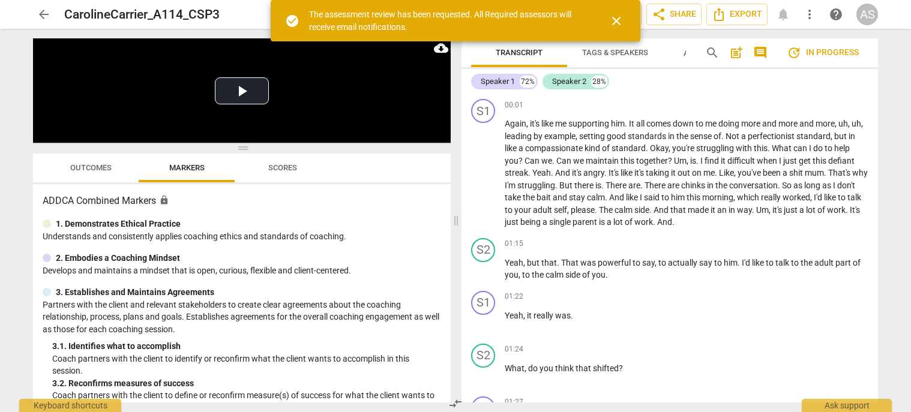
click at [43, 13] on span "arrow_back" at bounding box center [44, 14] width 14 height 14
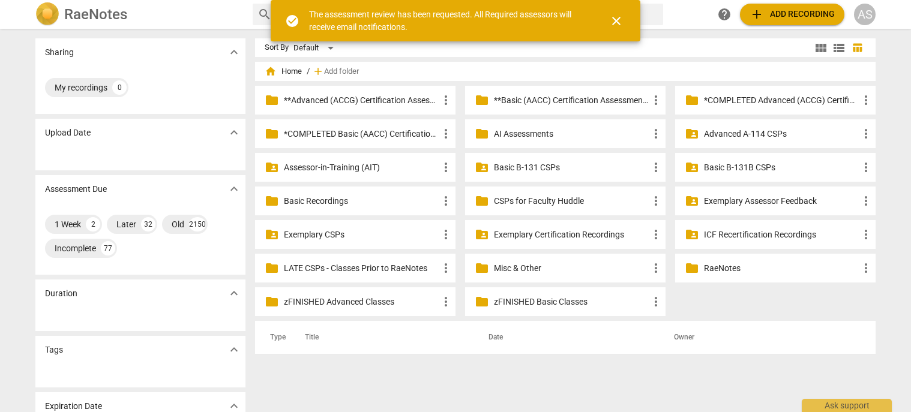
click at [751, 136] on p "Advanced A-114 CSPs" at bounding box center [781, 134] width 155 height 13
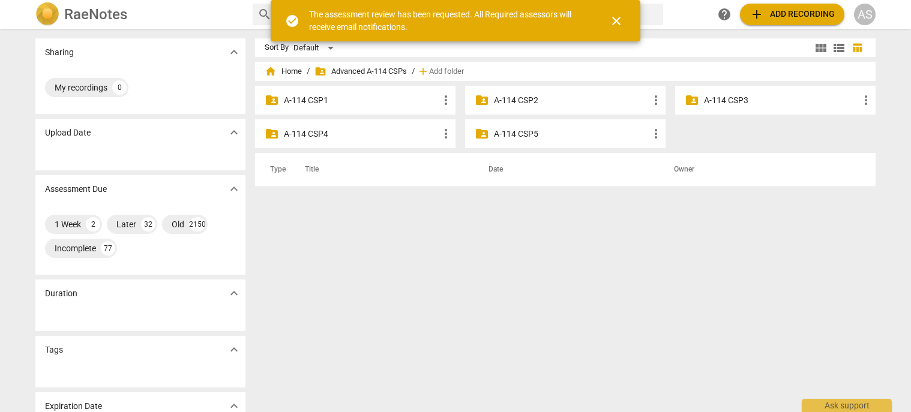
click at [770, 96] on p "A-114 CSP3" at bounding box center [781, 100] width 155 height 13
